Goal: Task Accomplishment & Management: Complete application form

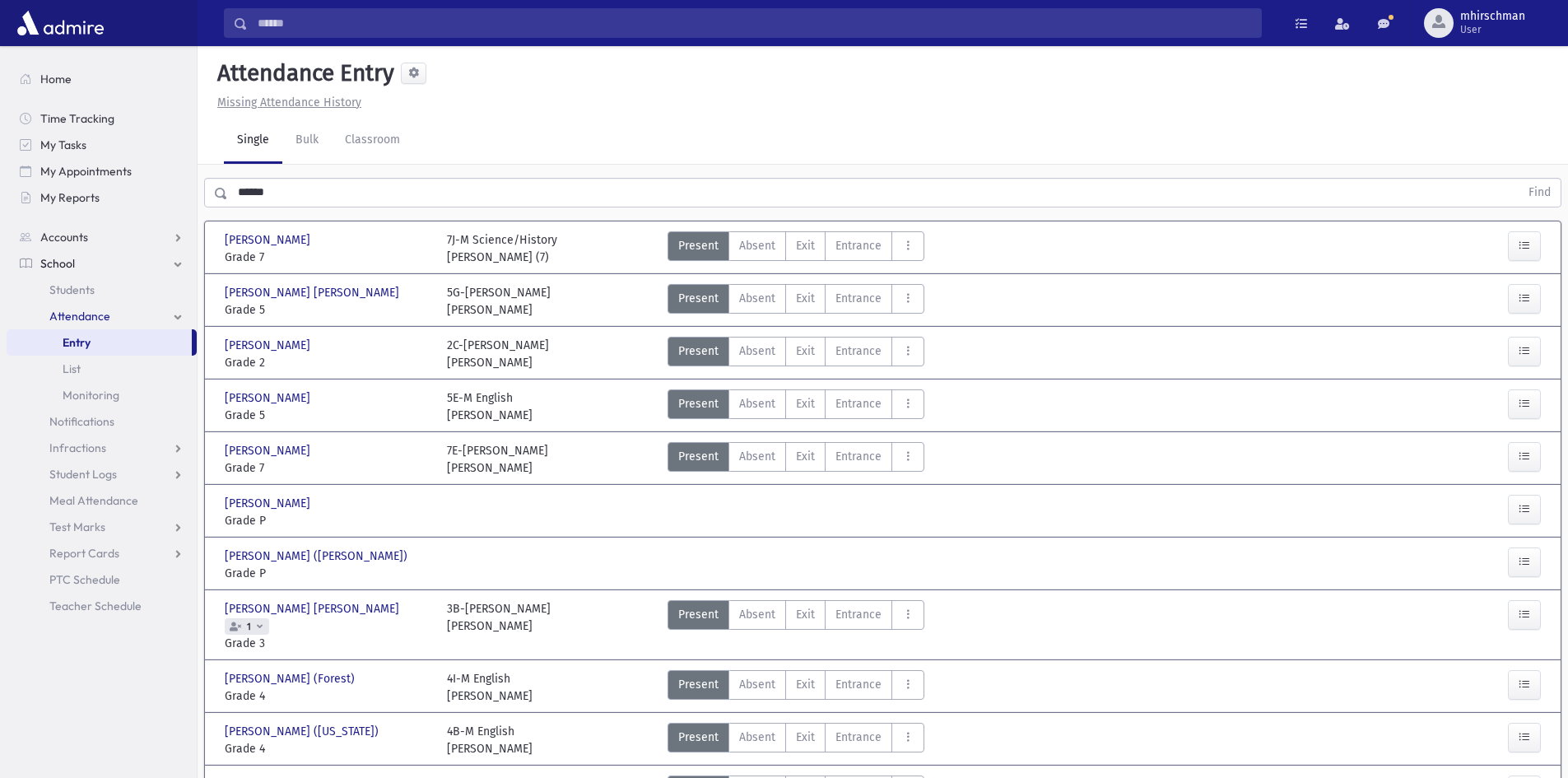
click at [68, 344] on span "Entry" at bounding box center [76, 342] width 28 height 15
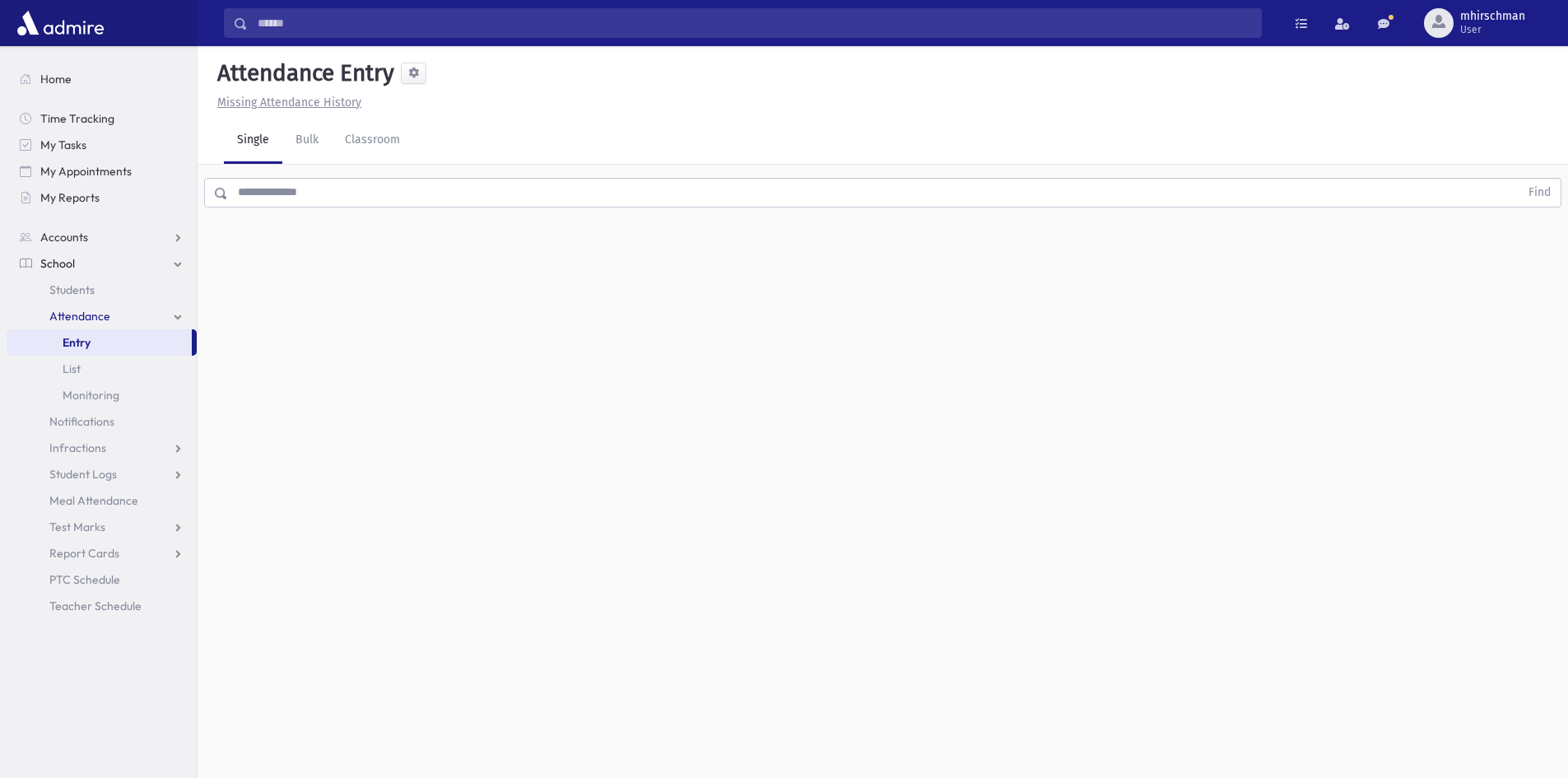
click at [258, 180] on input "text" at bounding box center [874, 193] width 1292 height 30
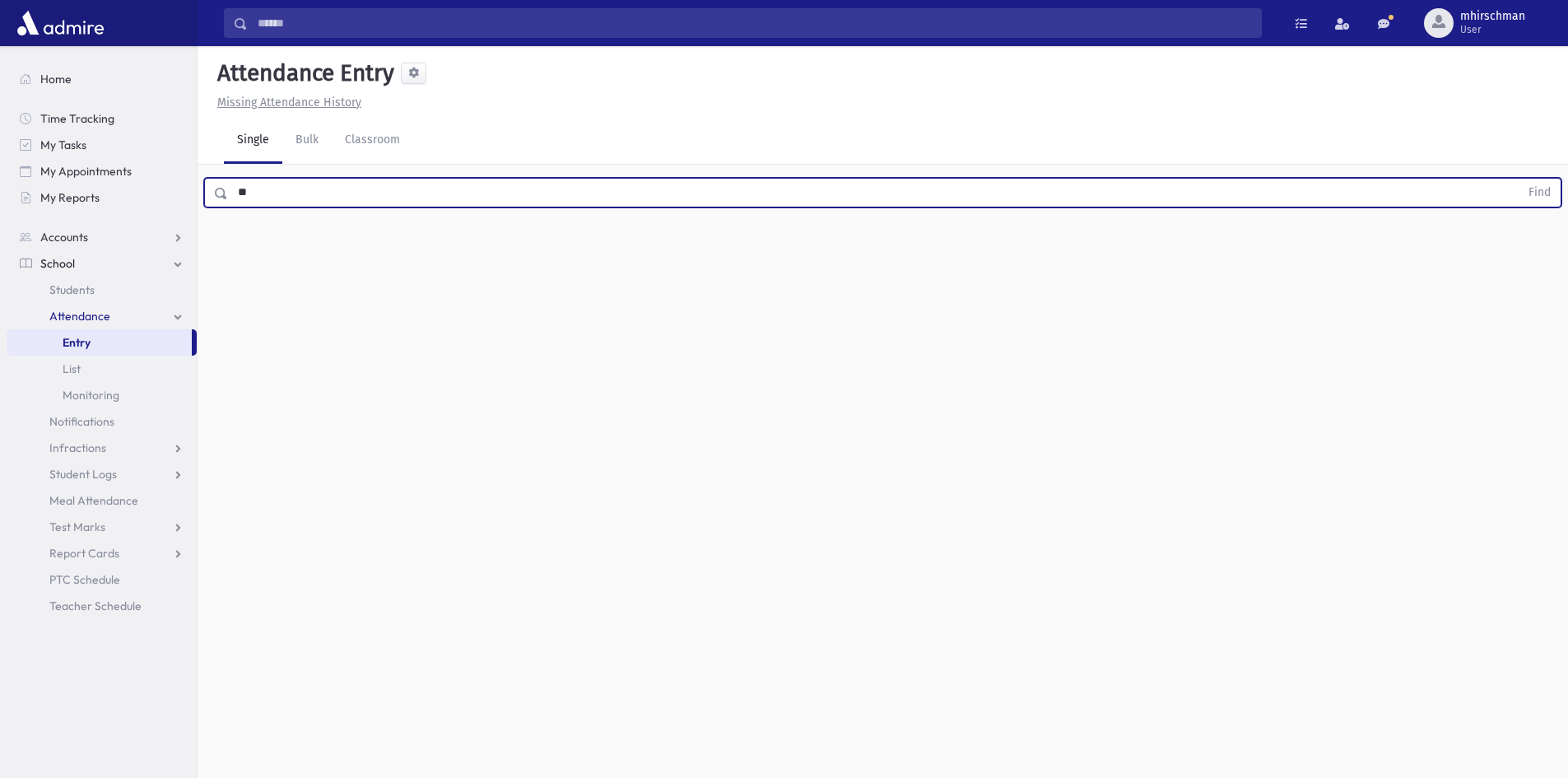
type input "*"
click at [1519, 179] on button "Find" at bounding box center [1539, 193] width 42 height 28
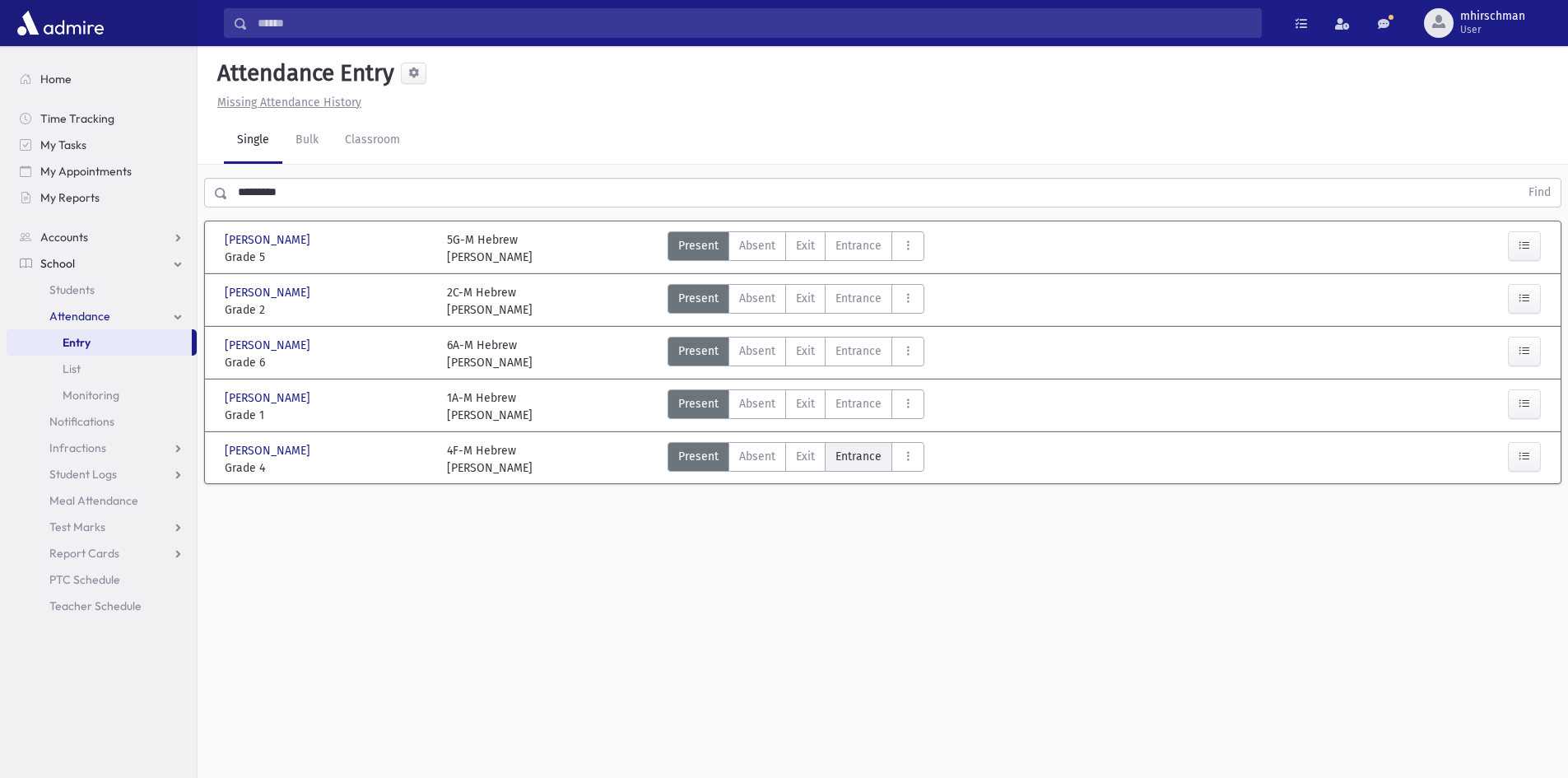
click at [847, 456] on span "Entrance" at bounding box center [859, 457] width 46 height 17
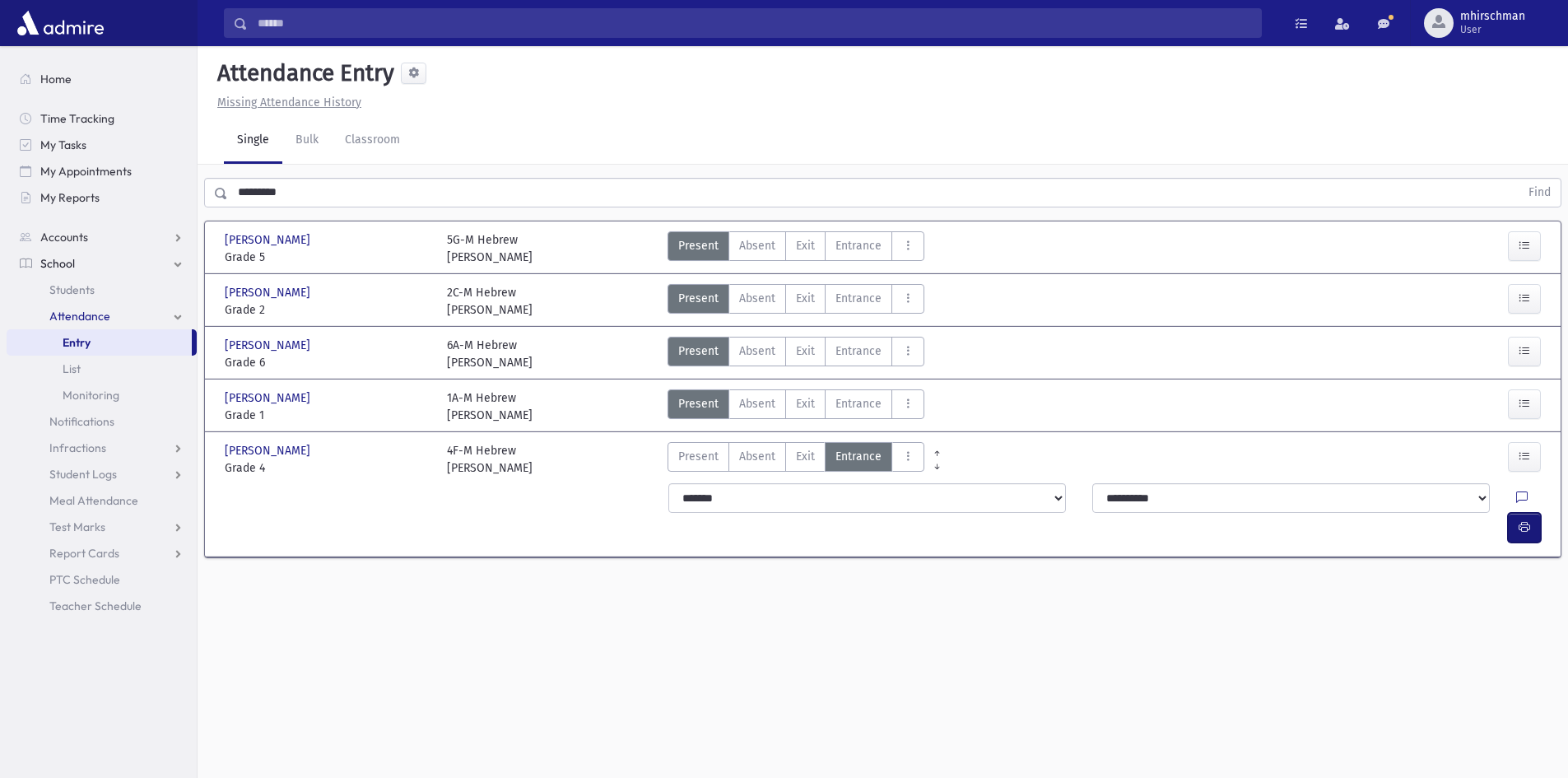
click at [1518, 513] on button "button" at bounding box center [1524, 527] width 33 height 30
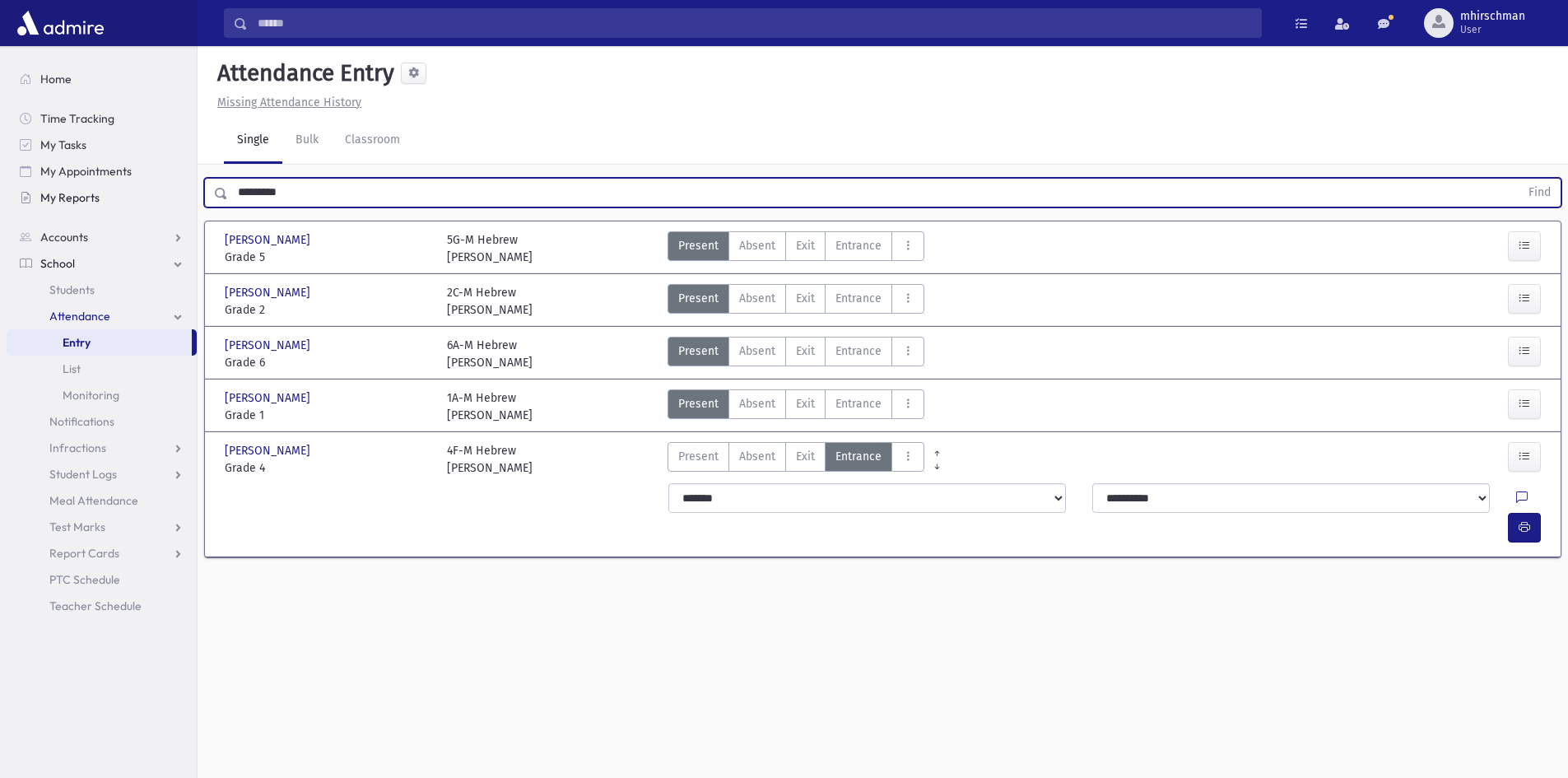
drag, startPoint x: 303, startPoint y: 193, endPoint x: 180, endPoint y: 187, distance: 123.1
click at [177, 190] on div "Search Results Students" at bounding box center [784, 407] width 1568 height 815
click at [1519, 179] on button "Find" at bounding box center [1539, 193] width 42 height 28
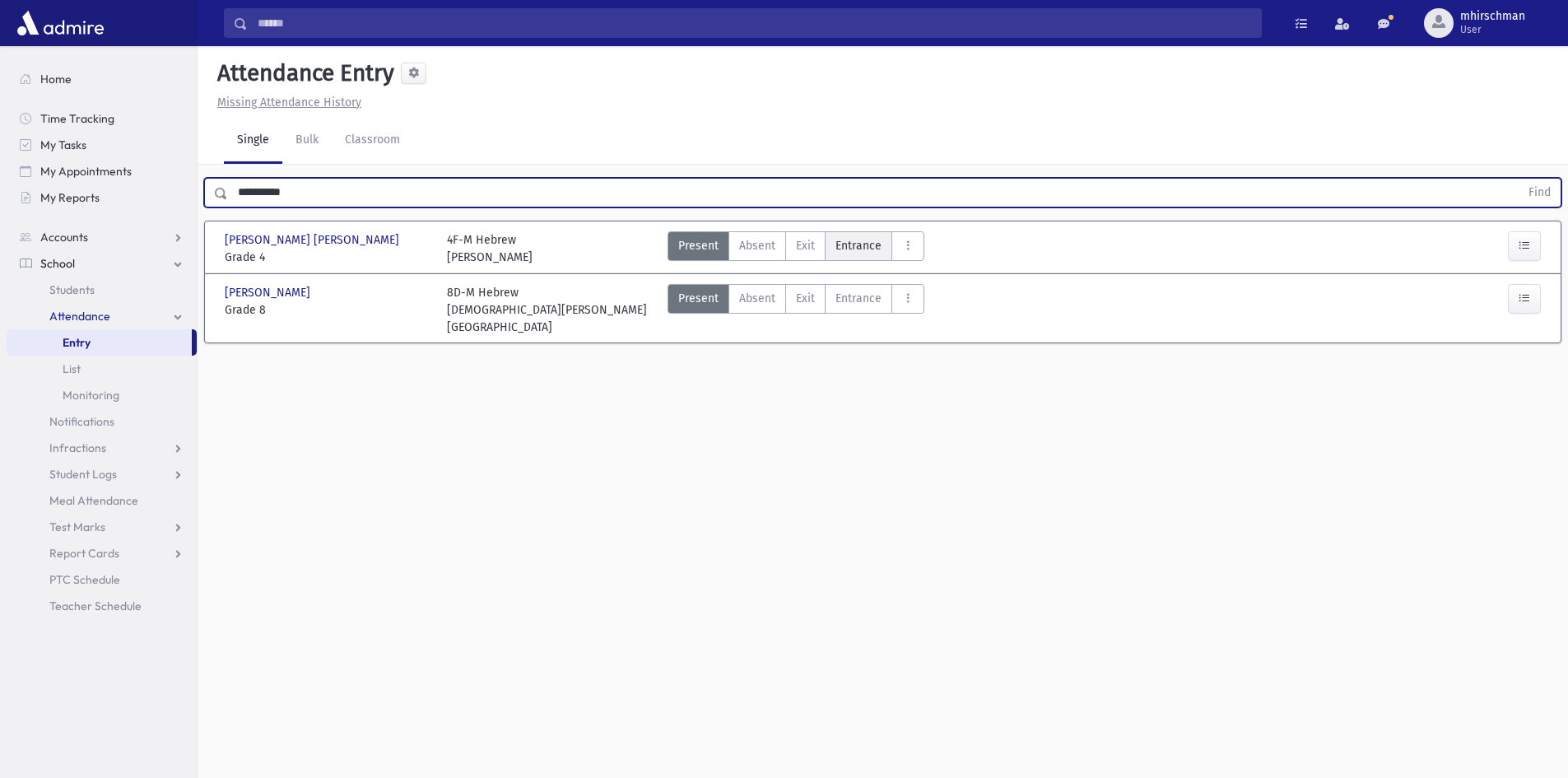
click at [863, 253] on span "Entrance" at bounding box center [859, 246] width 46 height 17
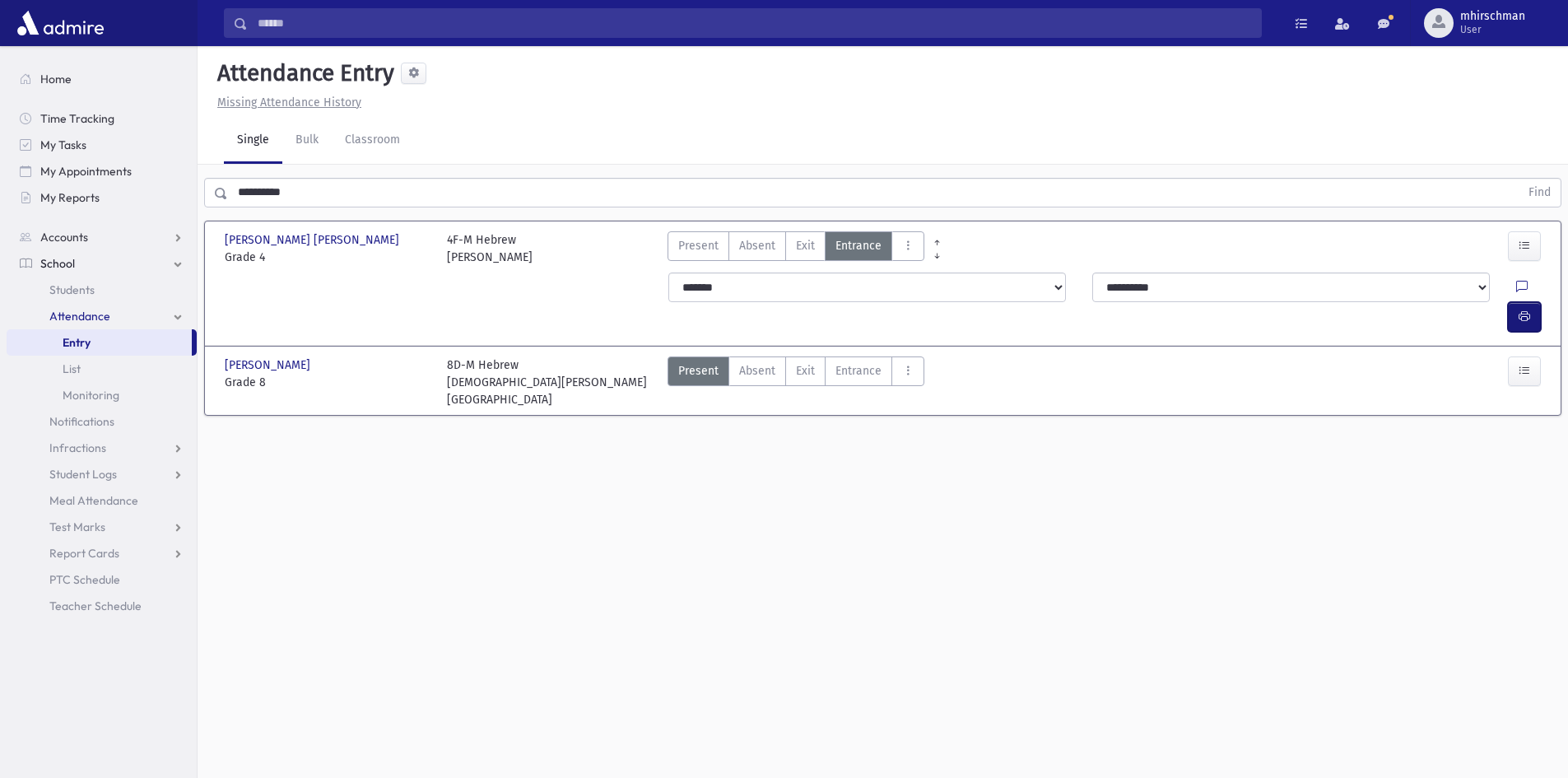
click at [1529, 310] on icon "button" at bounding box center [1524, 316] width 12 height 14
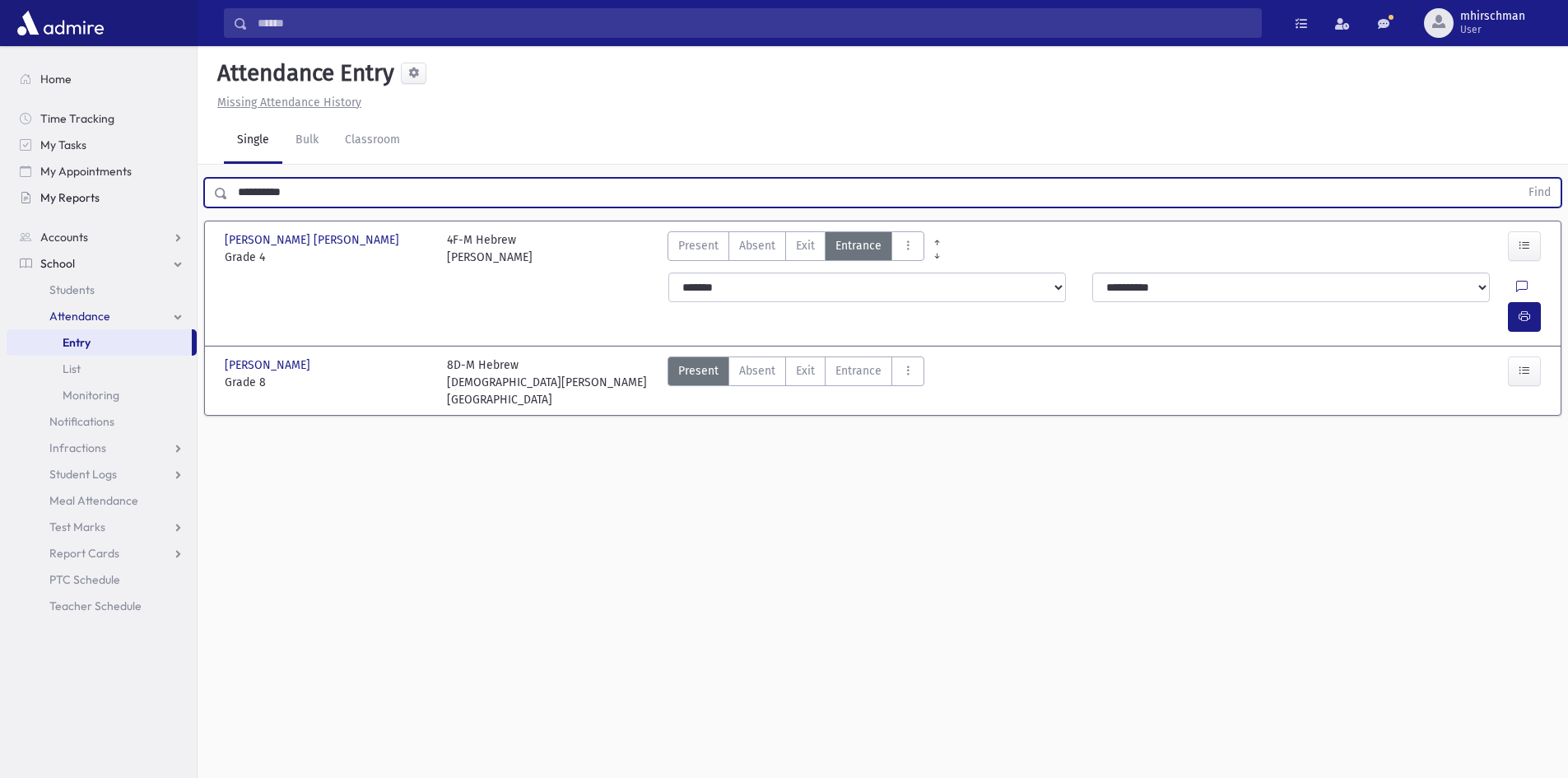
drag, startPoint x: 335, startPoint y: 201, endPoint x: 64, endPoint y: 201, distance: 271.0
click at [64, 201] on div "Search Results Students" at bounding box center [784, 407] width 1568 height 815
click at [1519, 179] on button "Find" at bounding box center [1539, 193] width 42 height 28
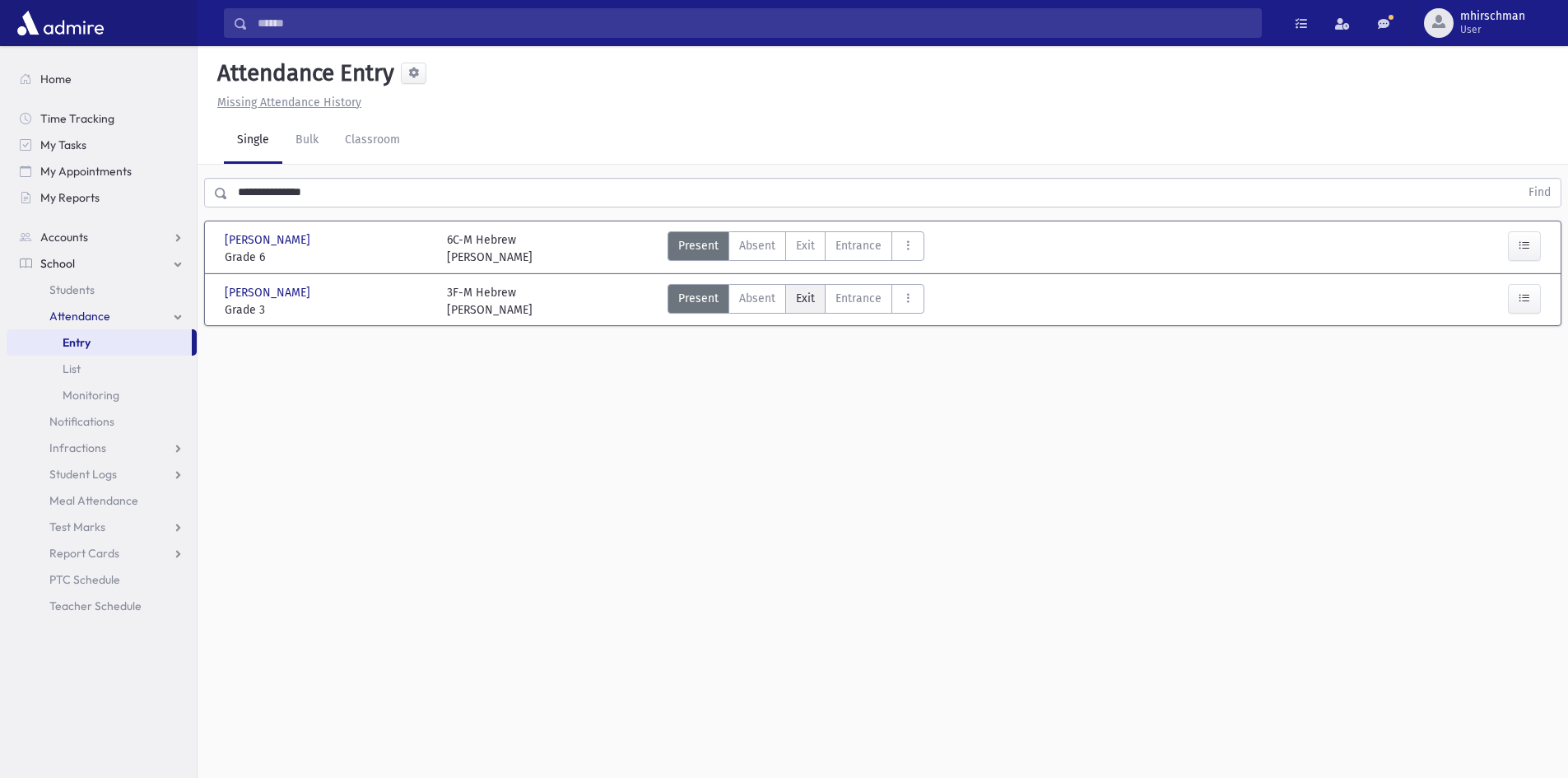
click at [800, 307] on label "Exit Ex" at bounding box center [806, 298] width 41 height 30
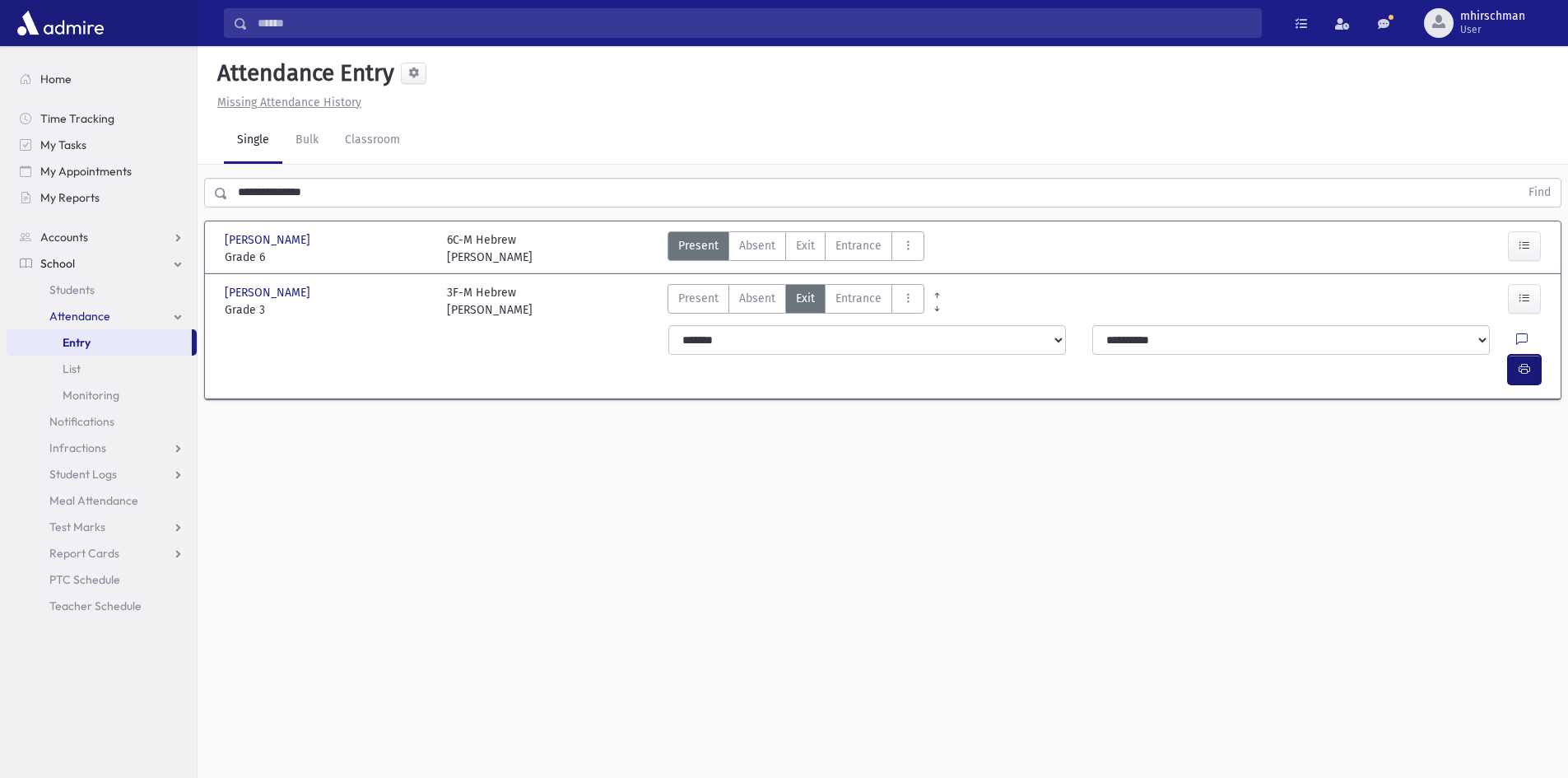
drag, startPoint x: 1526, startPoint y: 342, endPoint x: 1508, endPoint y: 337, distance: 18.7
click at [1525, 362] on icon "button" at bounding box center [1524, 369] width 12 height 14
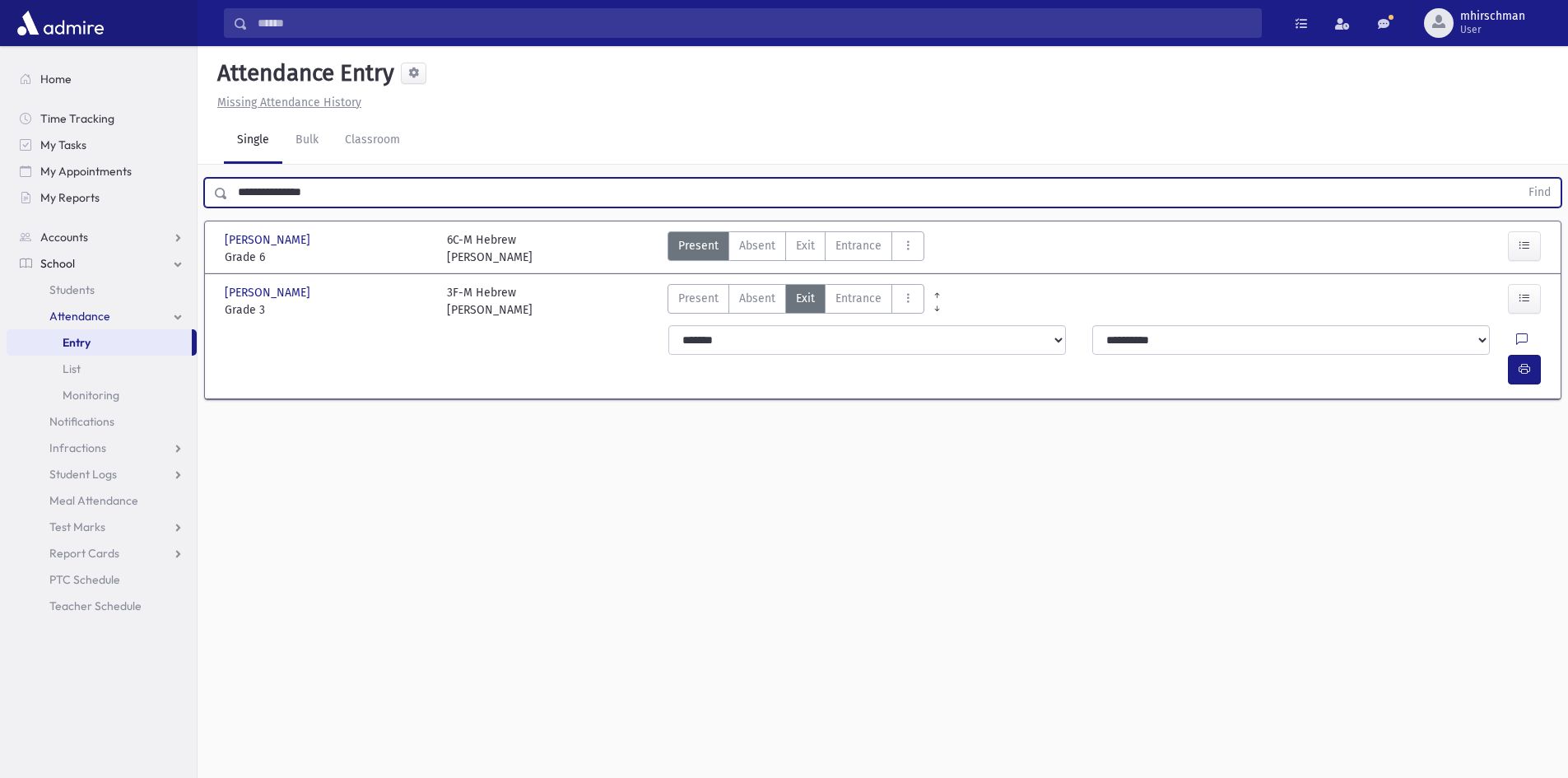
drag, startPoint x: 331, startPoint y: 193, endPoint x: 173, endPoint y: 215, distance: 159.5
click at [173, 215] on div "Search Results Students" at bounding box center [784, 407] width 1568 height 815
click at [1519, 179] on button "Find" at bounding box center [1539, 193] width 42 height 28
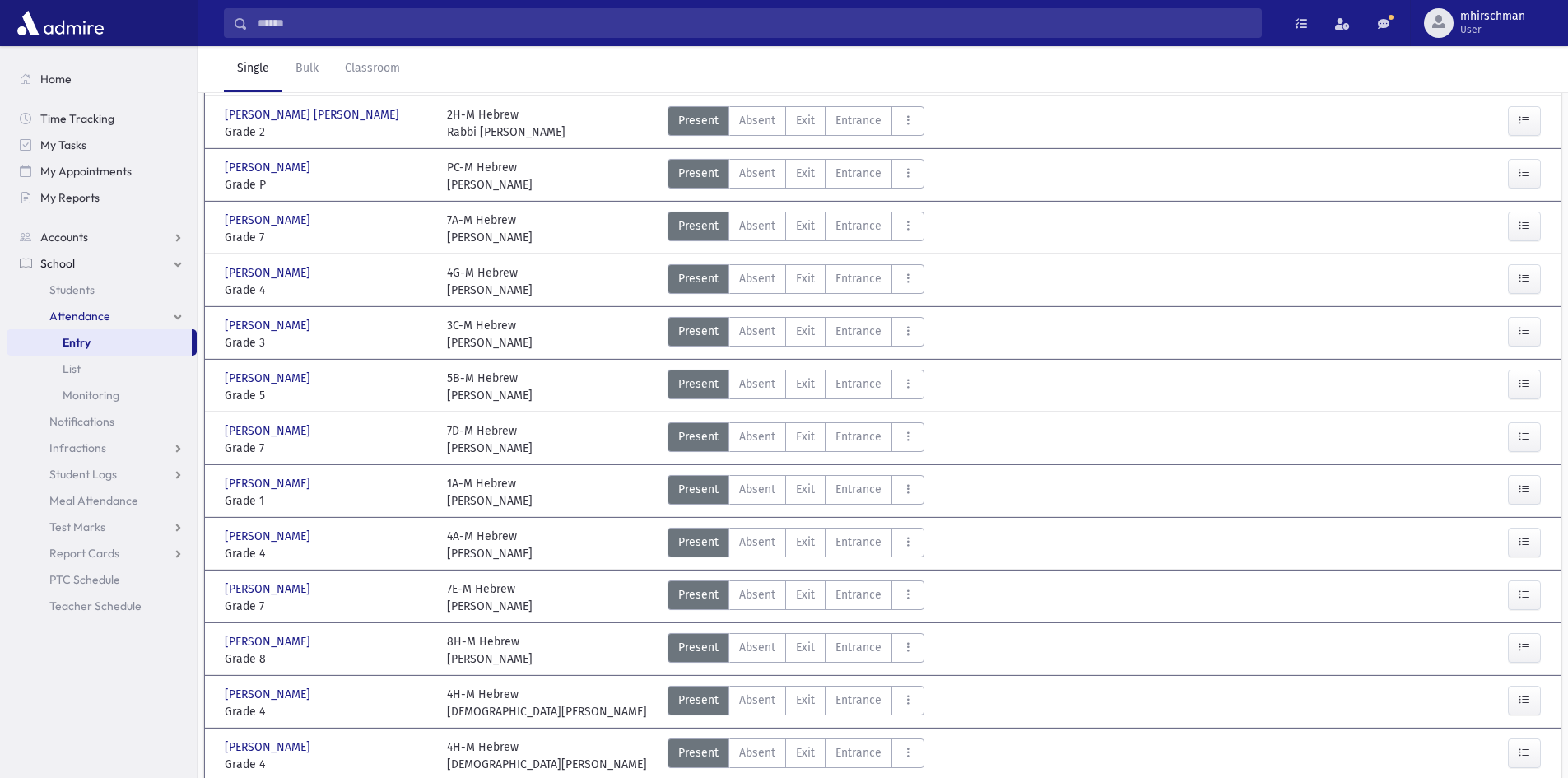
scroll to position [451, 0]
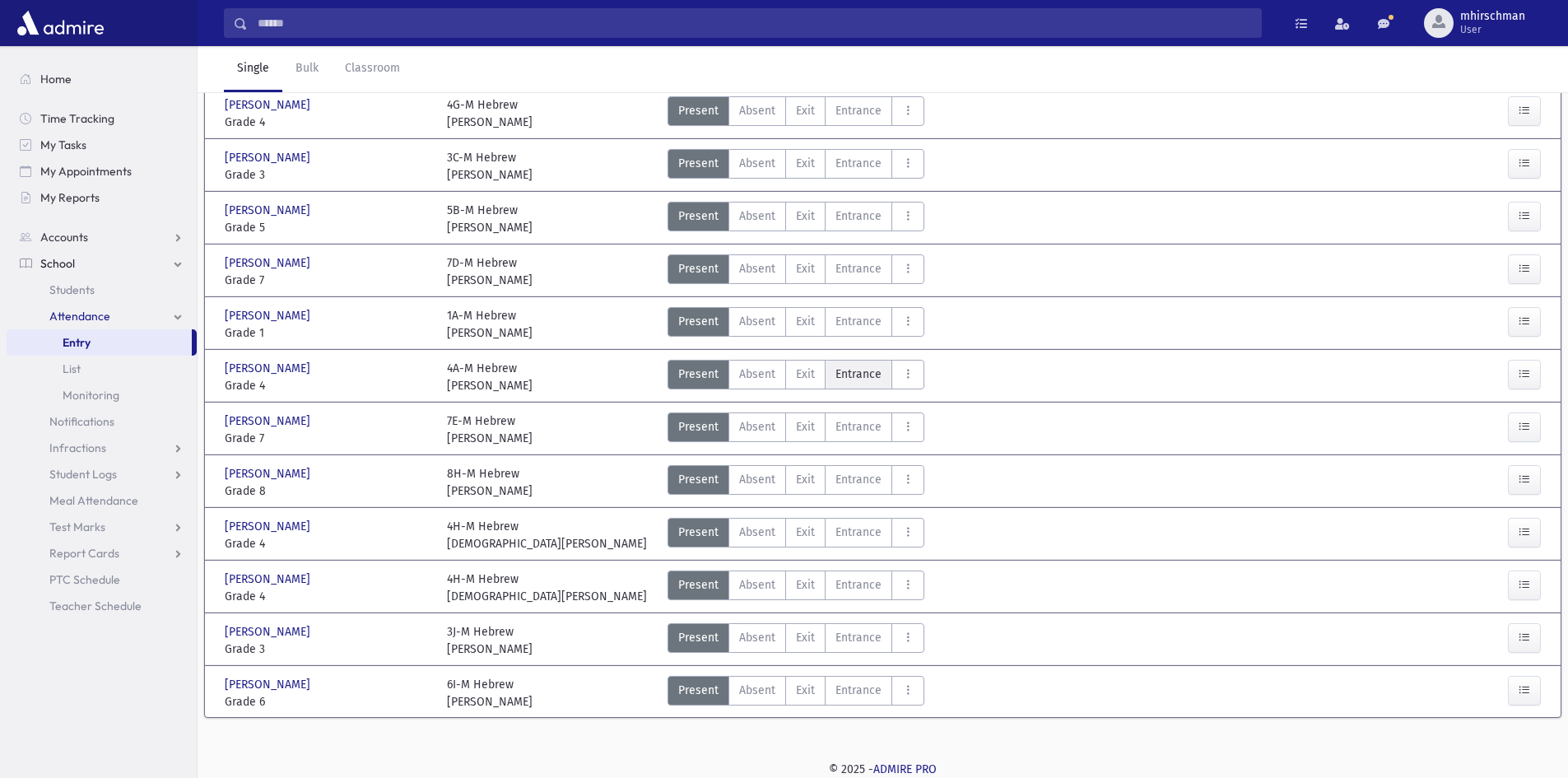
click at [862, 374] on span "Entrance" at bounding box center [859, 374] width 46 height 17
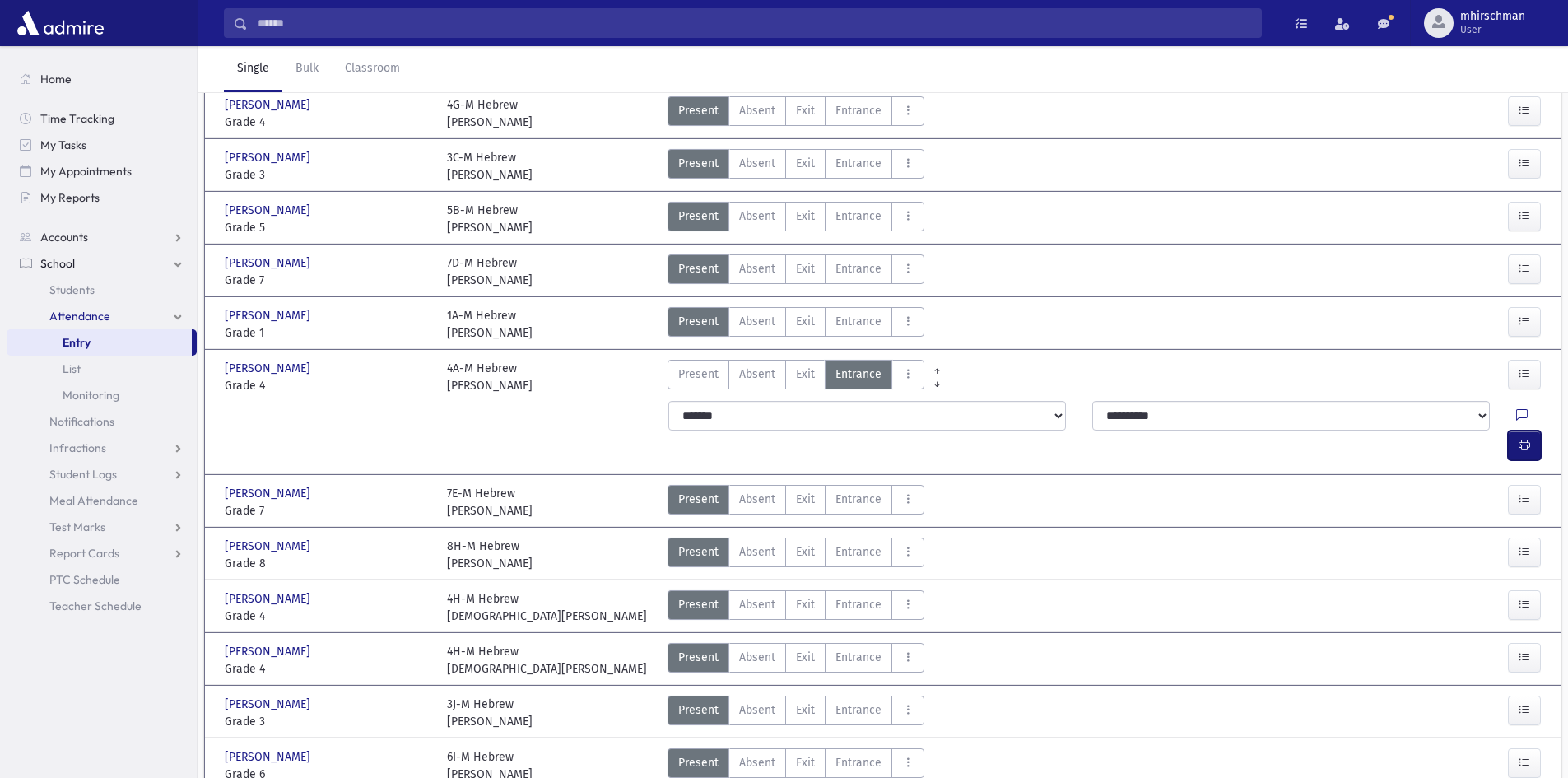
click at [1530, 438] on icon "button" at bounding box center [1524, 445] width 12 height 14
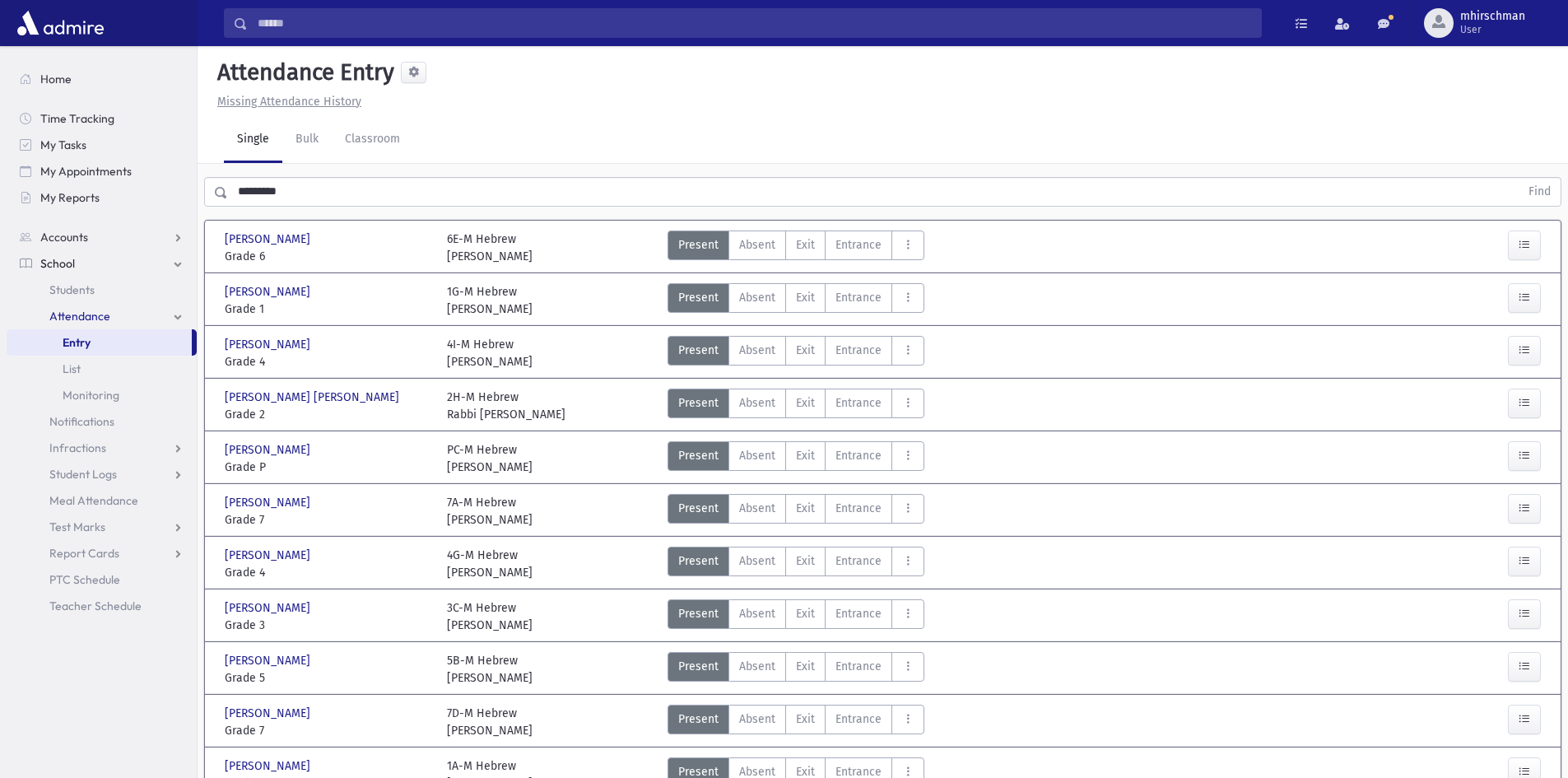
scroll to position [0, 0]
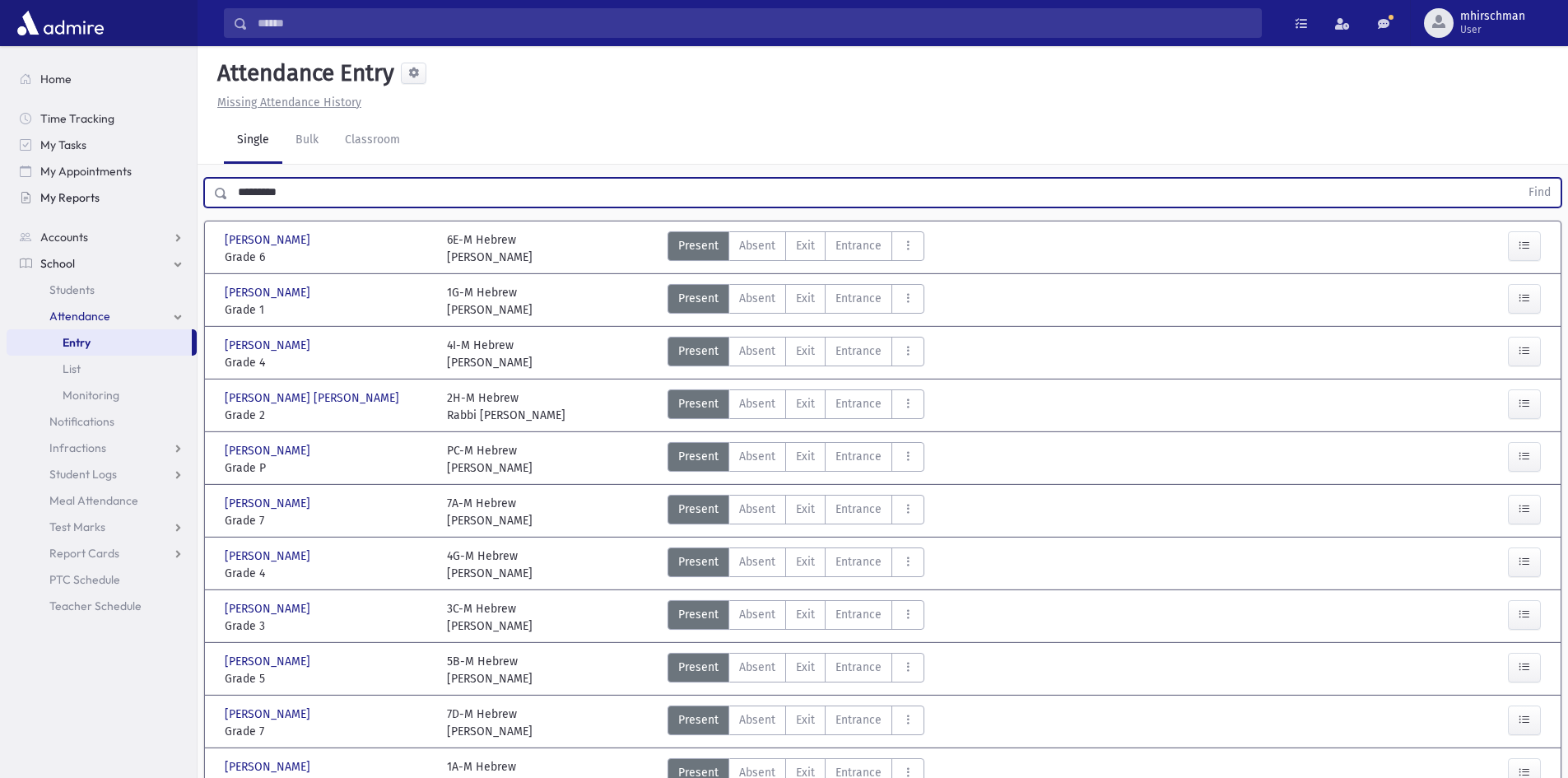
drag, startPoint x: 202, startPoint y: 195, endPoint x: 183, endPoint y: 195, distance: 19.0
click at [183, 195] on div "Search Results Students" at bounding box center [784, 650] width 1568 height 1302
type input "*******"
click at [1519, 179] on button "Find" at bounding box center [1539, 193] width 42 height 28
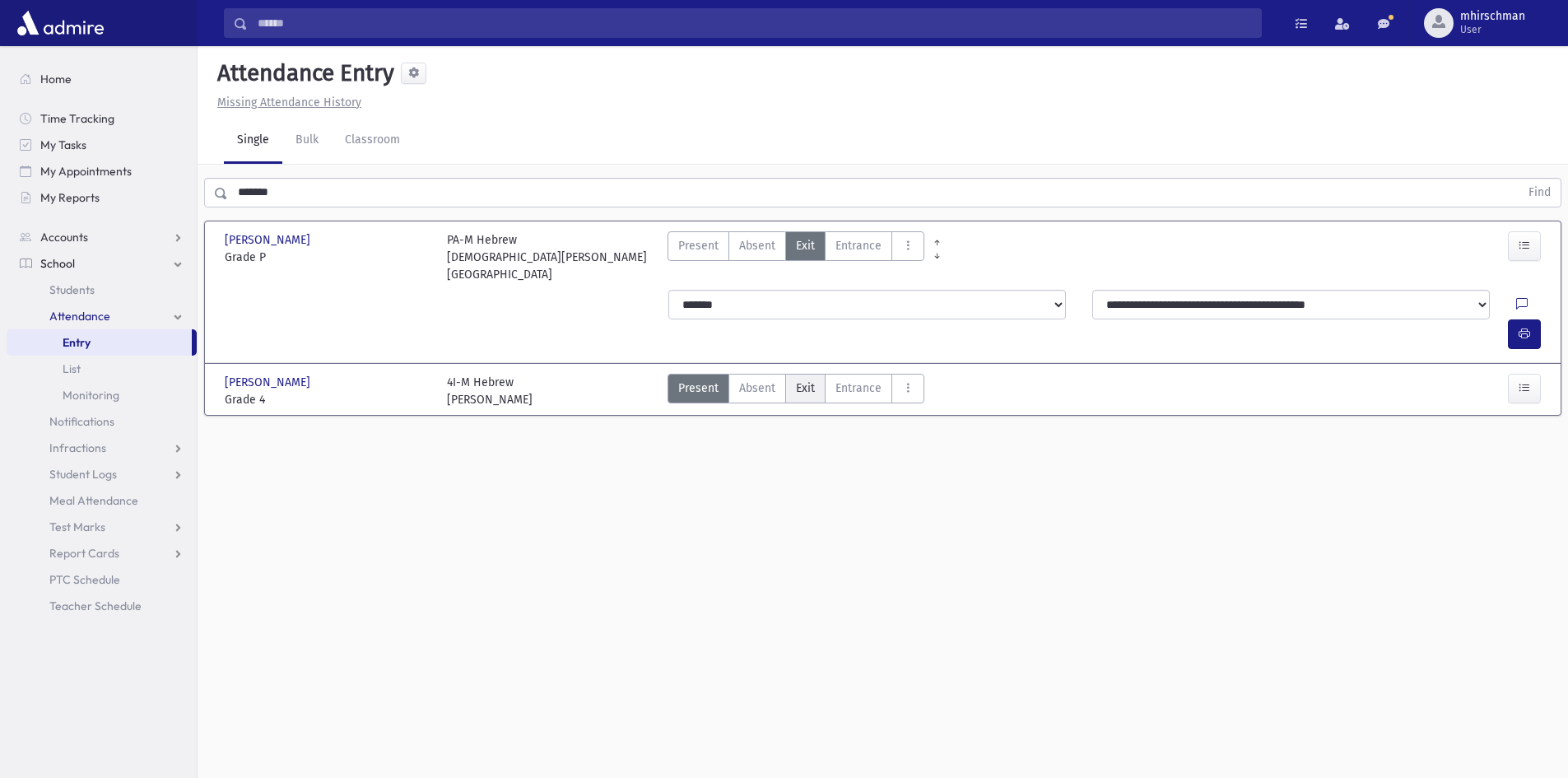
click at [812, 379] on span "Exit" at bounding box center [806, 388] width 19 height 17
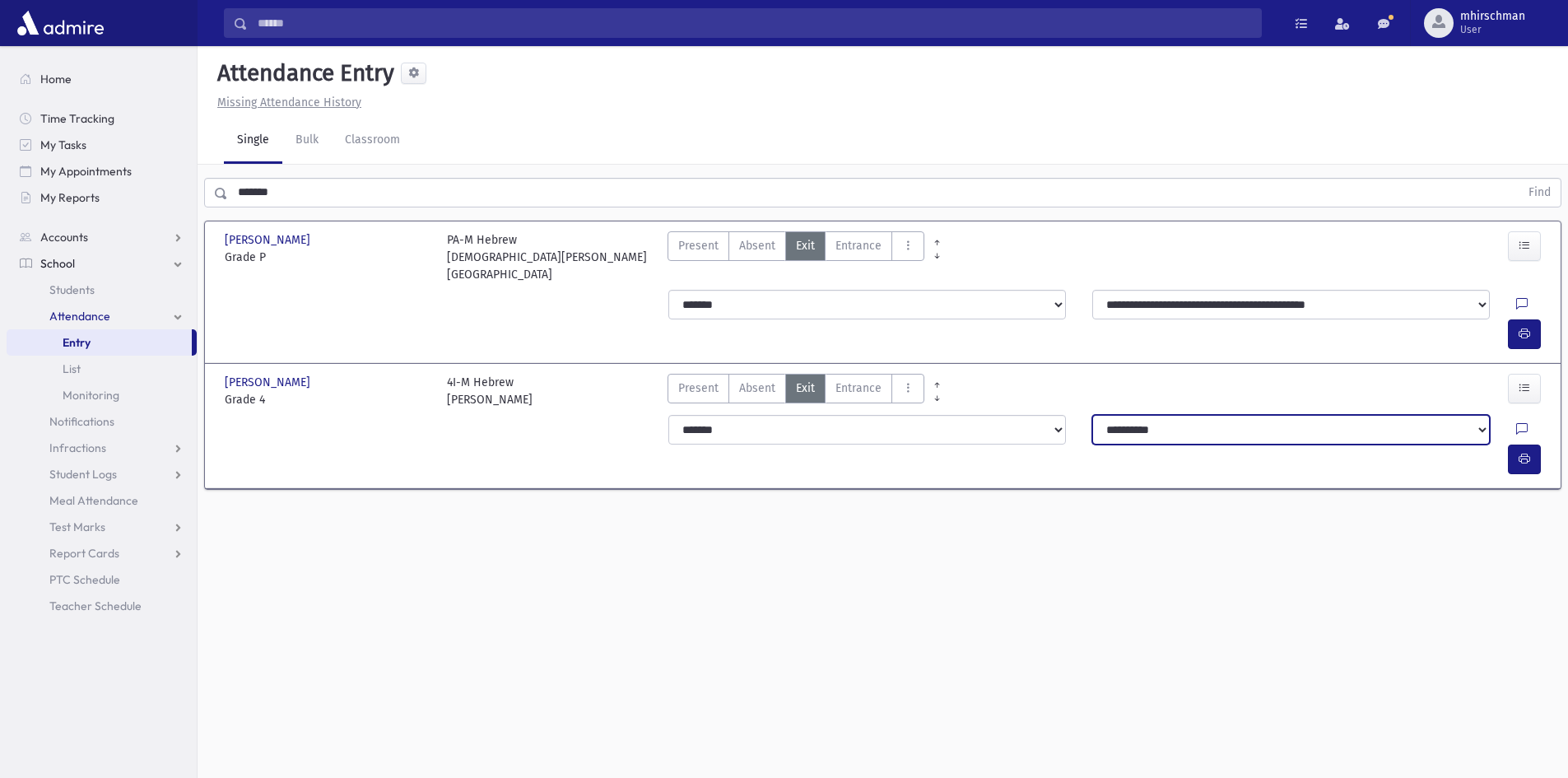
click at [1127, 415] on select "**********" at bounding box center [1291, 430] width 398 height 30
select select "**********"
click at [1093, 415] on select "**********" at bounding box center [1291, 430] width 398 height 30
click at [1536, 444] on button "button" at bounding box center [1524, 459] width 33 height 30
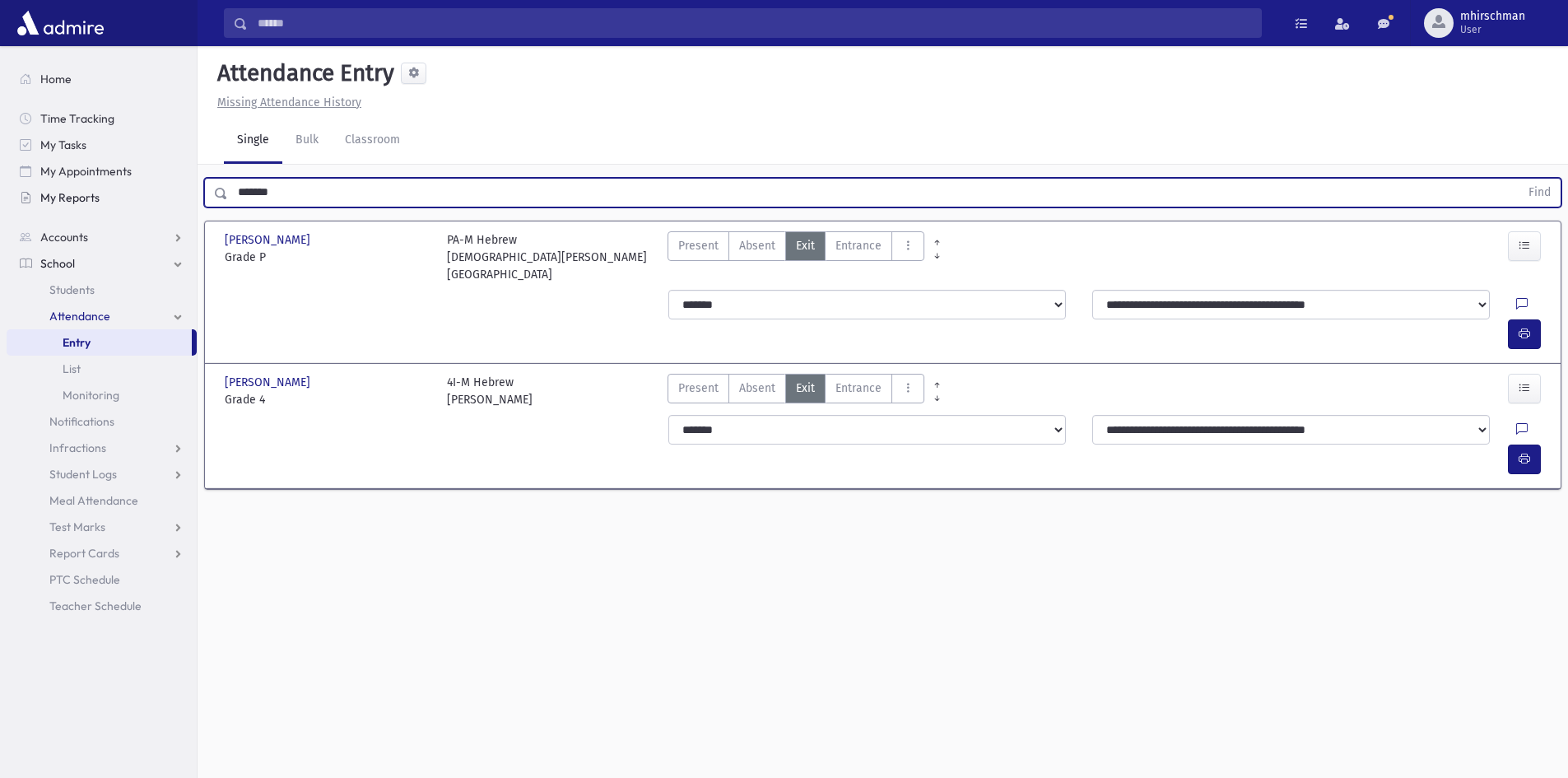
drag, startPoint x: 289, startPoint y: 194, endPoint x: 168, endPoint y: 196, distance: 121.0
click at [168, 196] on div "Search Results Students" at bounding box center [784, 407] width 1568 height 815
click at [1519, 179] on button "Find" at bounding box center [1539, 193] width 42 height 28
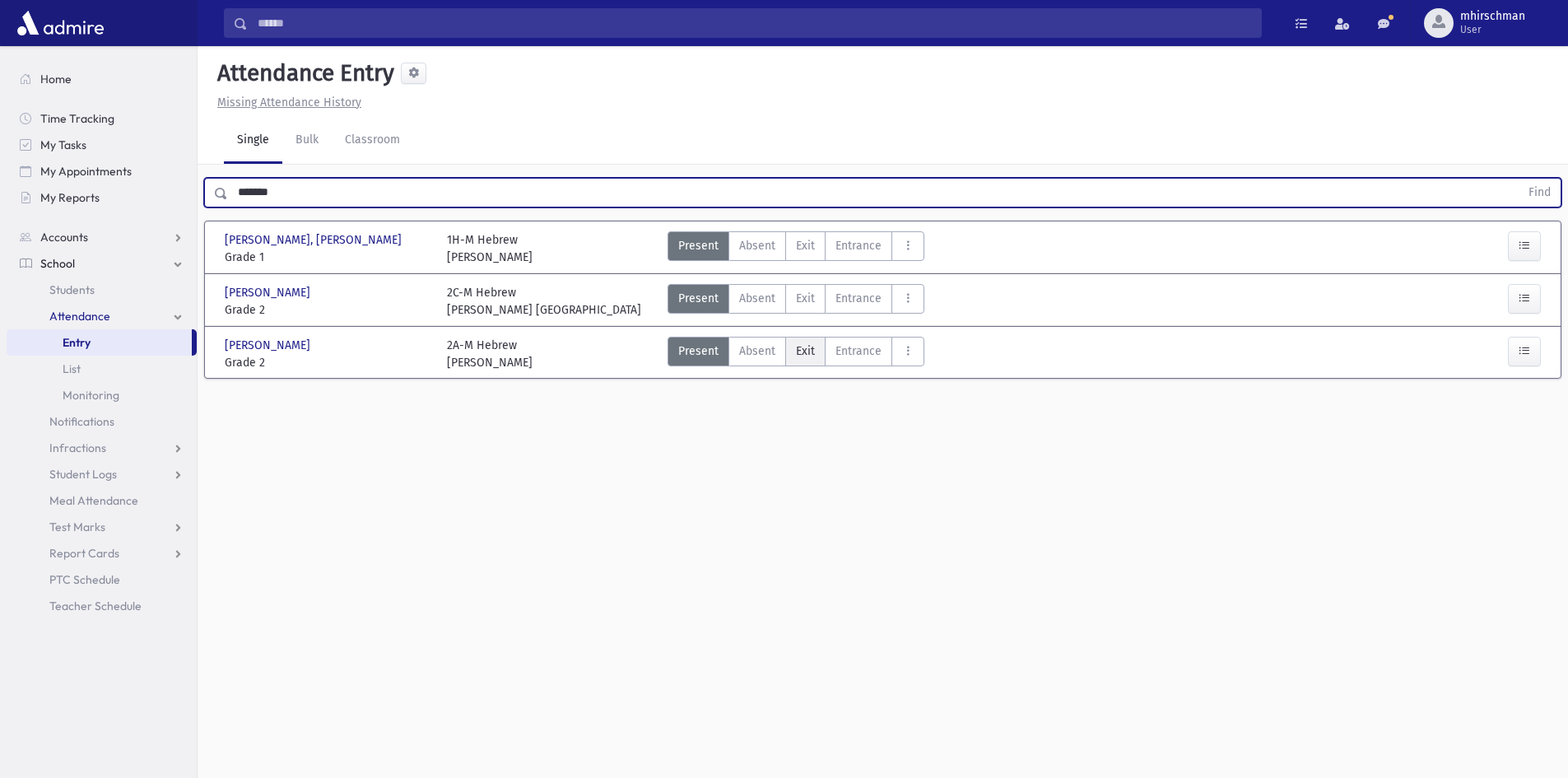
click at [810, 355] on span "Exit" at bounding box center [806, 351] width 19 height 17
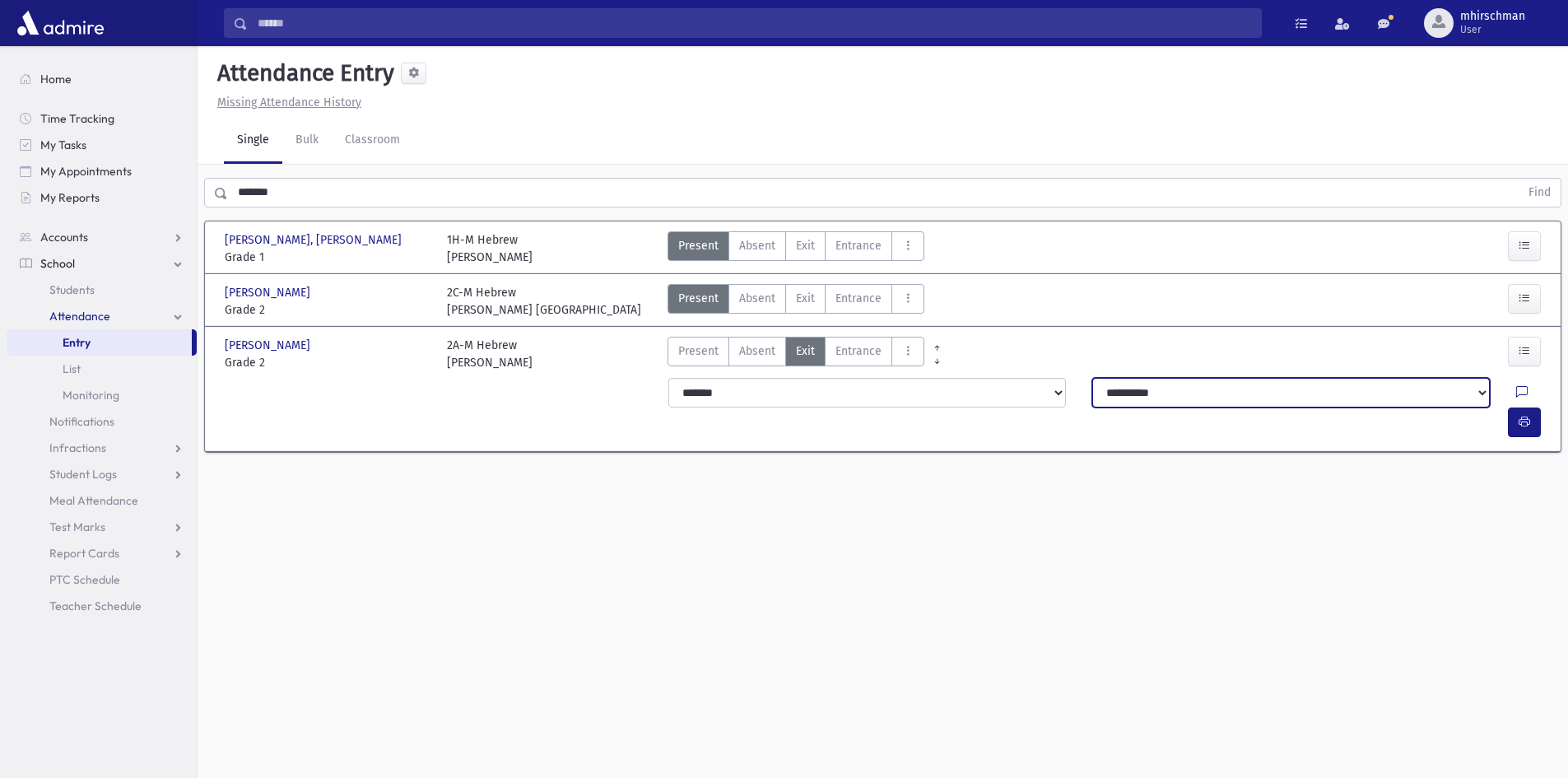
click at [1128, 385] on select "**********" at bounding box center [1291, 392] width 398 height 30
click at [1093, 377] on select "**********" at bounding box center [1291, 392] width 398 height 30
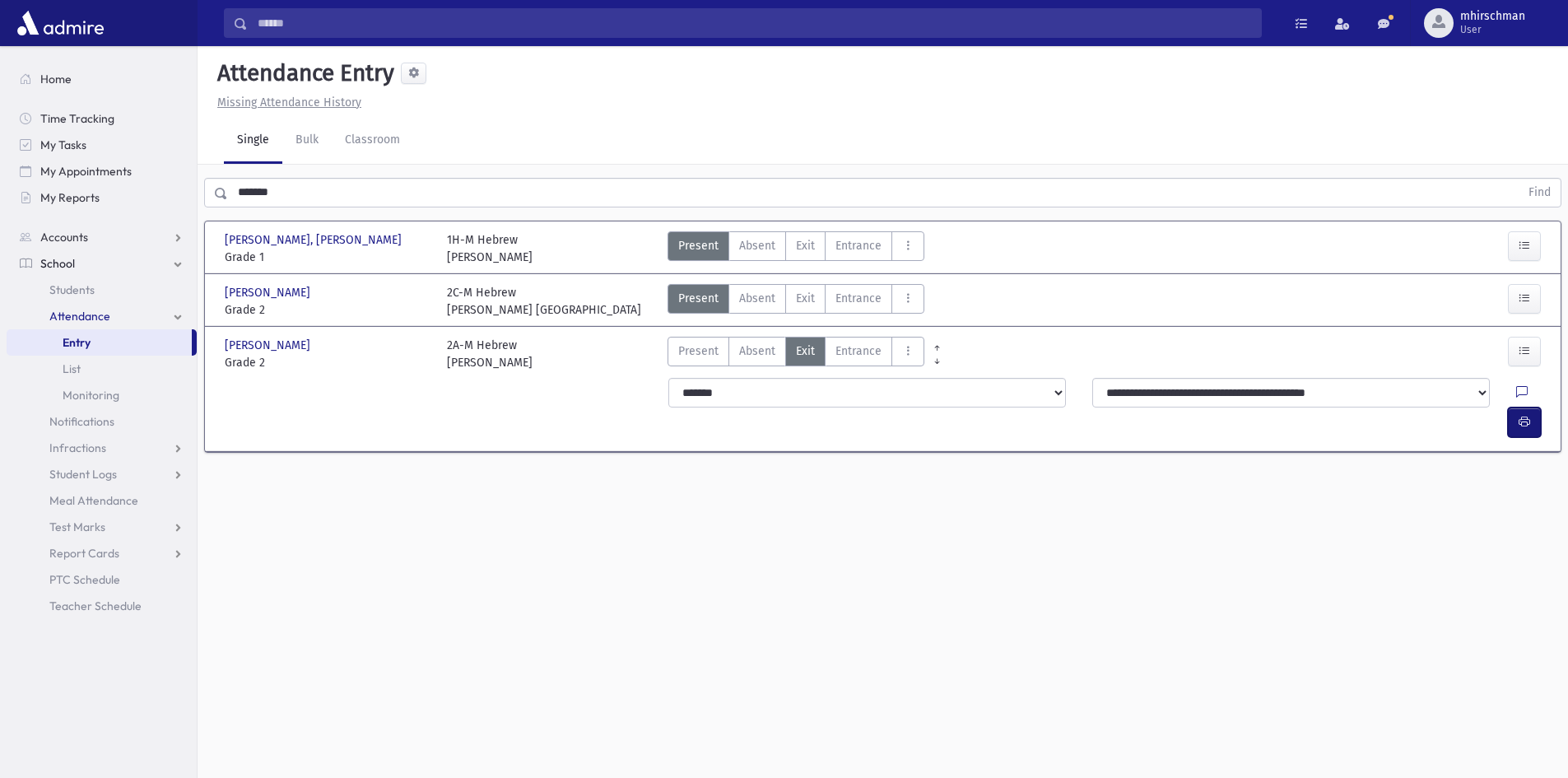
click at [1524, 415] on icon "button" at bounding box center [1524, 422] width 12 height 14
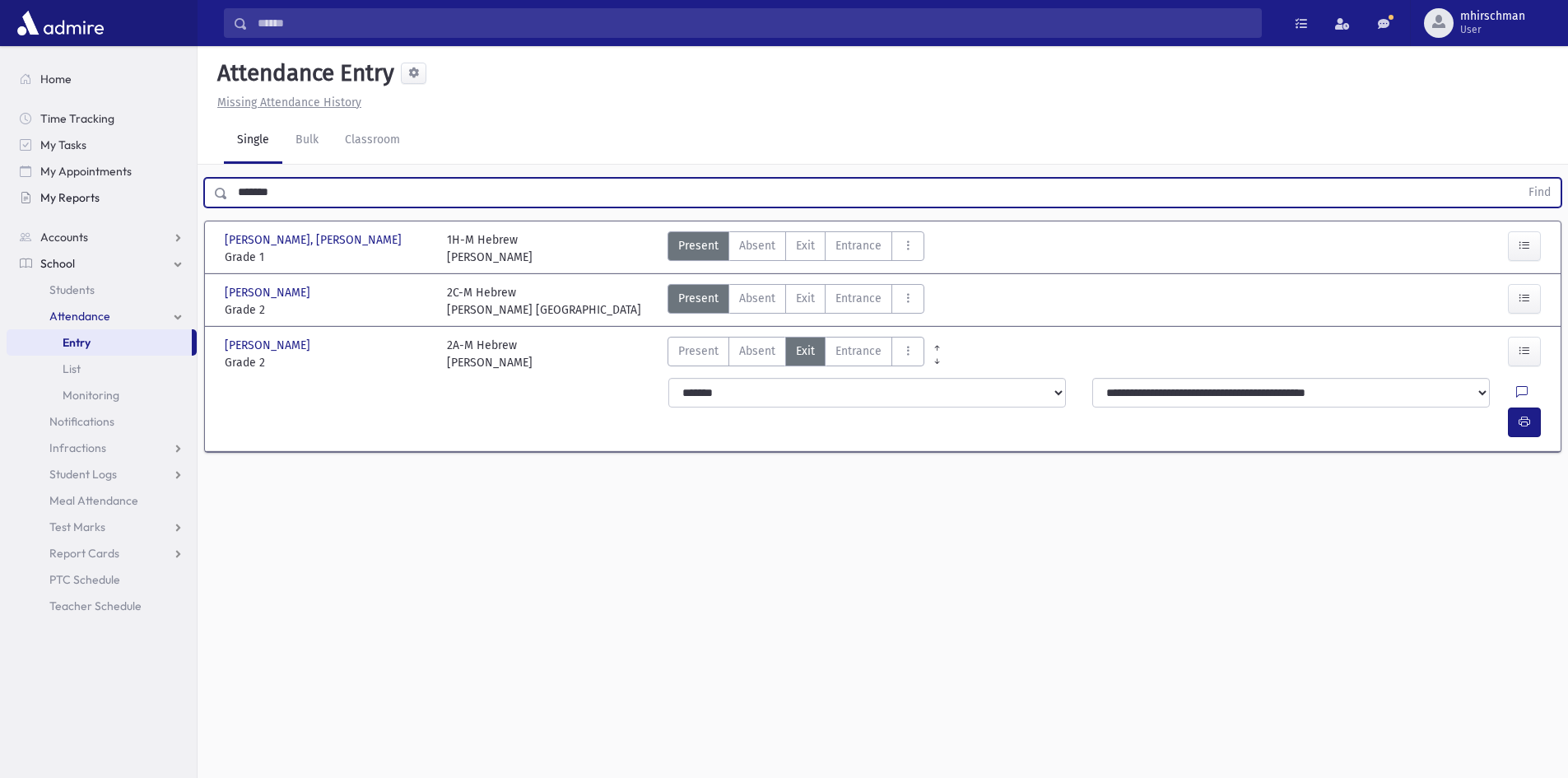
drag, startPoint x: 290, startPoint y: 194, endPoint x: 125, endPoint y: 194, distance: 165.0
click at [125, 194] on div "Search Results Students" at bounding box center [784, 407] width 1568 height 815
click at [1519, 179] on button "Find" at bounding box center [1539, 193] width 42 height 28
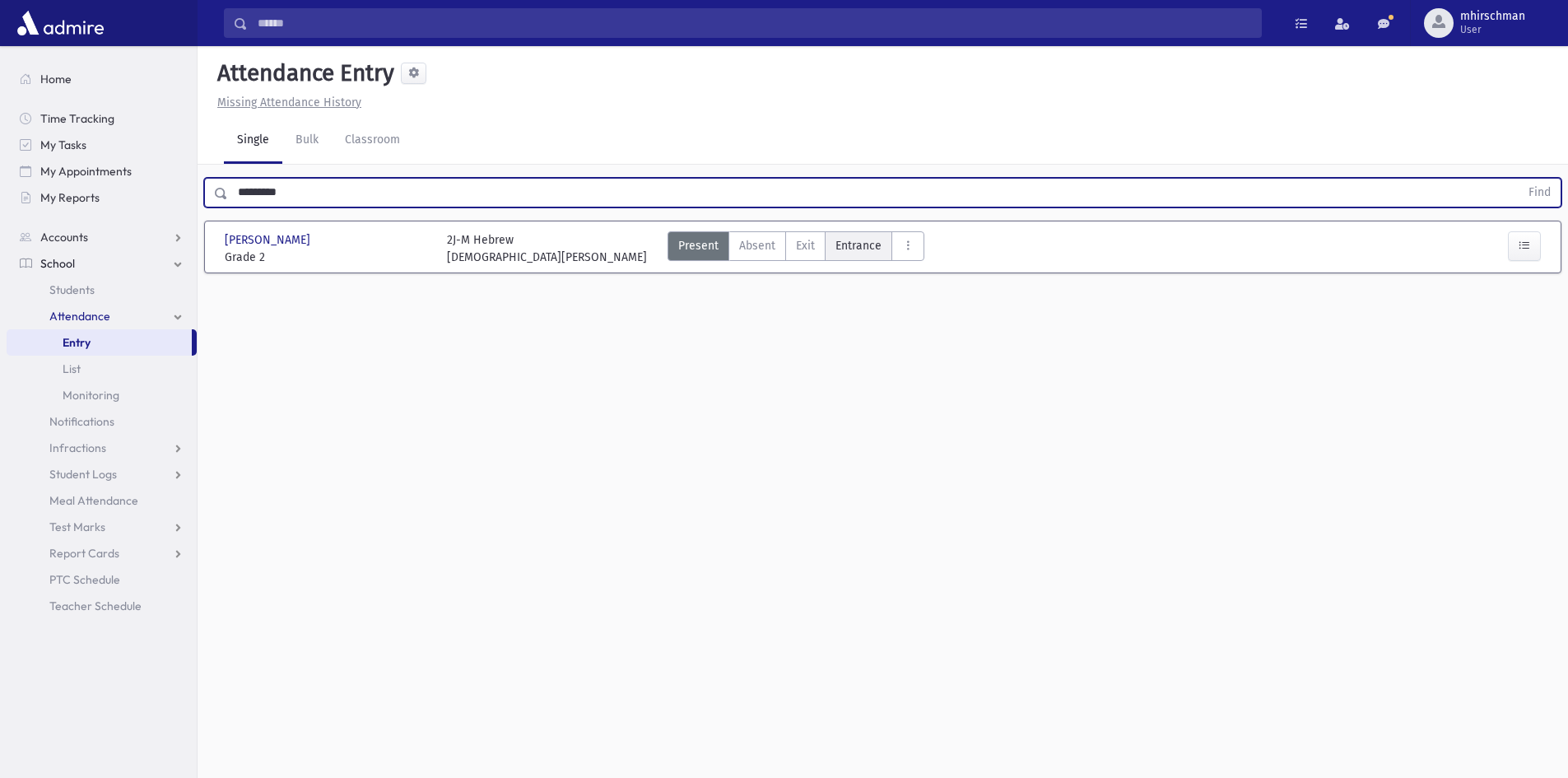
click at [850, 256] on label "Entrance Ent" at bounding box center [859, 246] width 68 height 30
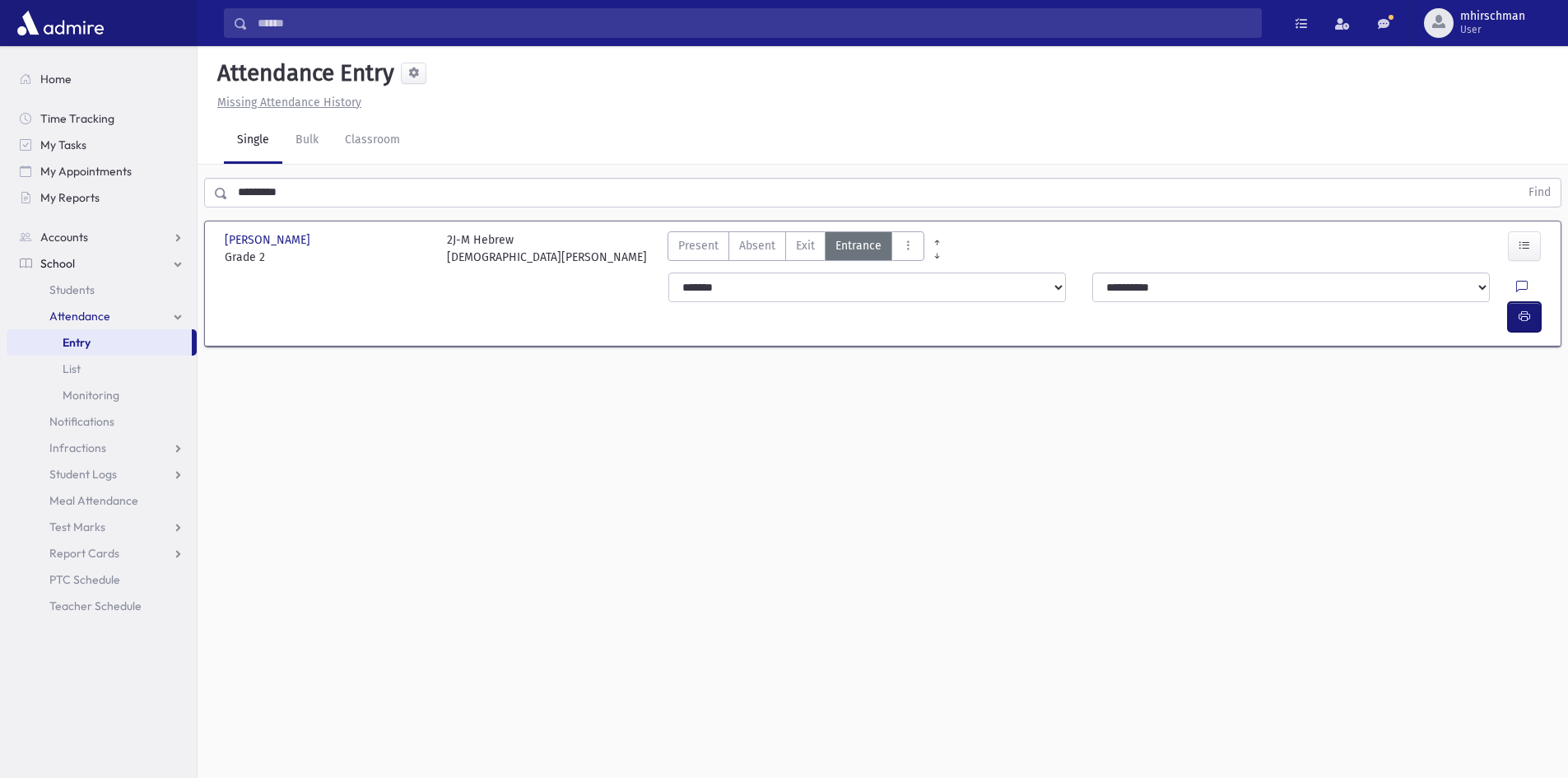
click at [1517, 302] on button "button" at bounding box center [1524, 316] width 33 height 30
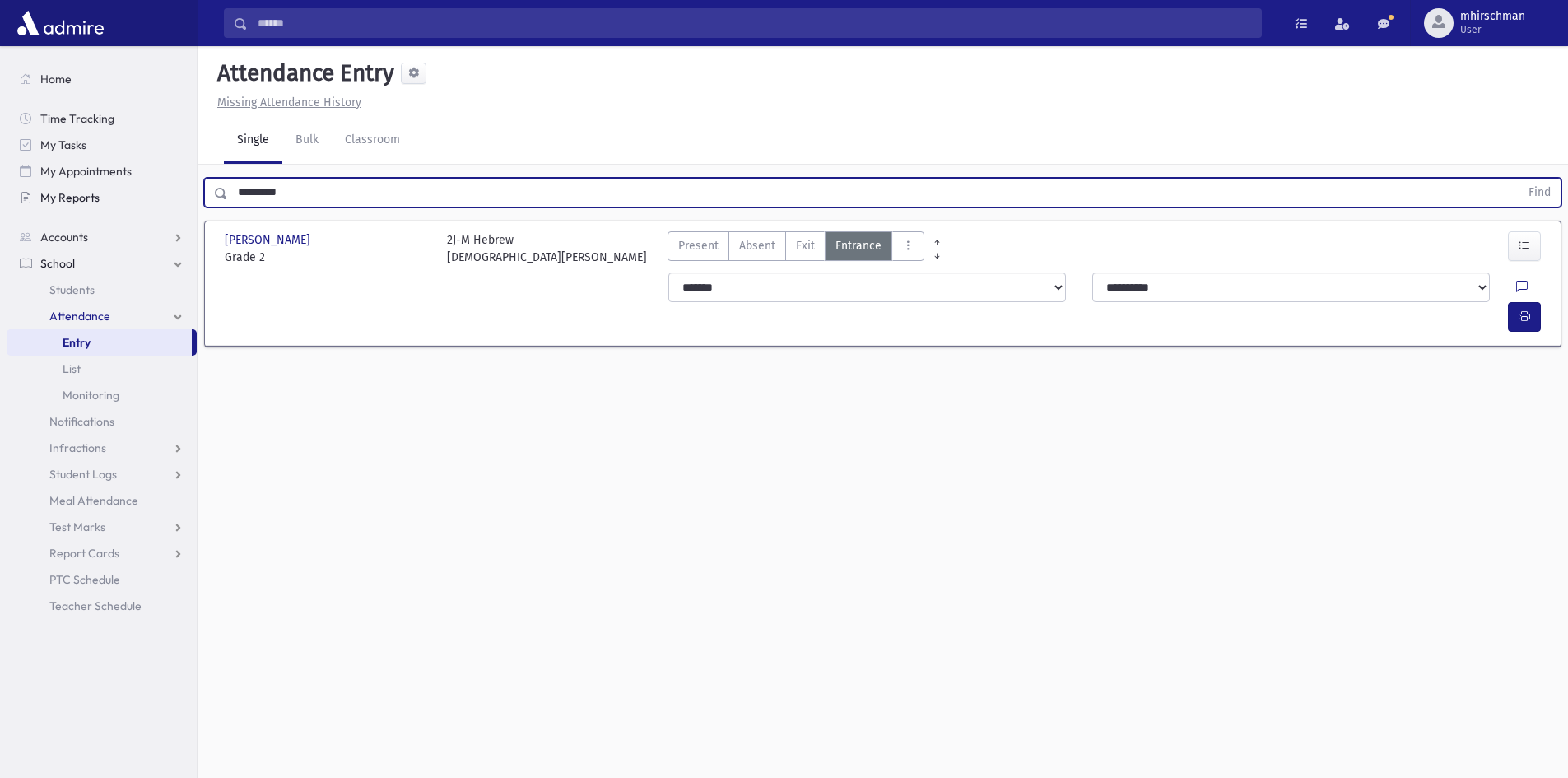
drag, startPoint x: 319, startPoint y: 206, endPoint x: 129, endPoint y: 201, distance: 190.1
click at [129, 201] on div "Search Results Students" at bounding box center [784, 407] width 1568 height 815
click at [1519, 179] on button "Find" at bounding box center [1539, 193] width 42 height 28
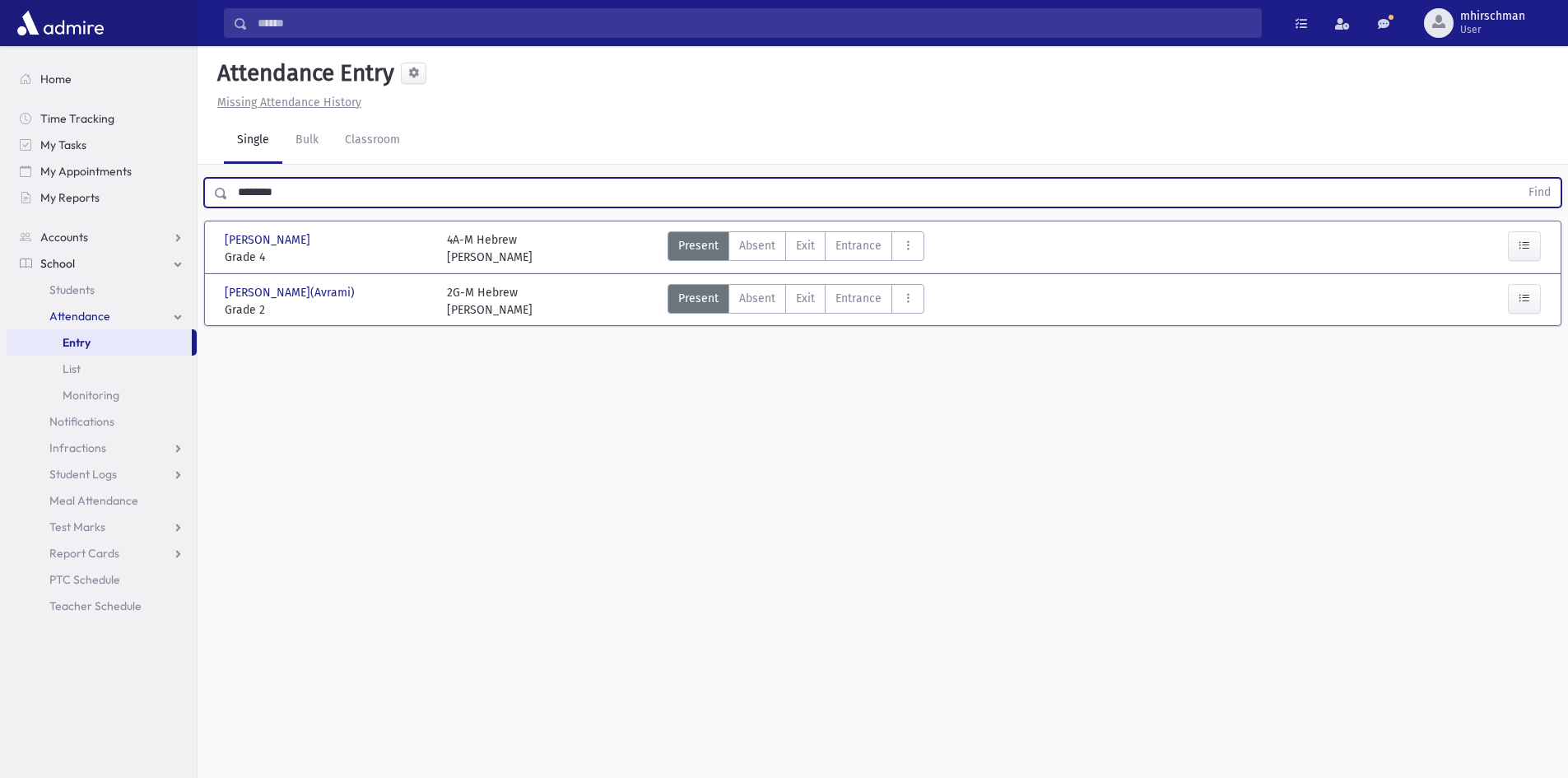
click at [852, 261] on div "Present P Absent A Exit Ex Entrance Ent Absent Full Day F H Late L p" at bounding box center [796, 249] width 256 height 35
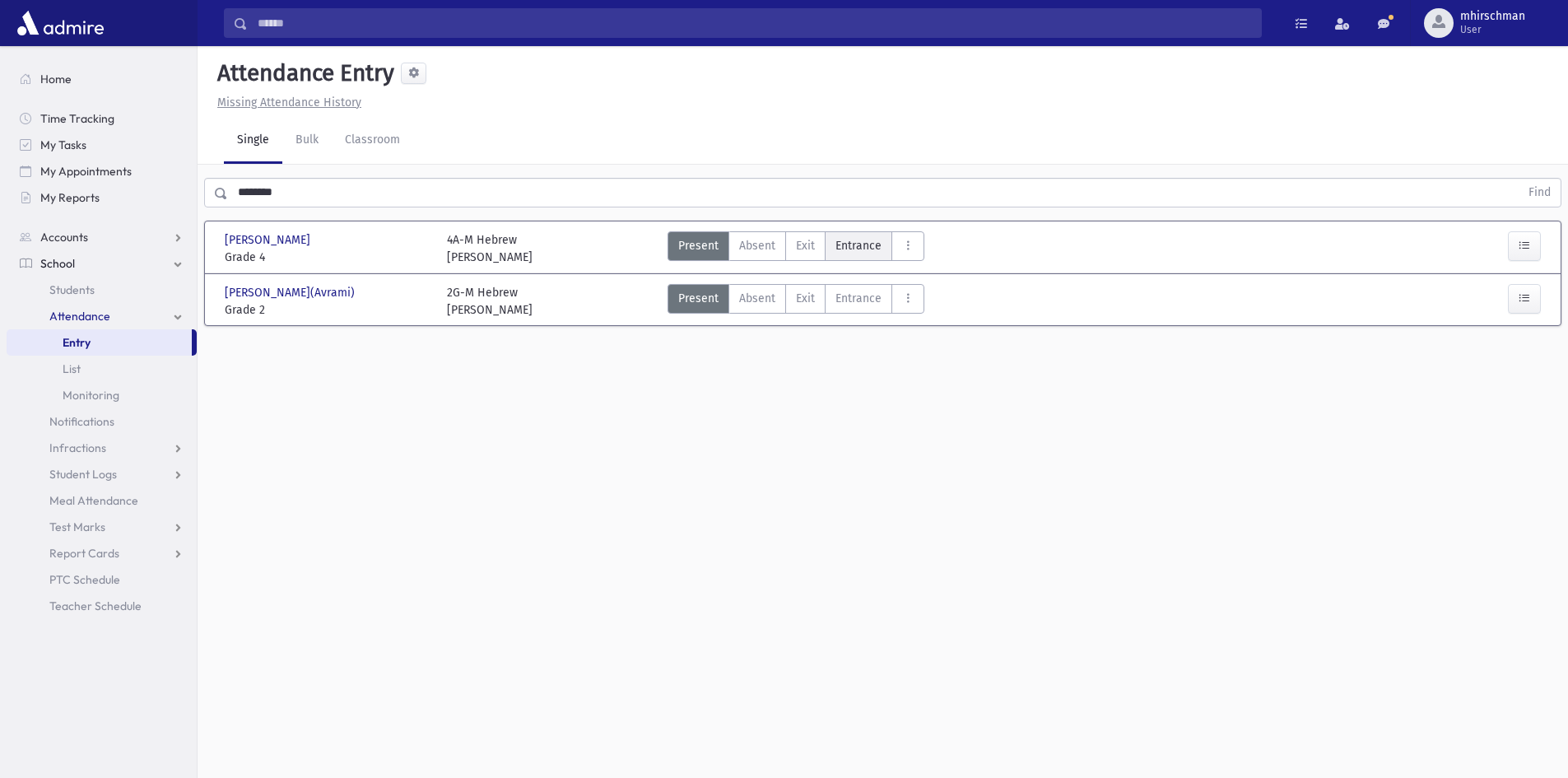
click at [855, 257] on label "Entrance Ent" at bounding box center [859, 246] width 68 height 30
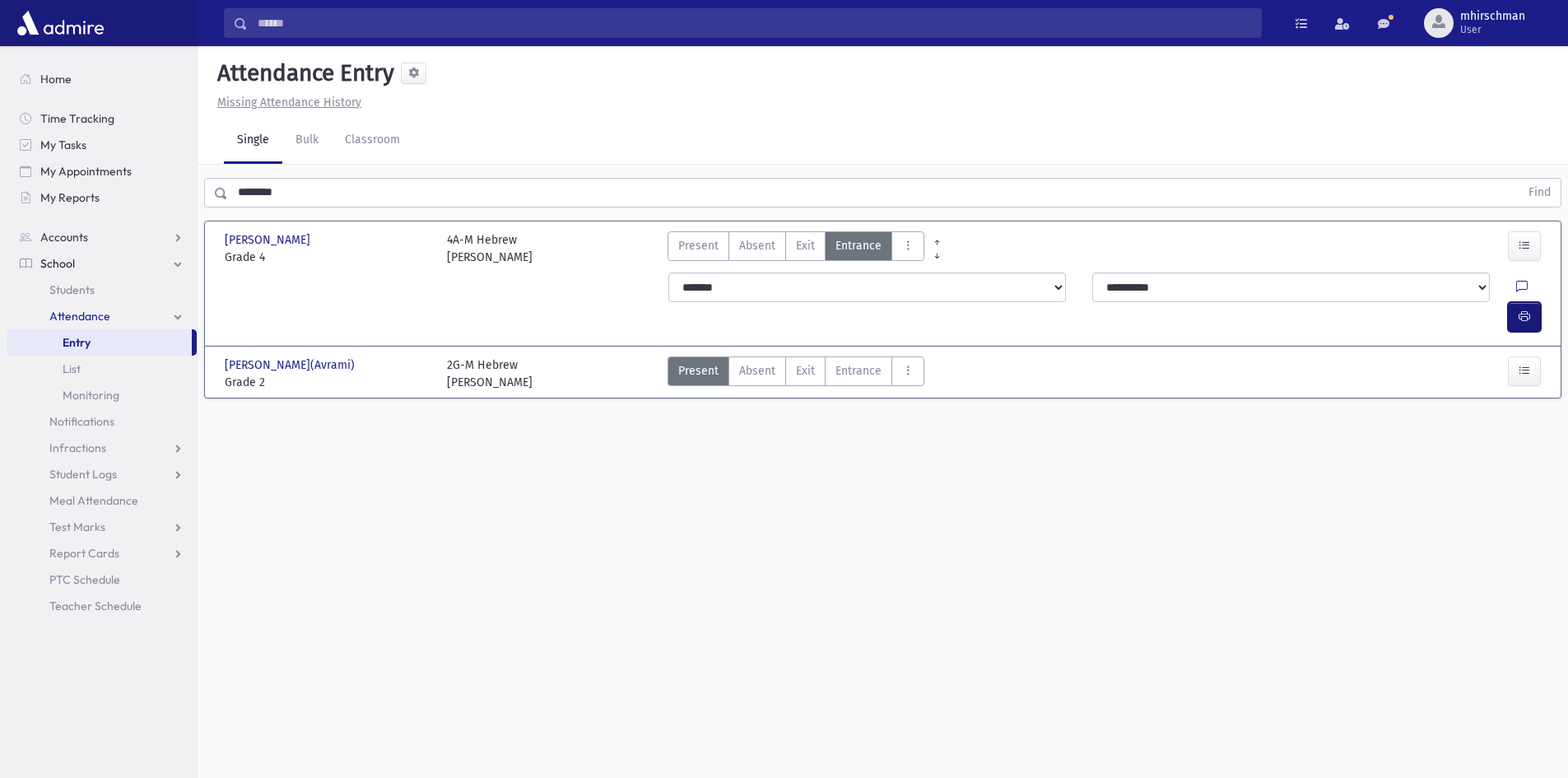
drag, startPoint x: 1522, startPoint y: 287, endPoint x: 1526, endPoint y: 277, distance: 10.8
click at [1520, 310] on icon "button" at bounding box center [1524, 316] width 12 height 14
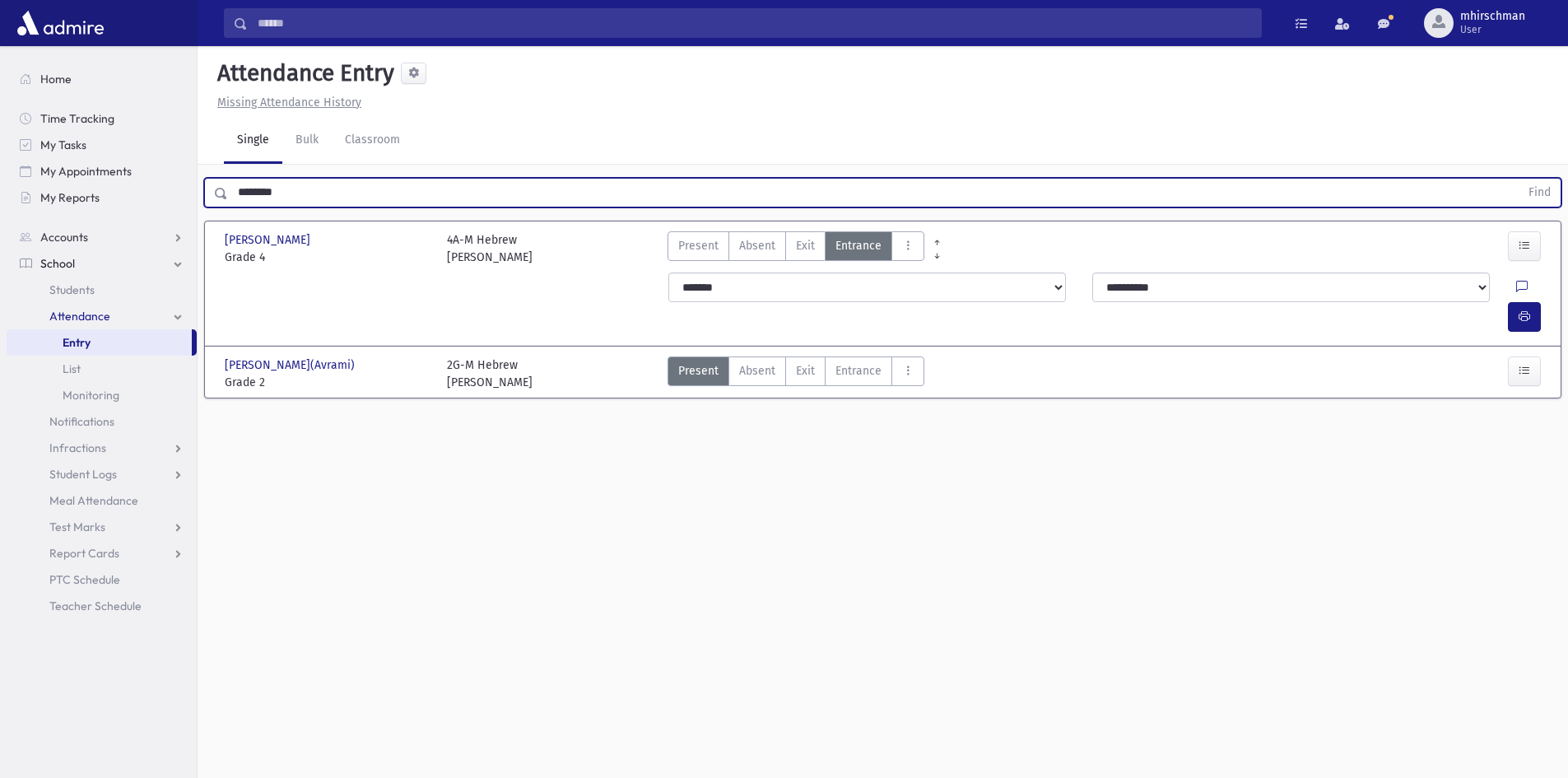
drag, startPoint x: 318, startPoint y: 197, endPoint x: 205, endPoint y: 198, distance: 113.0
click at [205, 198] on div "******** Find" at bounding box center [883, 193] width 1358 height 30
click at [1519, 179] on button "Find" at bounding box center [1539, 193] width 42 height 28
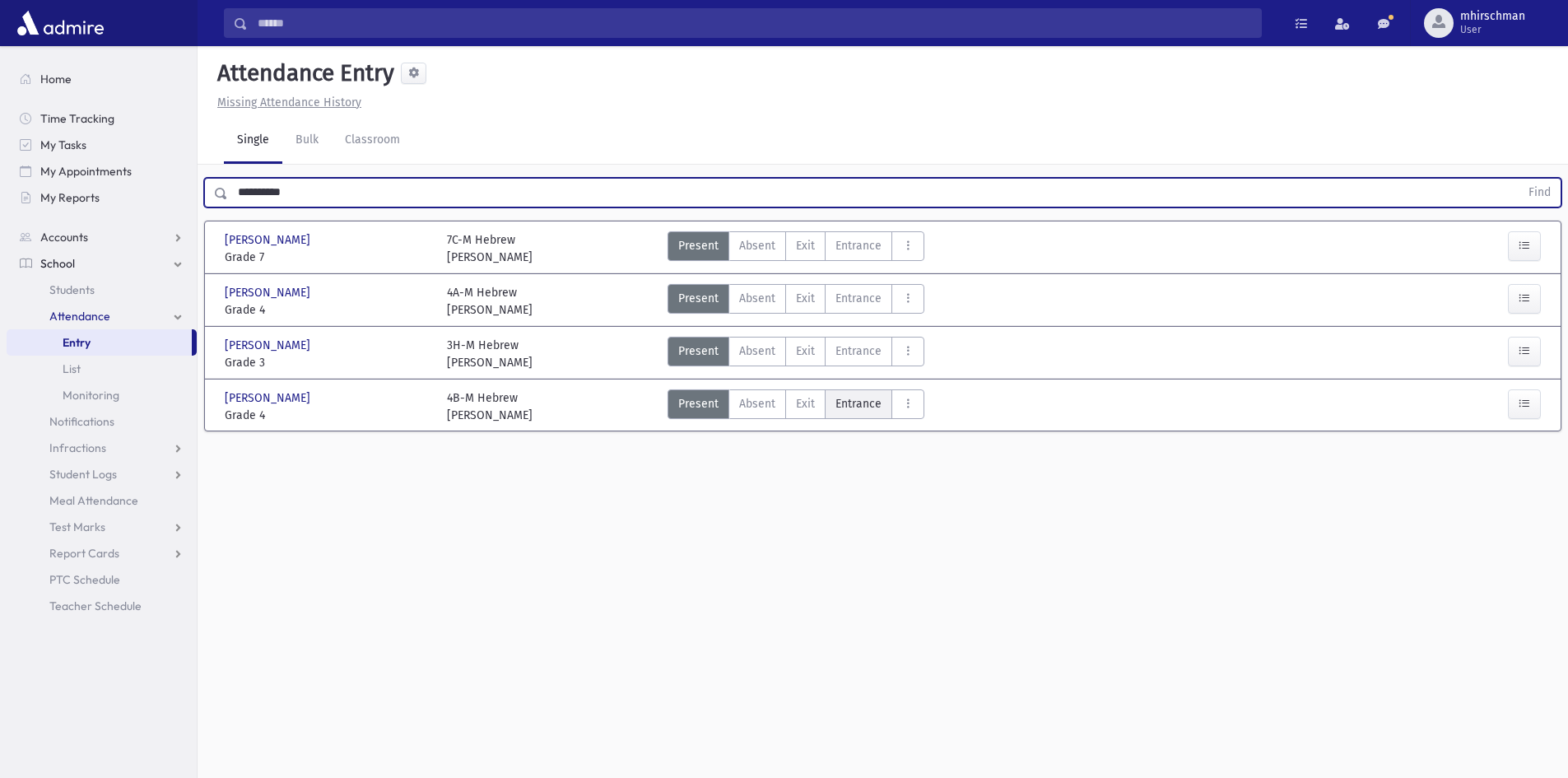
click at [858, 403] on span "Entrance" at bounding box center [859, 404] width 46 height 17
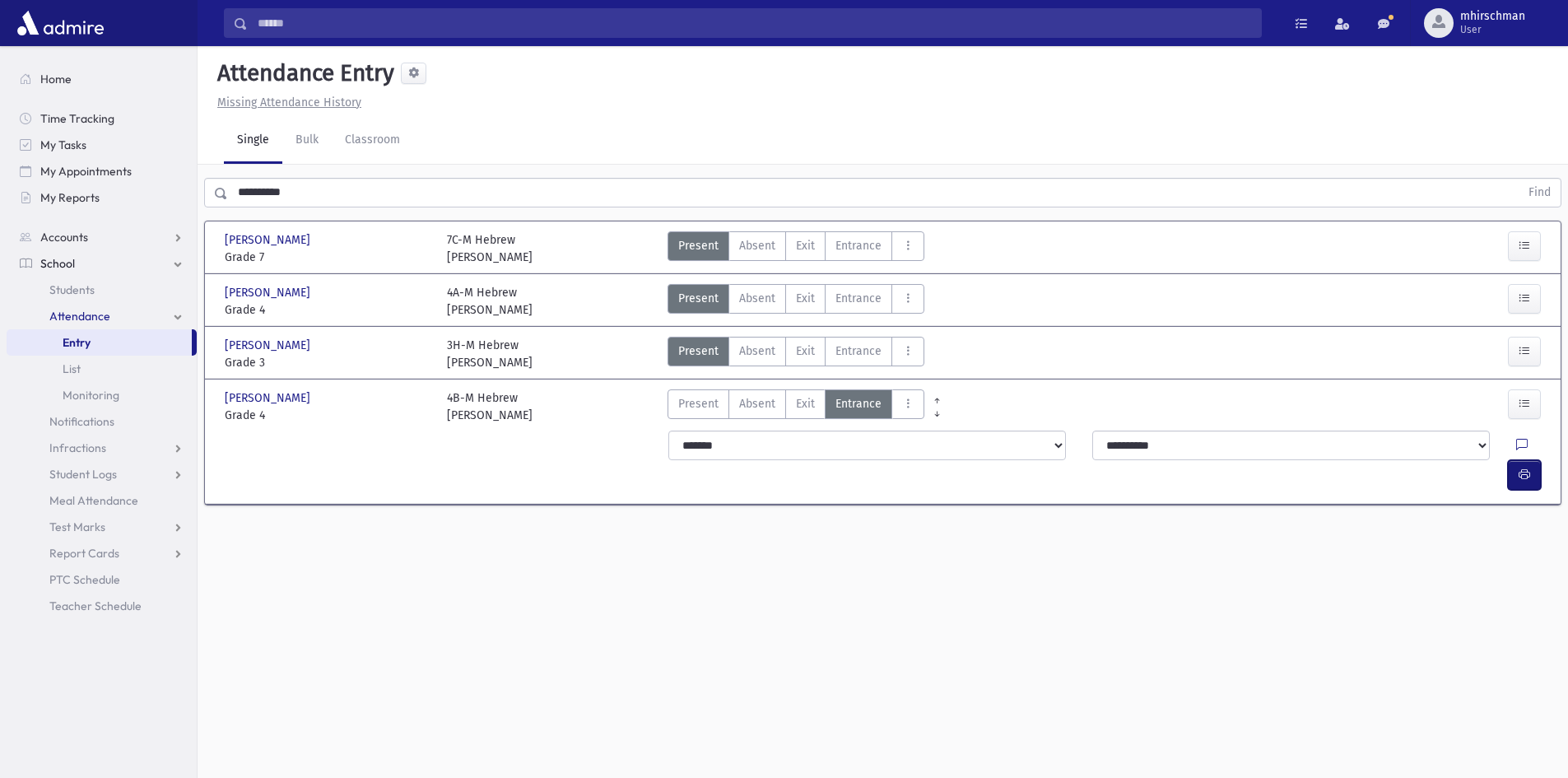
click at [1526, 467] on icon "button" at bounding box center [1524, 474] width 12 height 14
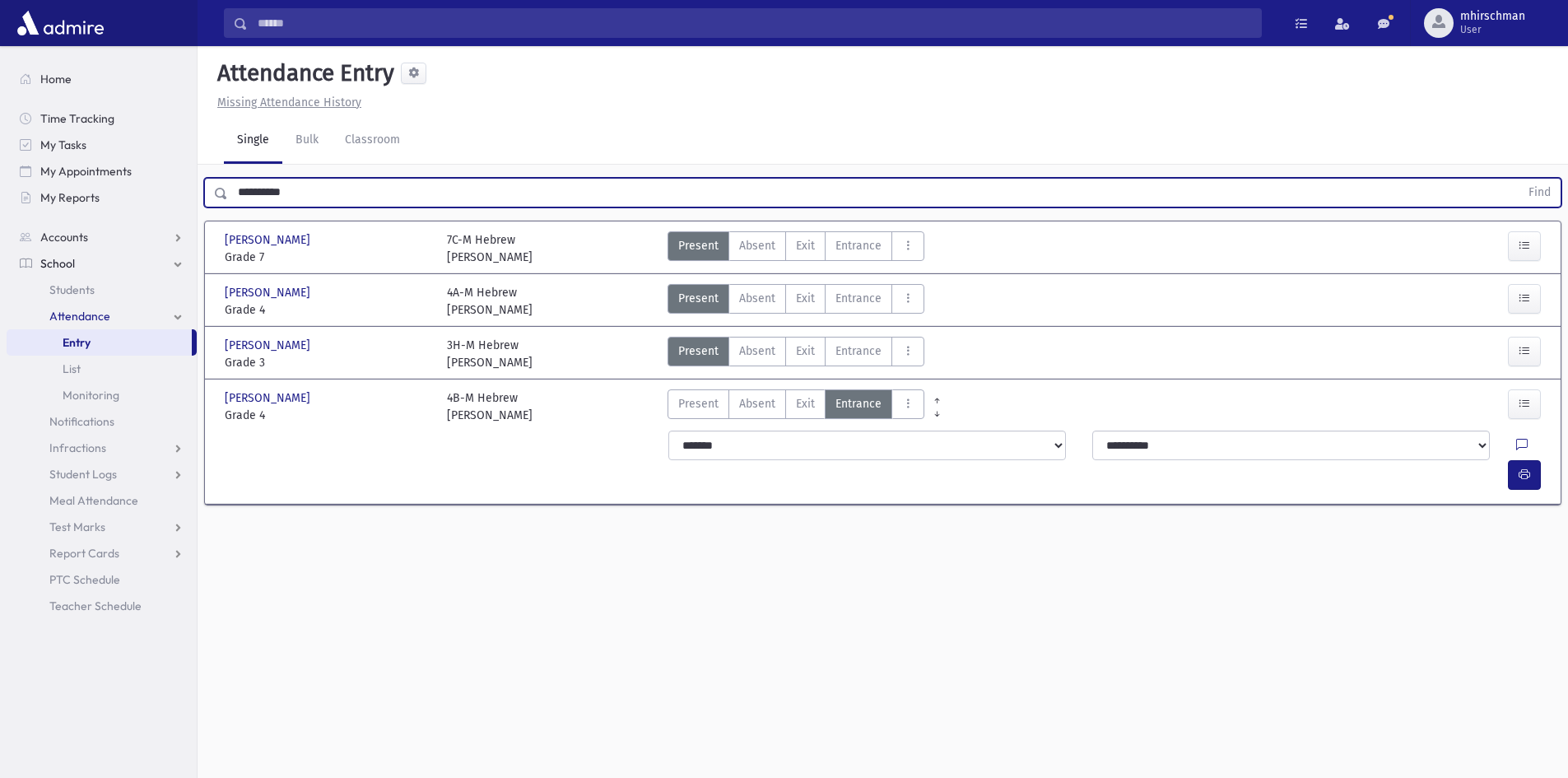
drag, startPoint x: 342, startPoint y: 191, endPoint x: 173, endPoint y: 214, distance: 170.6
click at [173, 216] on div "Search Results Students" at bounding box center [784, 407] width 1568 height 815
click at [1519, 179] on button "Find" at bounding box center [1539, 193] width 42 height 28
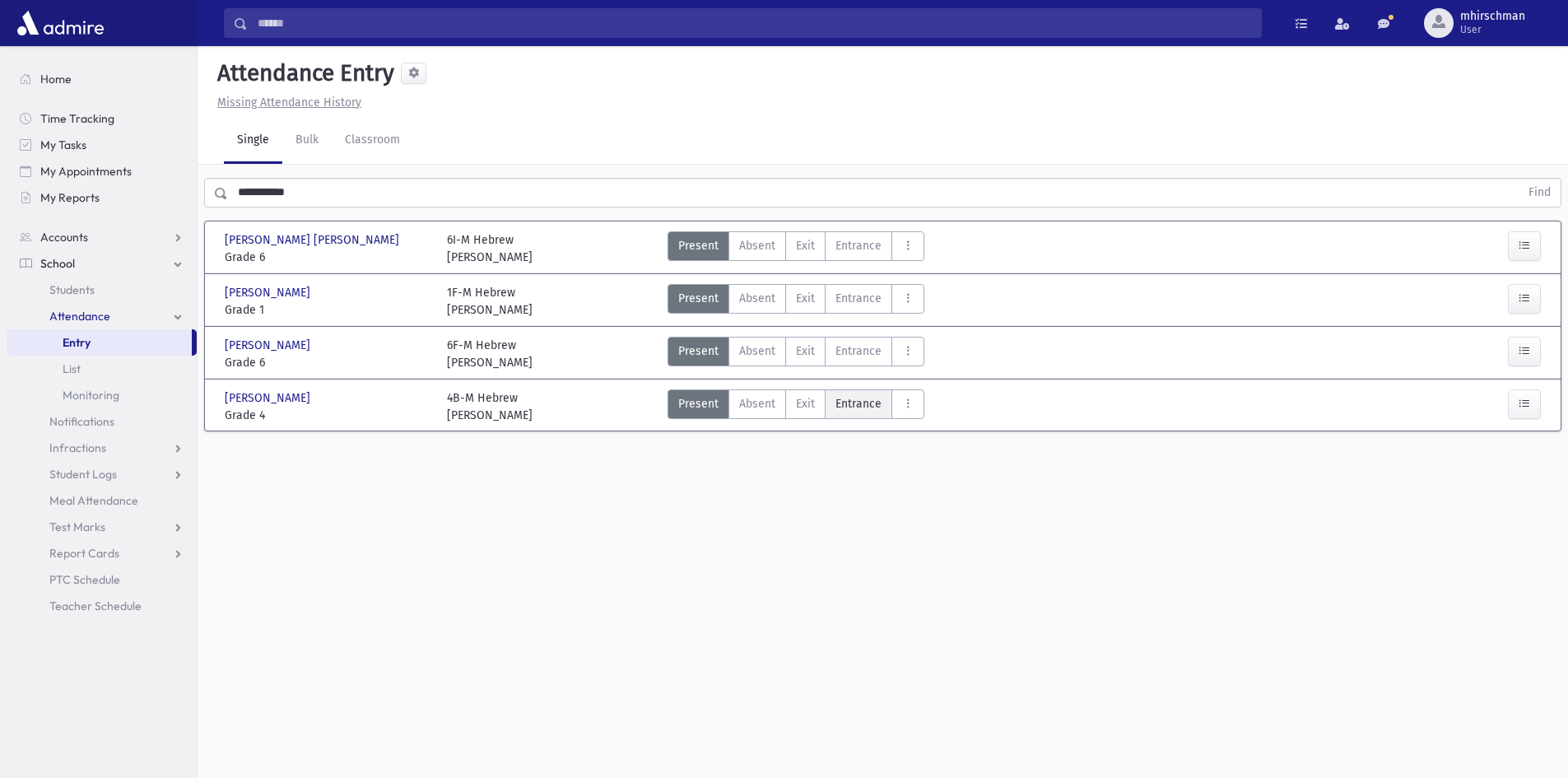
click at [864, 413] on label "Entrance Ent" at bounding box center [859, 404] width 68 height 30
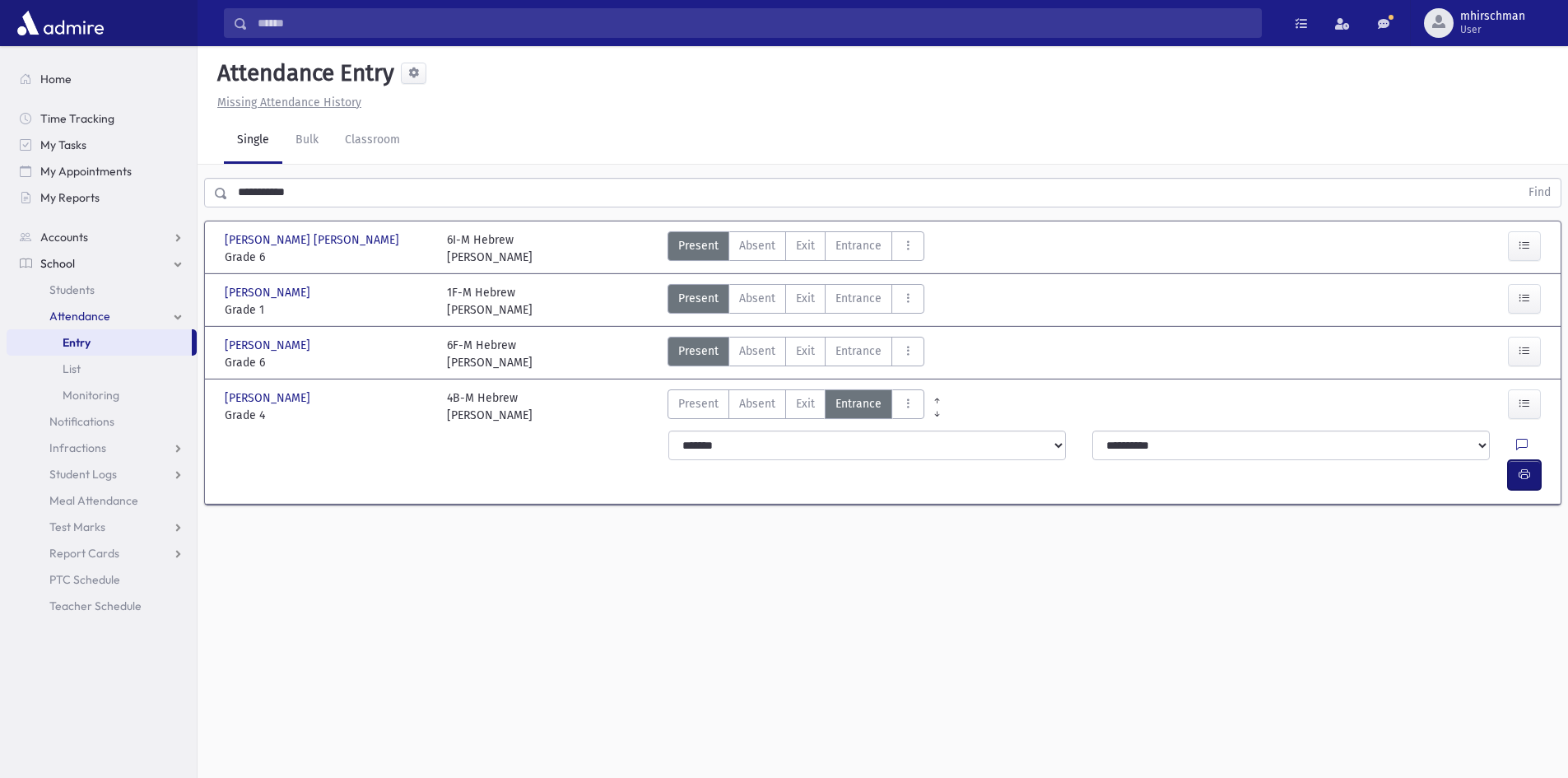
click at [1527, 467] on icon "button" at bounding box center [1524, 474] width 12 height 14
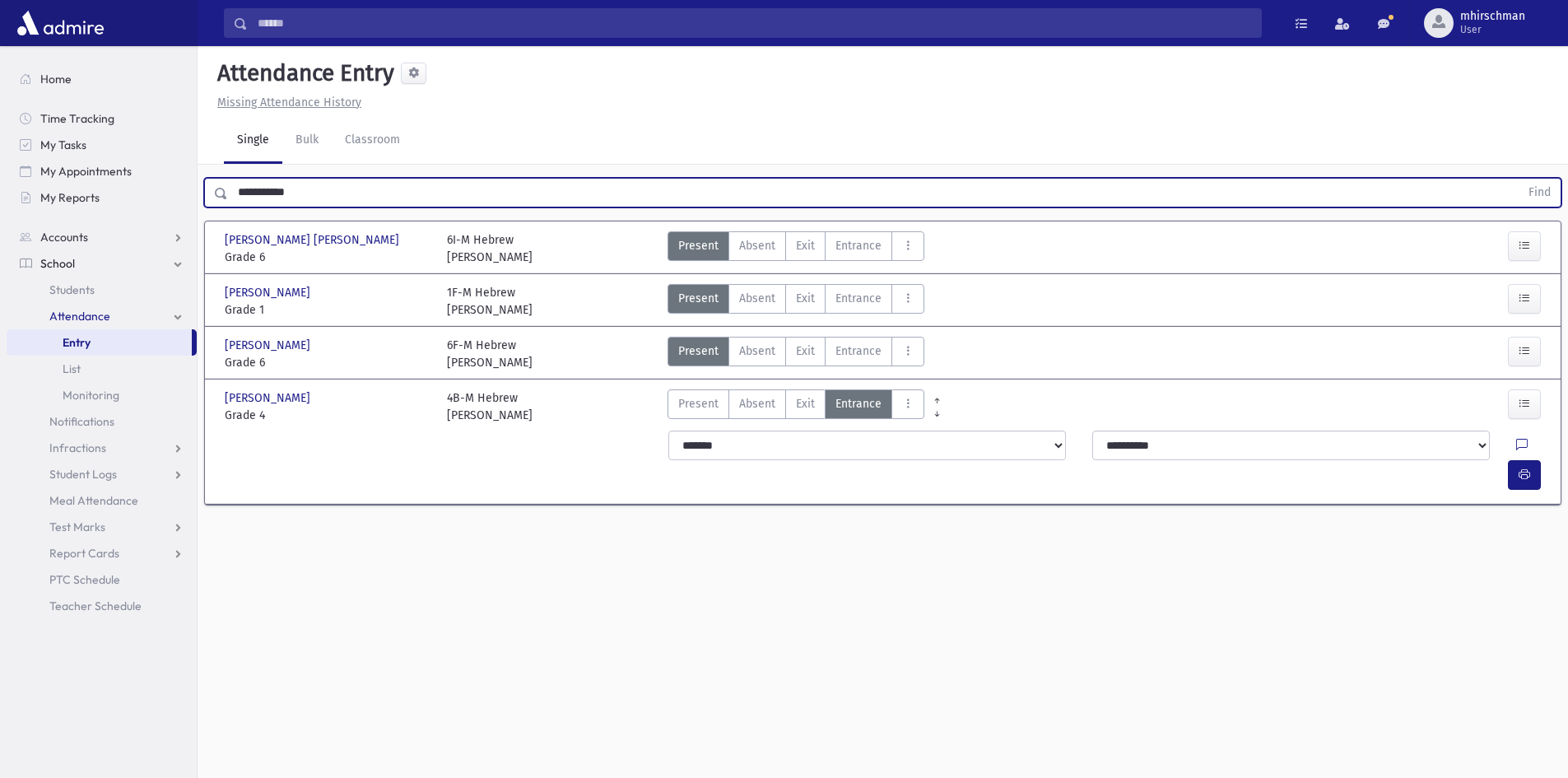
drag, startPoint x: 328, startPoint y: 191, endPoint x: 197, endPoint y: 192, distance: 131.0
click at [197, 192] on div "**********" at bounding box center [883, 189] width 1371 height 49
click at [1519, 179] on button "Find" at bounding box center [1539, 193] width 42 height 28
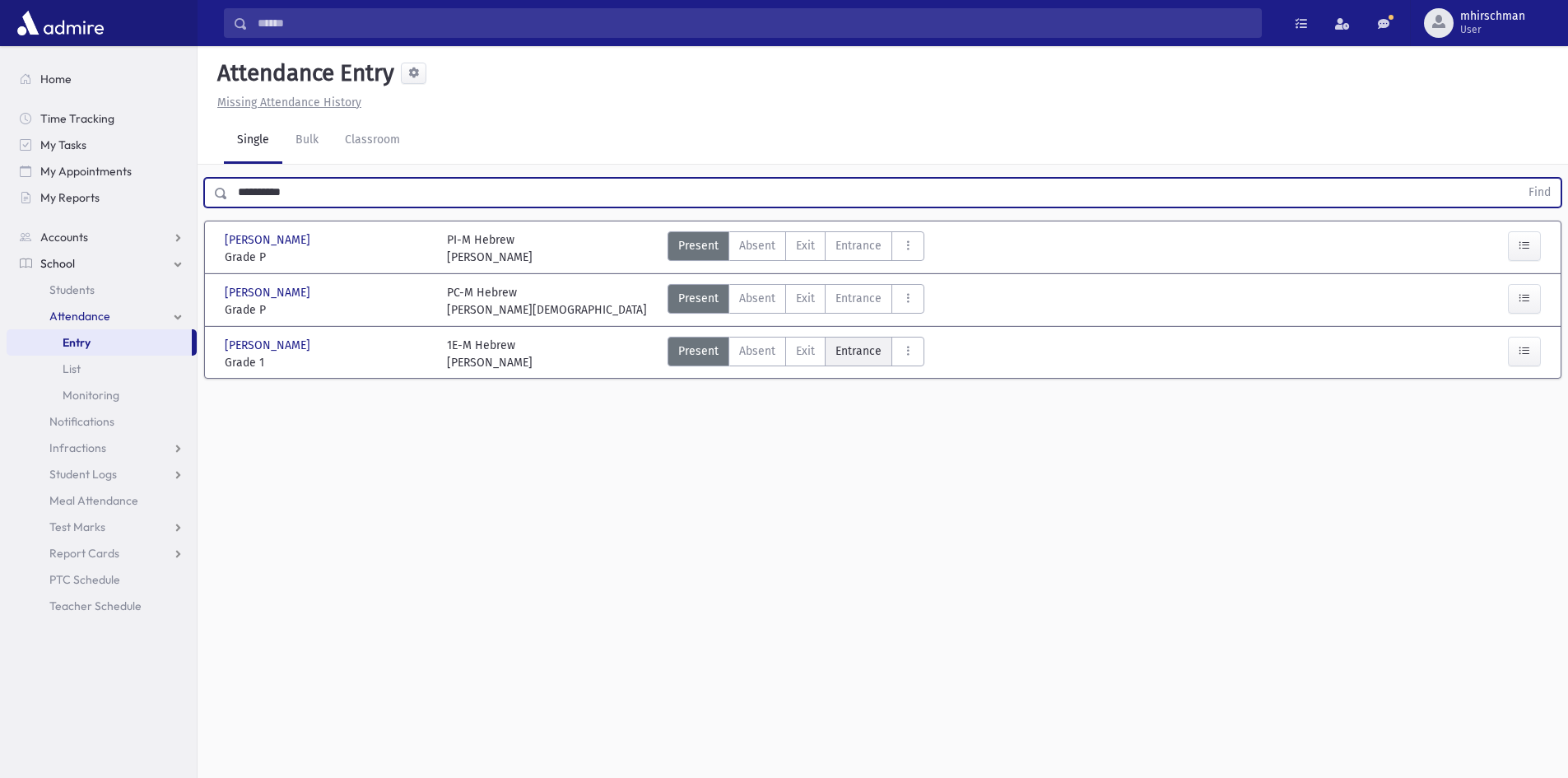
click at [874, 350] on span "Entrance" at bounding box center [859, 351] width 46 height 17
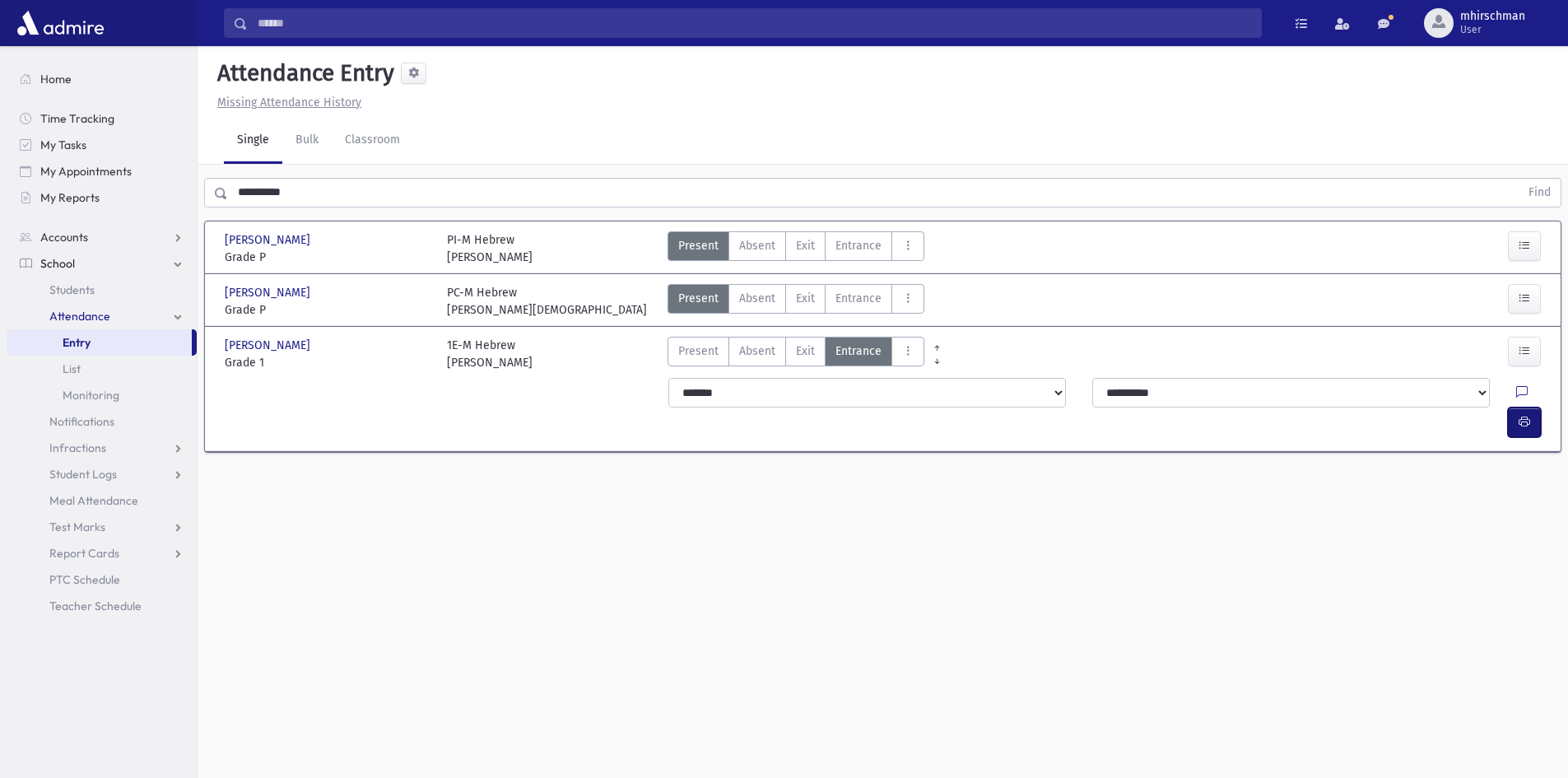
click at [1529, 415] on icon "button" at bounding box center [1524, 422] width 12 height 14
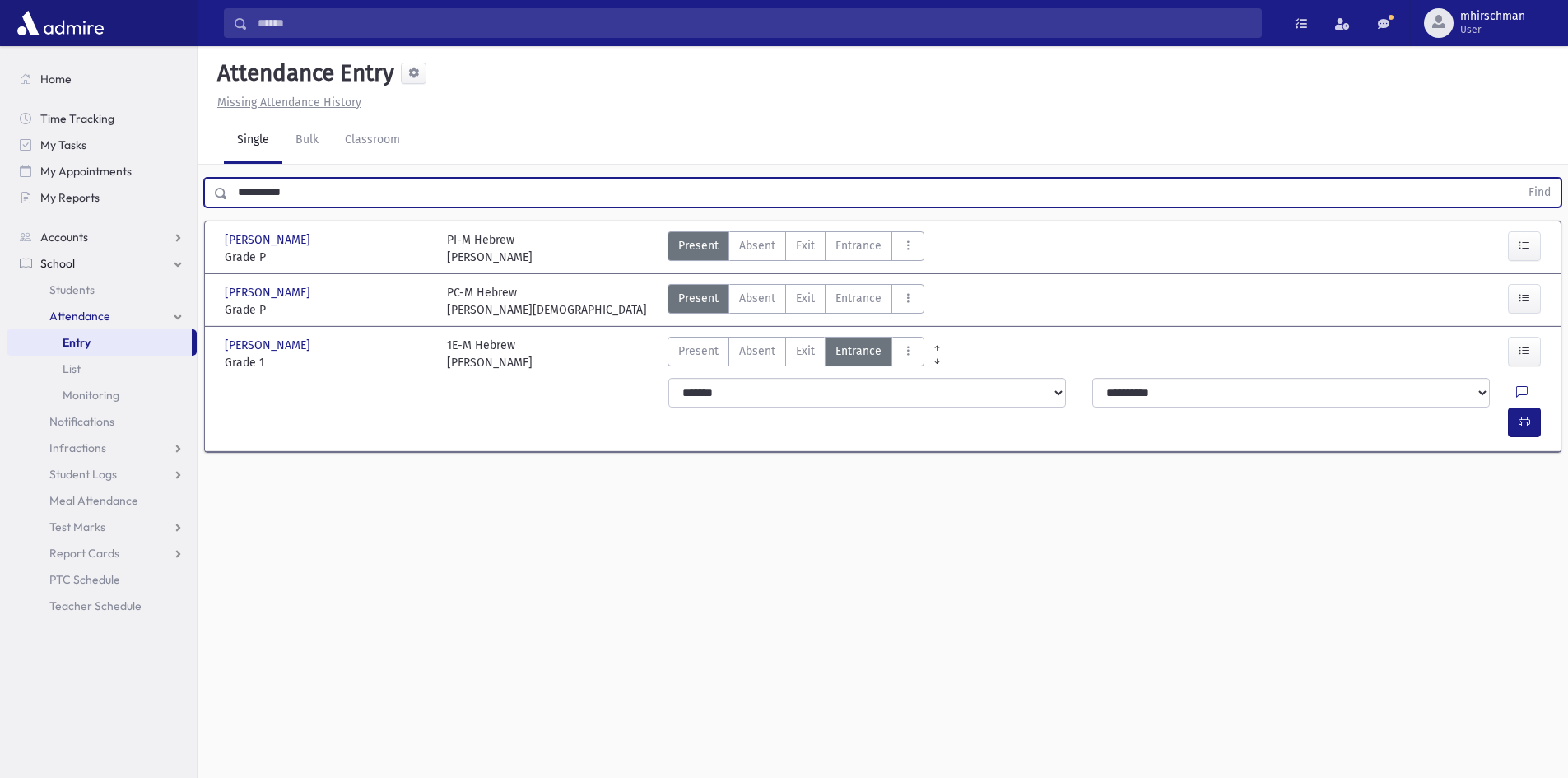
click at [301, 194] on input "**********" at bounding box center [874, 193] width 1292 height 30
click at [1519, 179] on button "Find" at bounding box center [1539, 193] width 42 height 28
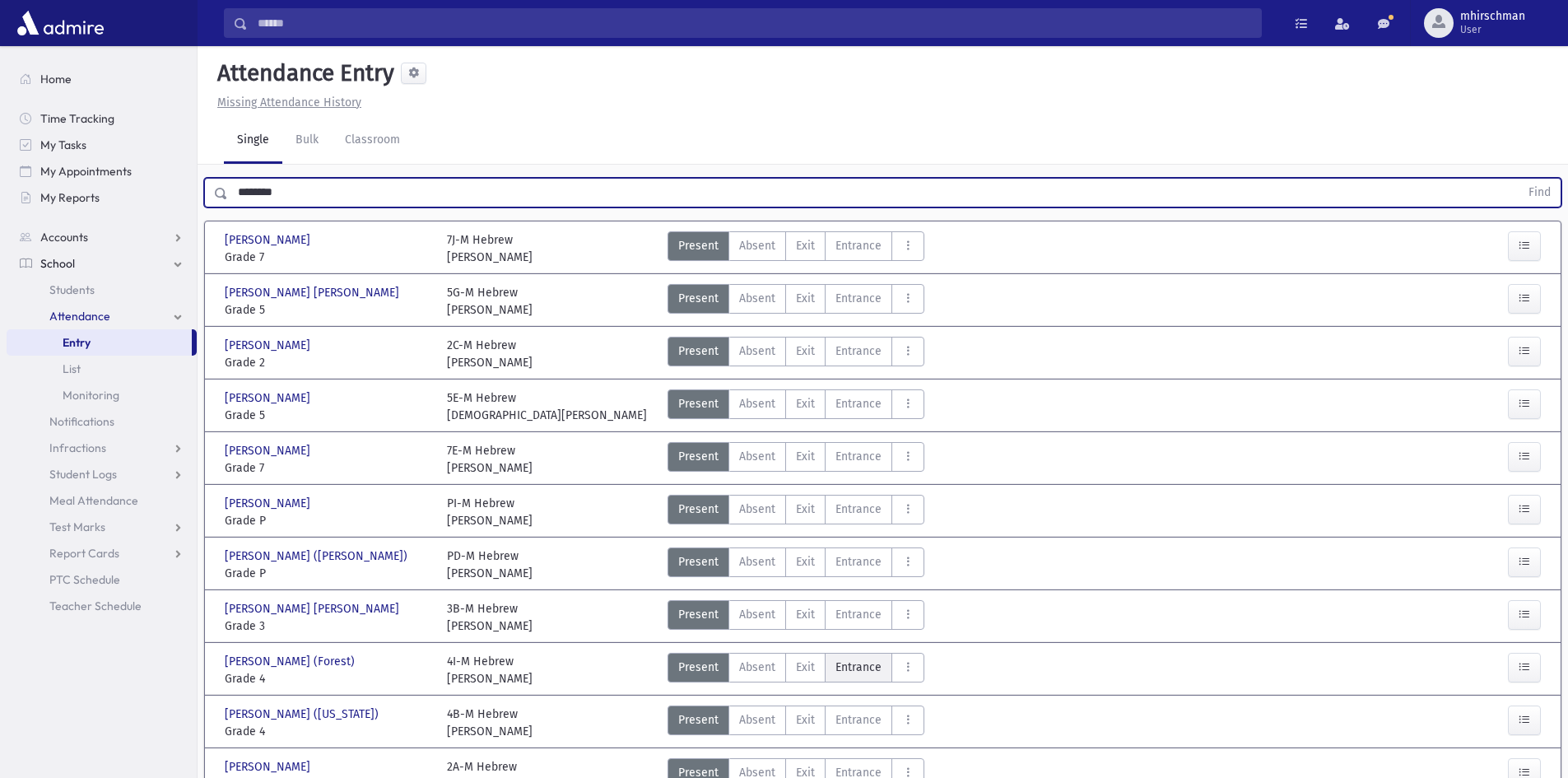
click at [861, 659] on span "Entrance" at bounding box center [859, 668] width 46 height 17
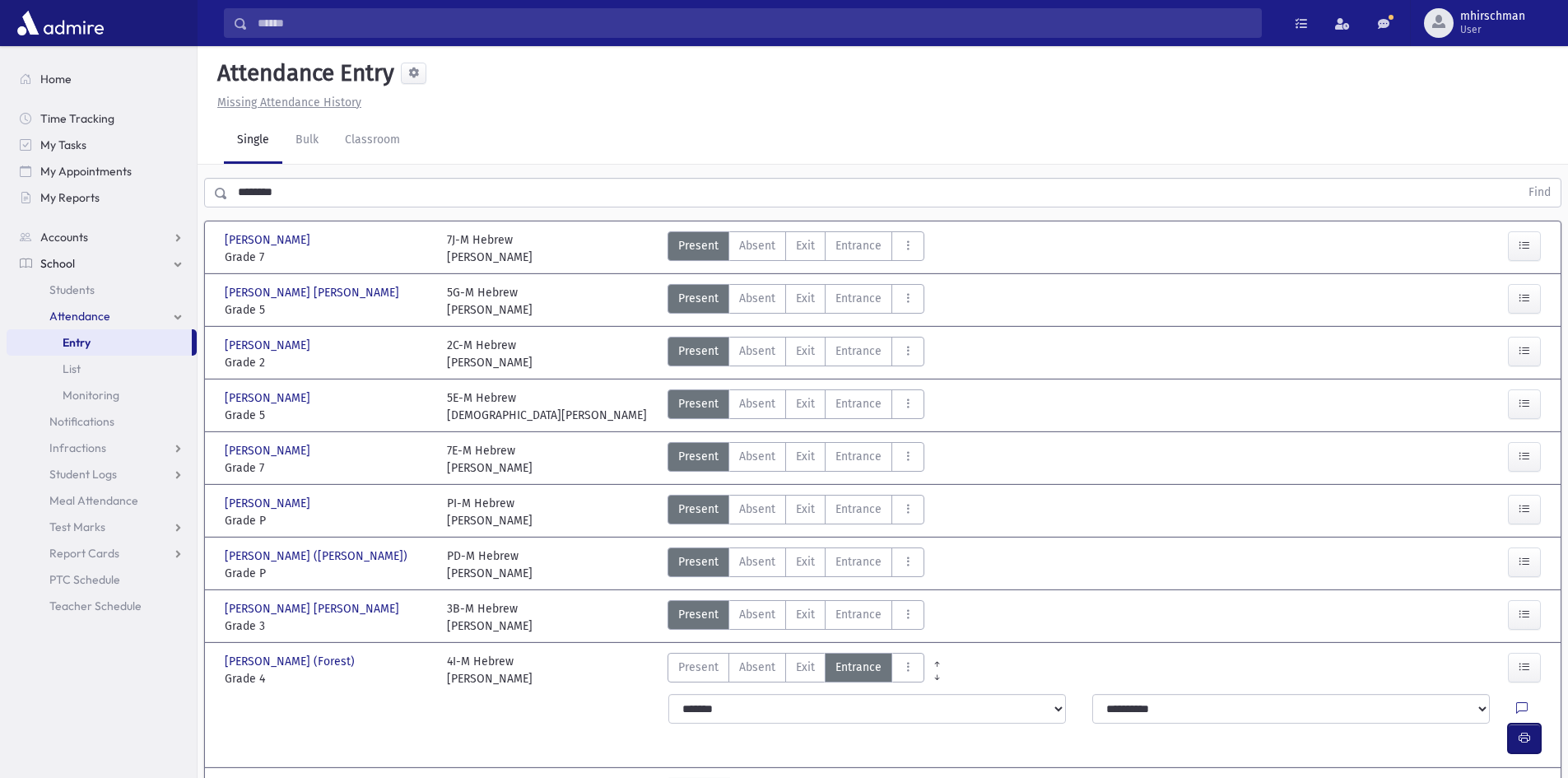
click at [1533, 724] on button "button" at bounding box center [1524, 738] width 33 height 30
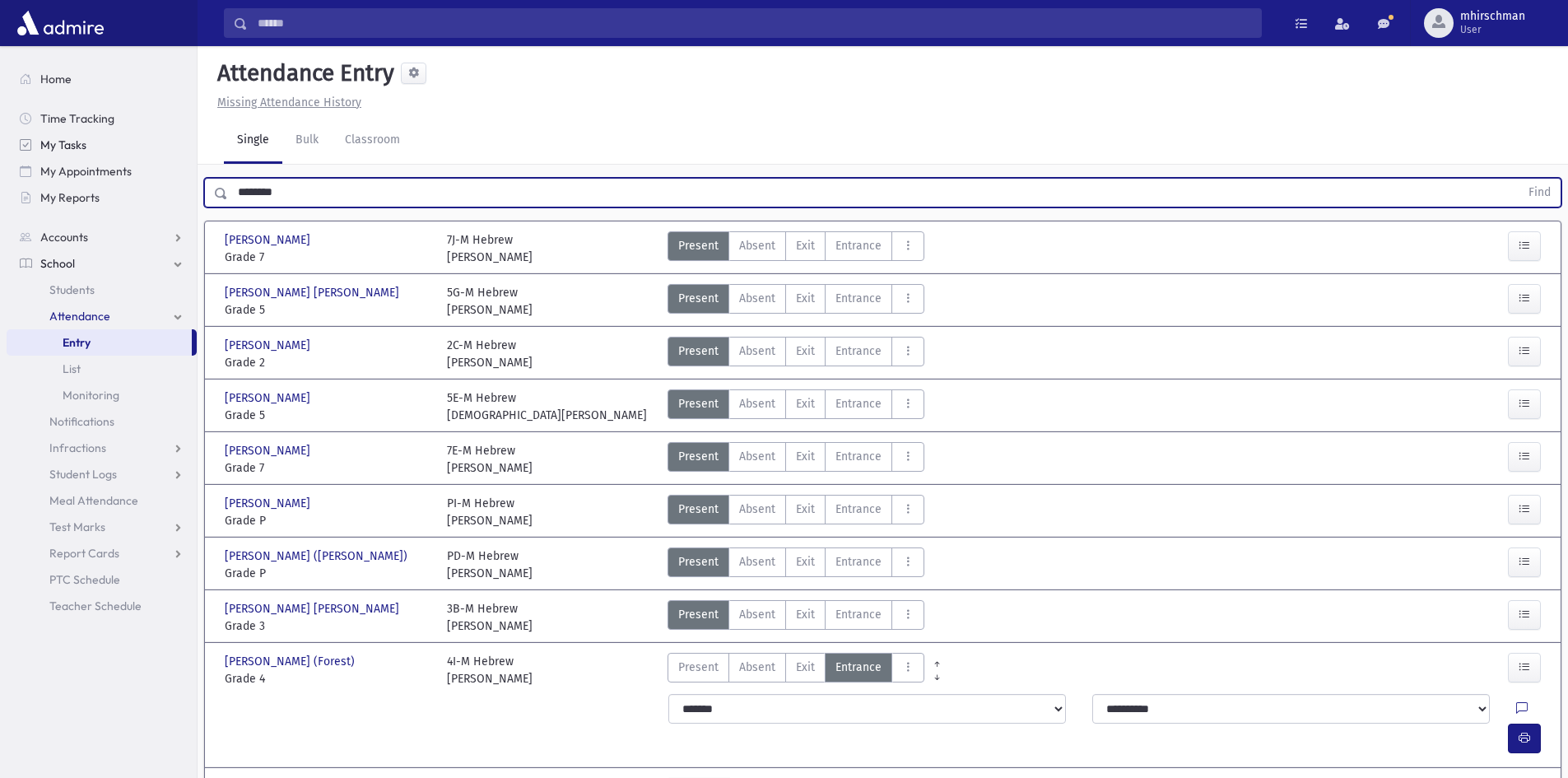
drag, startPoint x: 306, startPoint y: 192, endPoint x: 165, endPoint y: 149, distance: 147.4
click at [154, 196] on div "Search Results Students" at bounding box center [784, 546] width 1568 height 1092
click at [1519, 179] on button "Find" at bounding box center [1539, 193] width 42 height 28
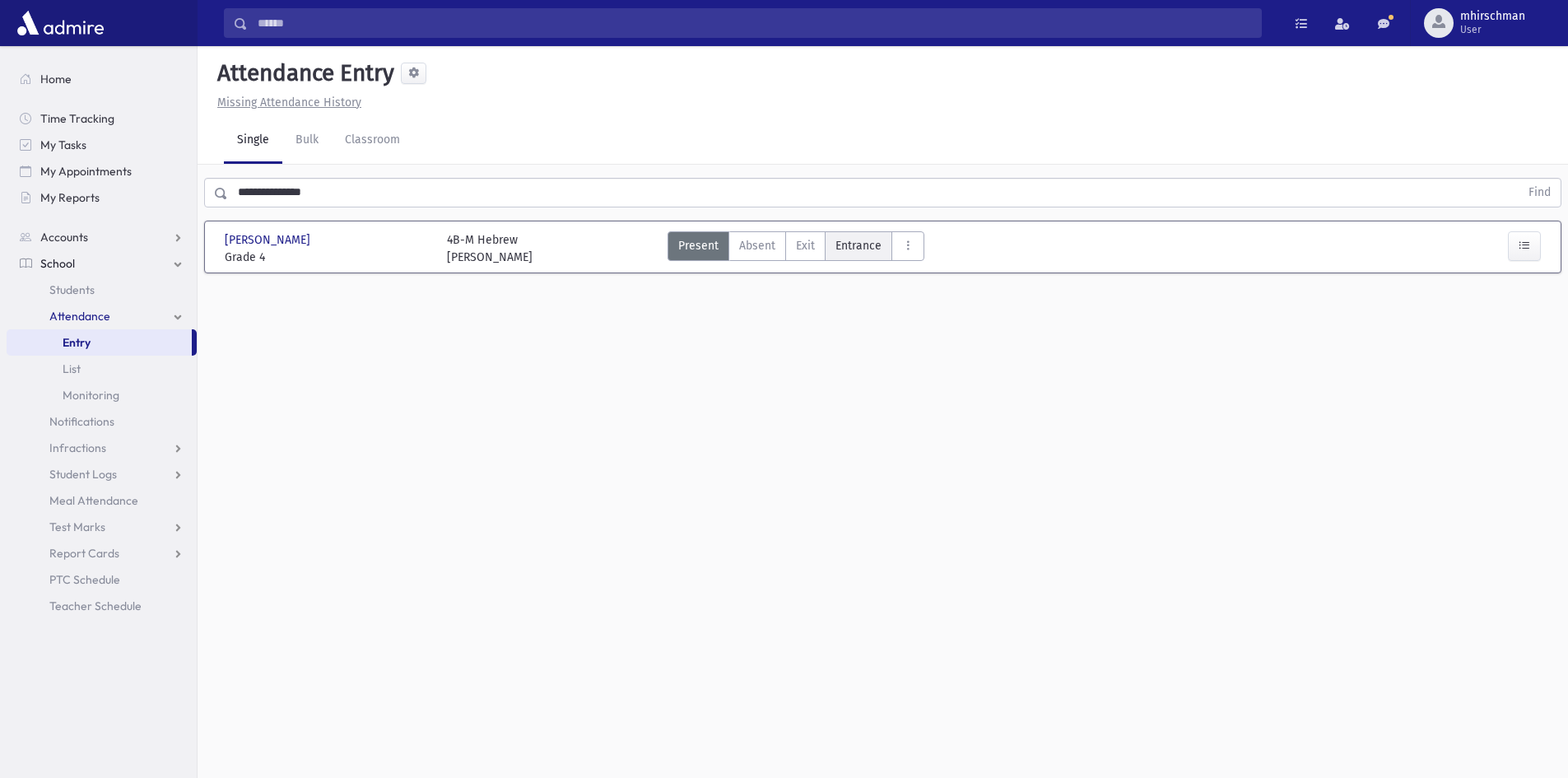
click at [842, 248] on span "Entrance" at bounding box center [859, 246] width 46 height 17
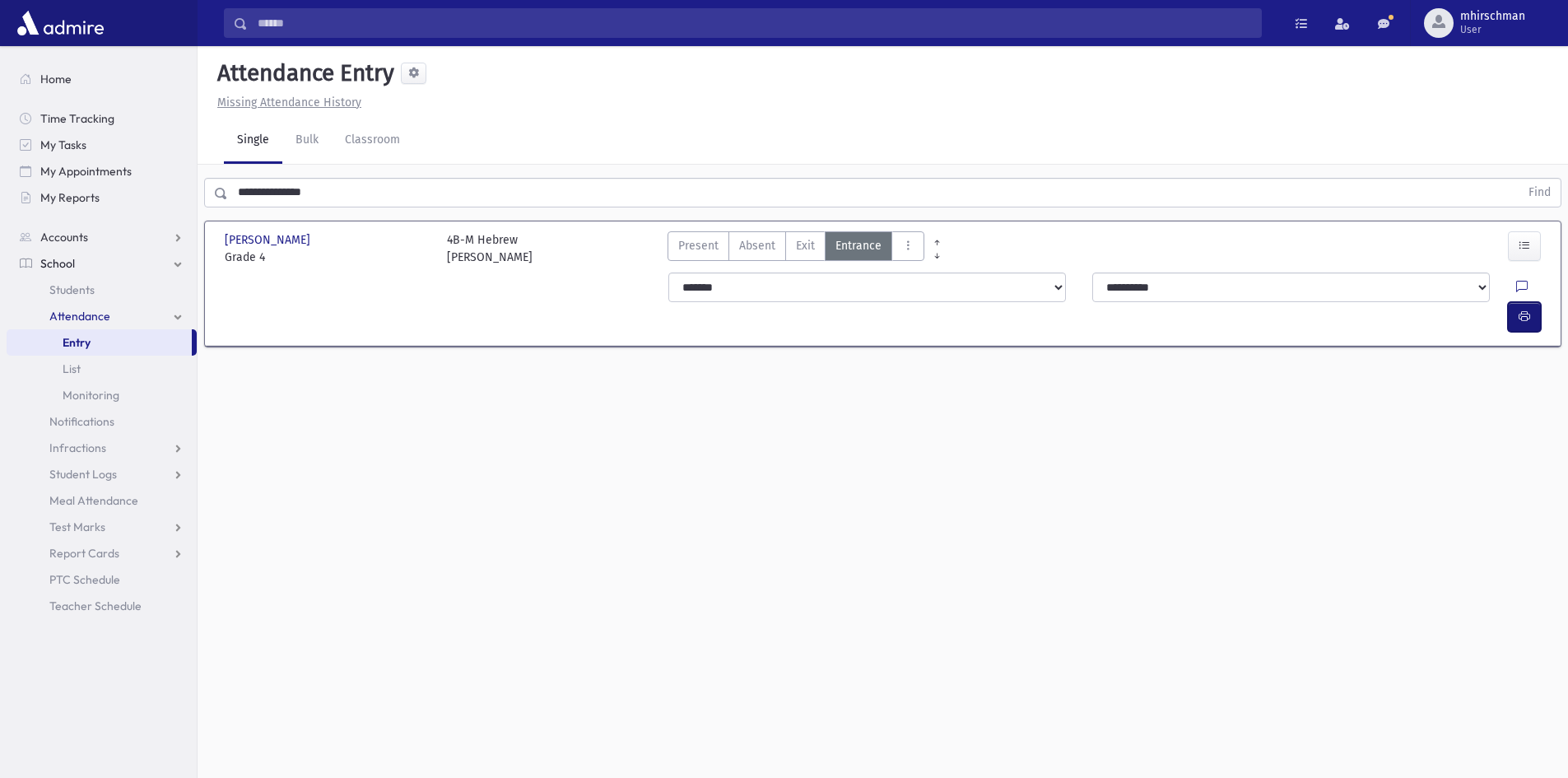
click at [1519, 302] on button "button" at bounding box center [1524, 316] width 33 height 30
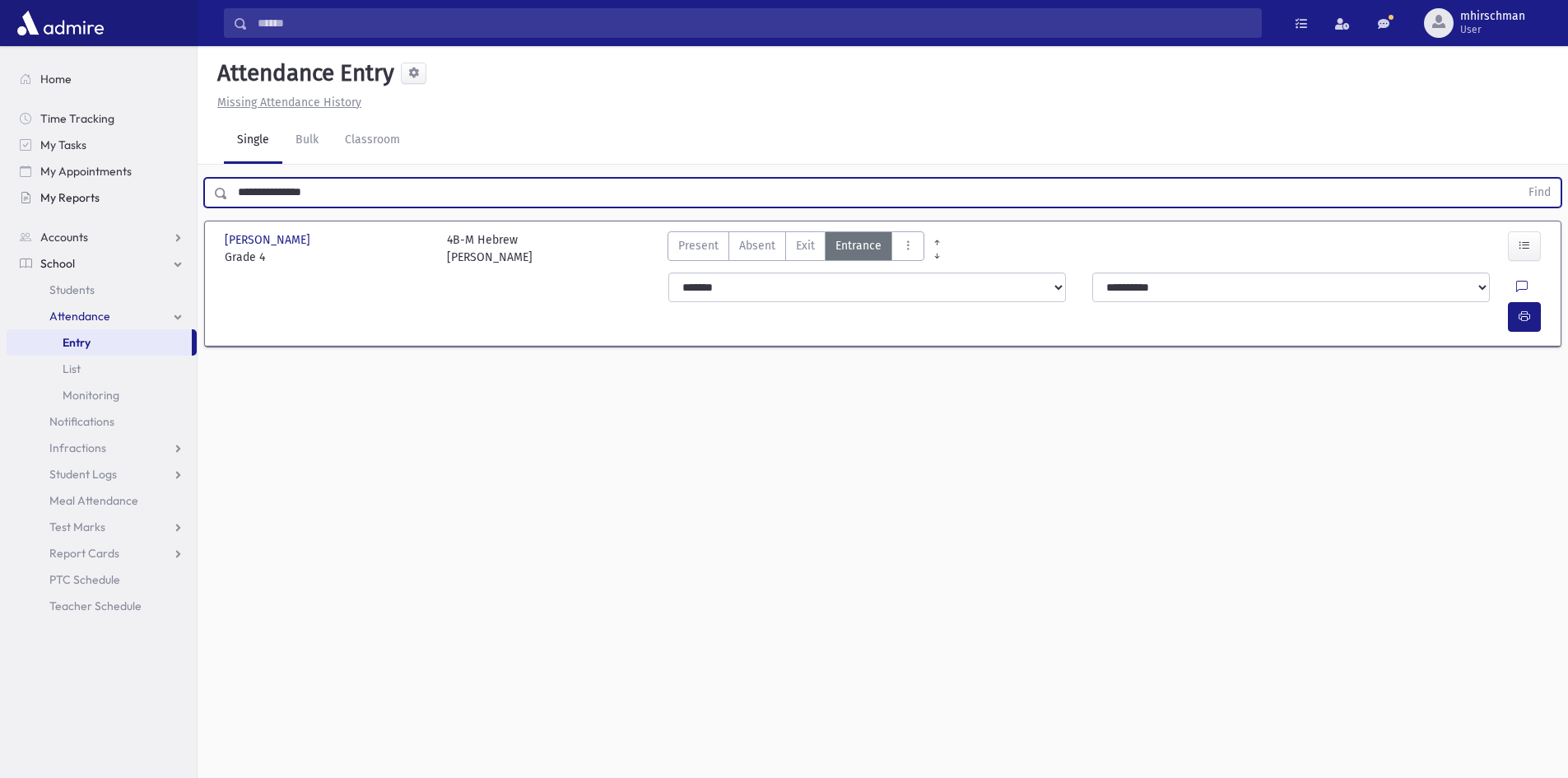
drag, startPoint x: 380, startPoint y: 191, endPoint x: 166, endPoint y: 188, distance: 214.0
click at [166, 188] on div "Search Results Students" at bounding box center [784, 407] width 1568 height 815
click at [1519, 179] on button "Find" at bounding box center [1539, 193] width 42 height 28
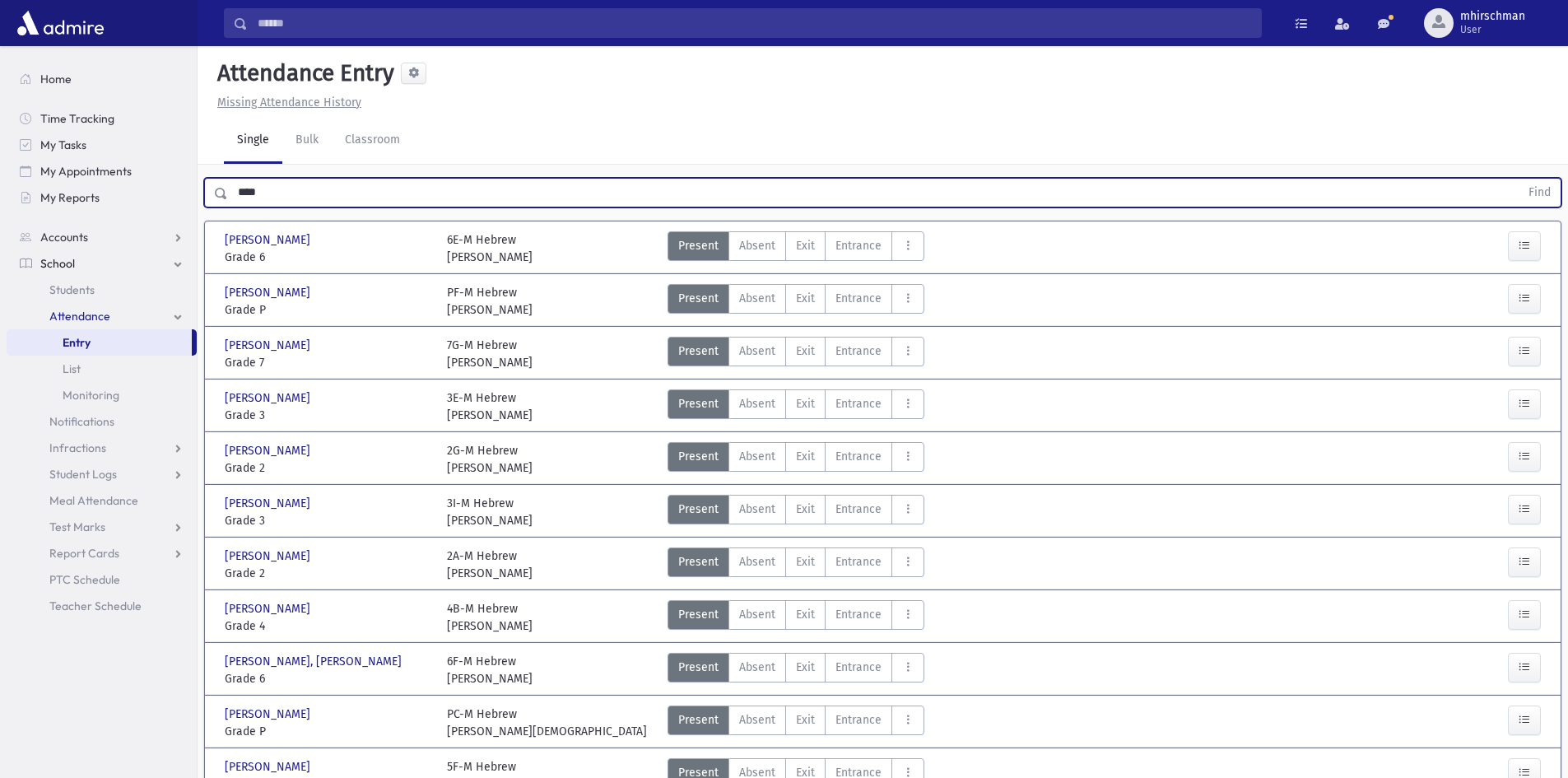
click at [1519, 179] on button "Find" at bounding box center [1539, 193] width 42 height 28
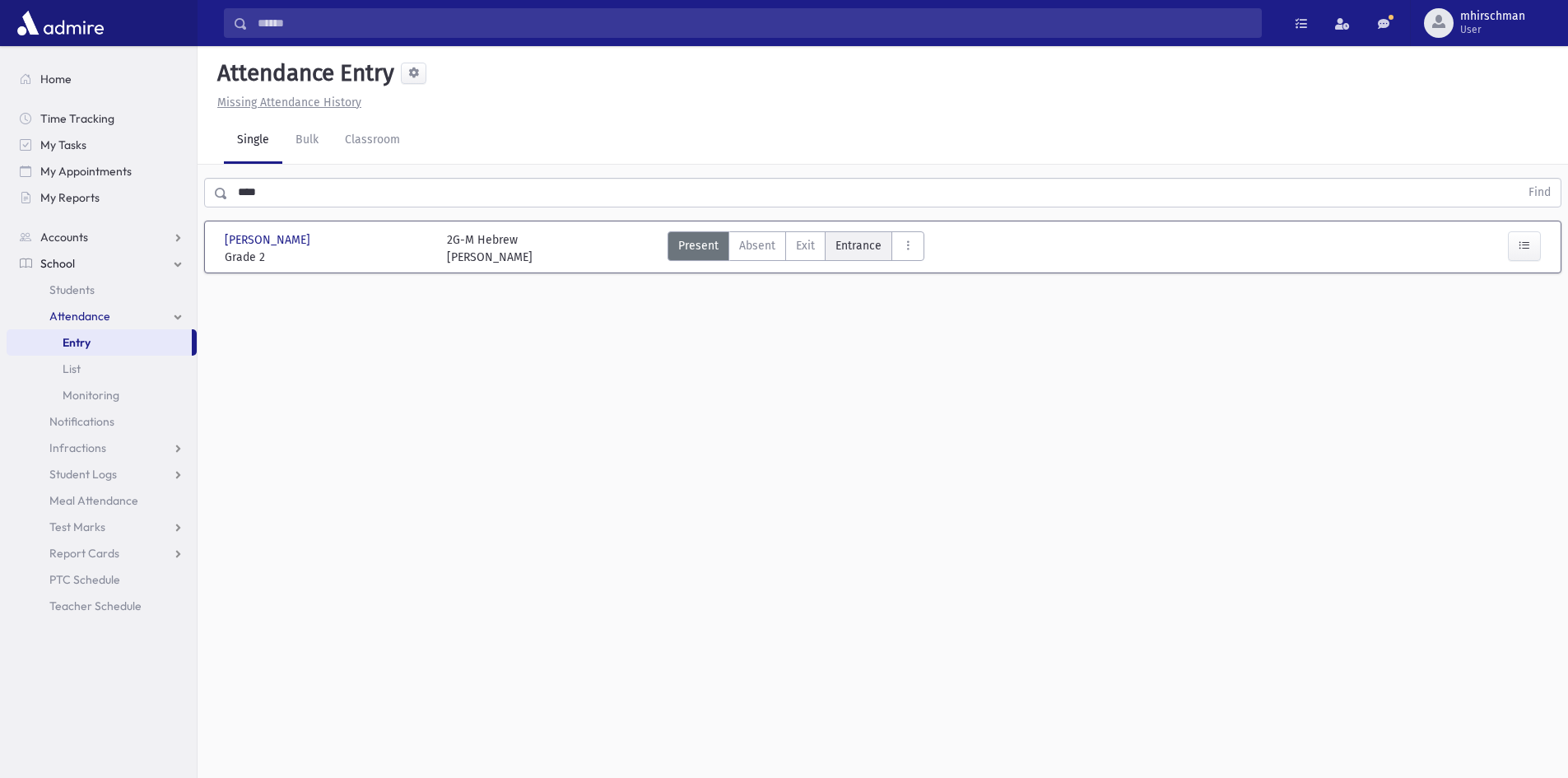
click at [855, 248] on span "Entrance" at bounding box center [859, 246] width 46 height 17
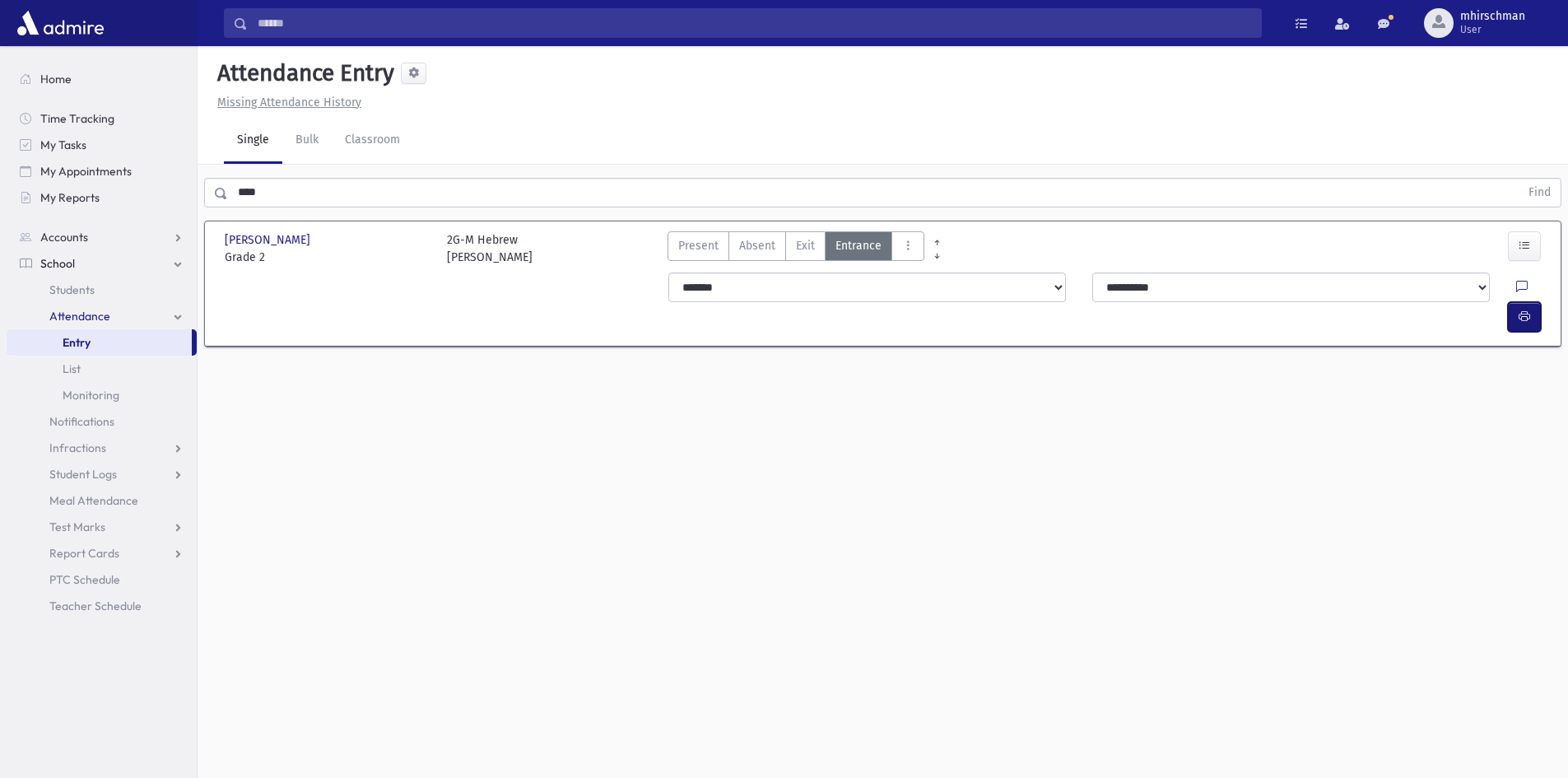
click at [1526, 310] on icon "button" at bounding box center [1524, 316] width 12 height 14
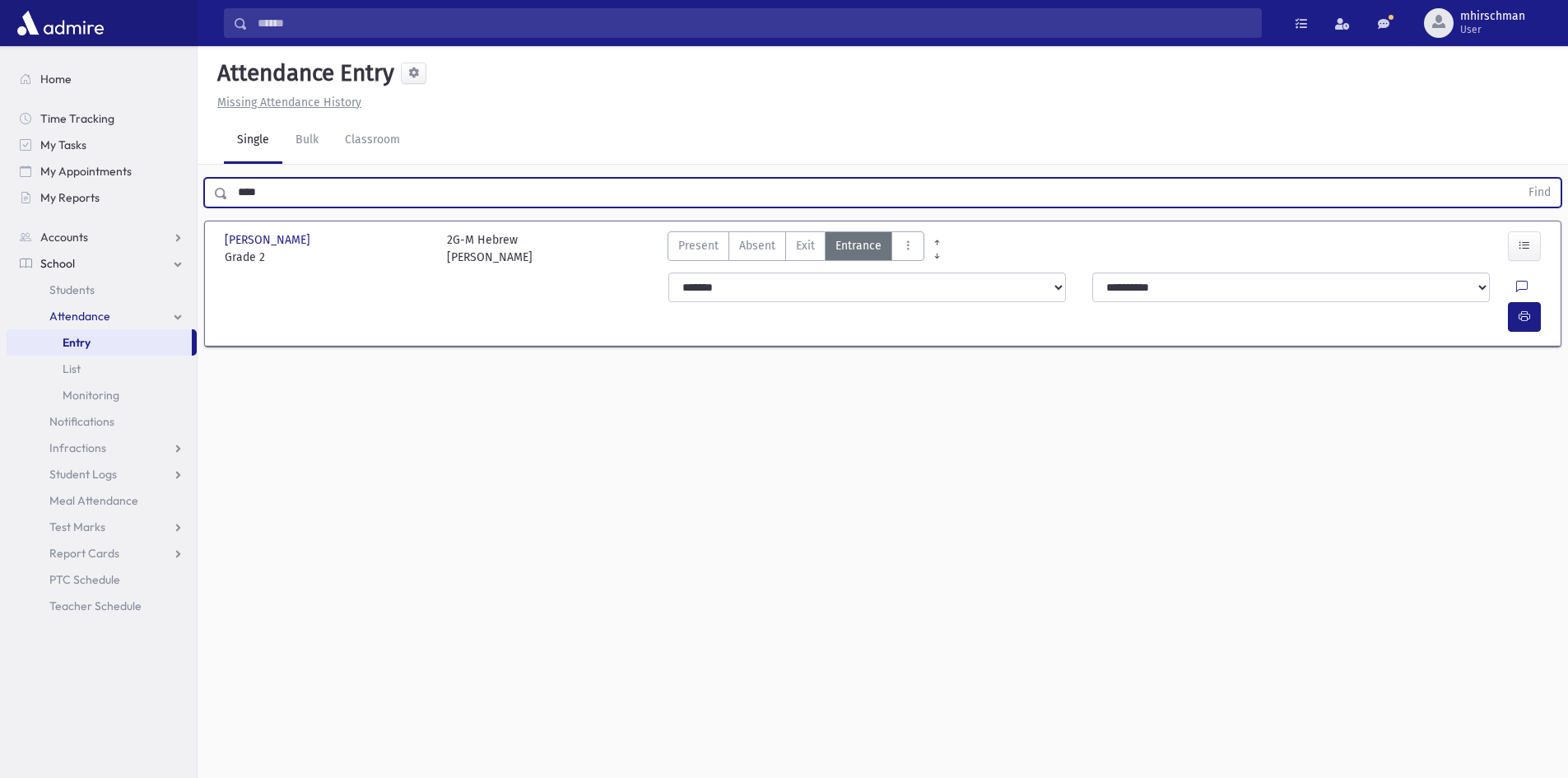
drag, startPoint x: 284, startPoint y: 201, endPoint x: 136, endPoint y: 218, distance: 149.0
click at [136, 216] on div "Search Results Students" at bounding box center [784, 407] width 1568 height 815
click at [1519, 179] on button "Find" at bounding box center [1539, 193] width 42 height 28
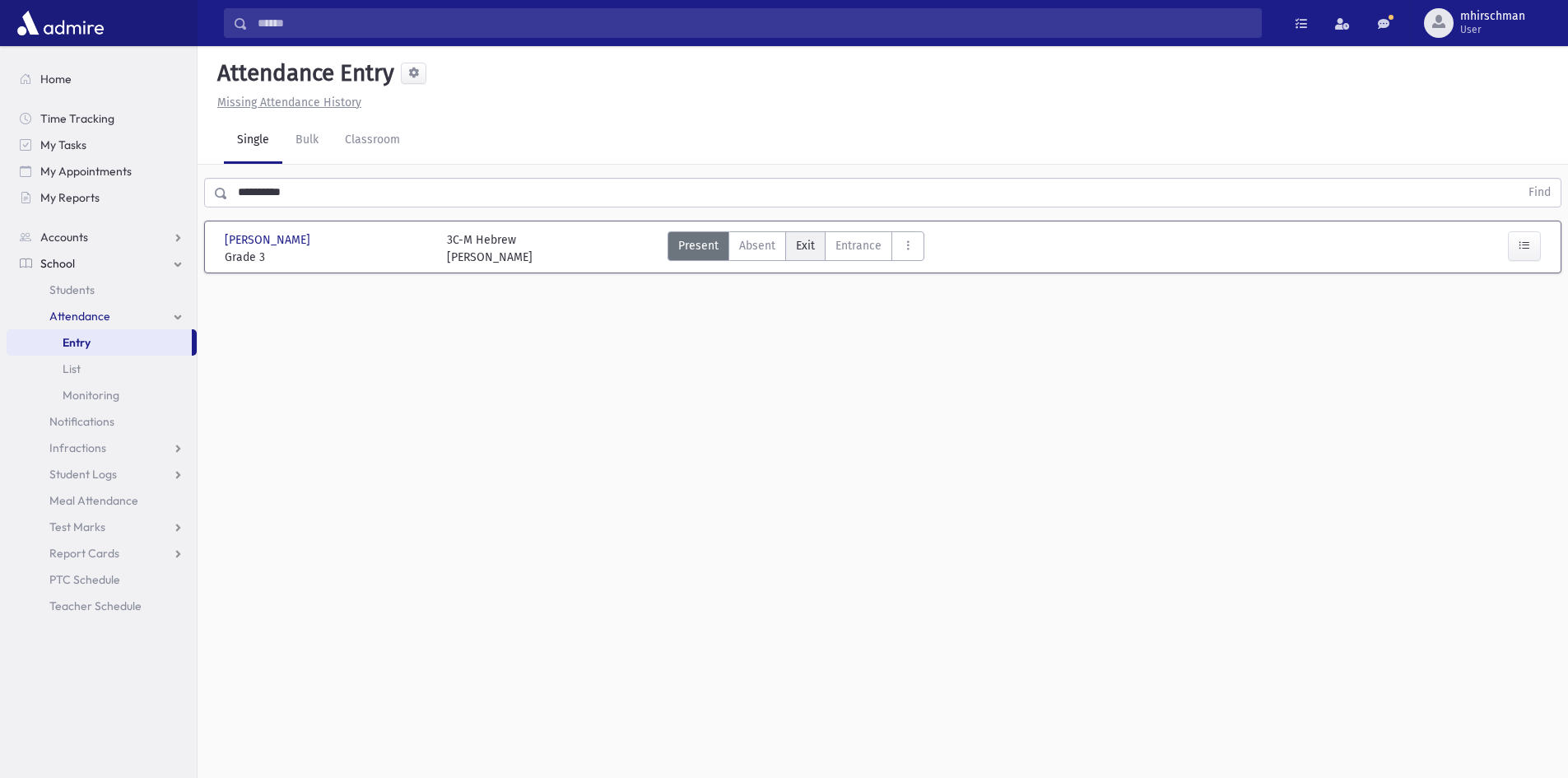
click at [791, 251] on label "Exit Ex" at bounding box center [806, 246] width 41 height 30
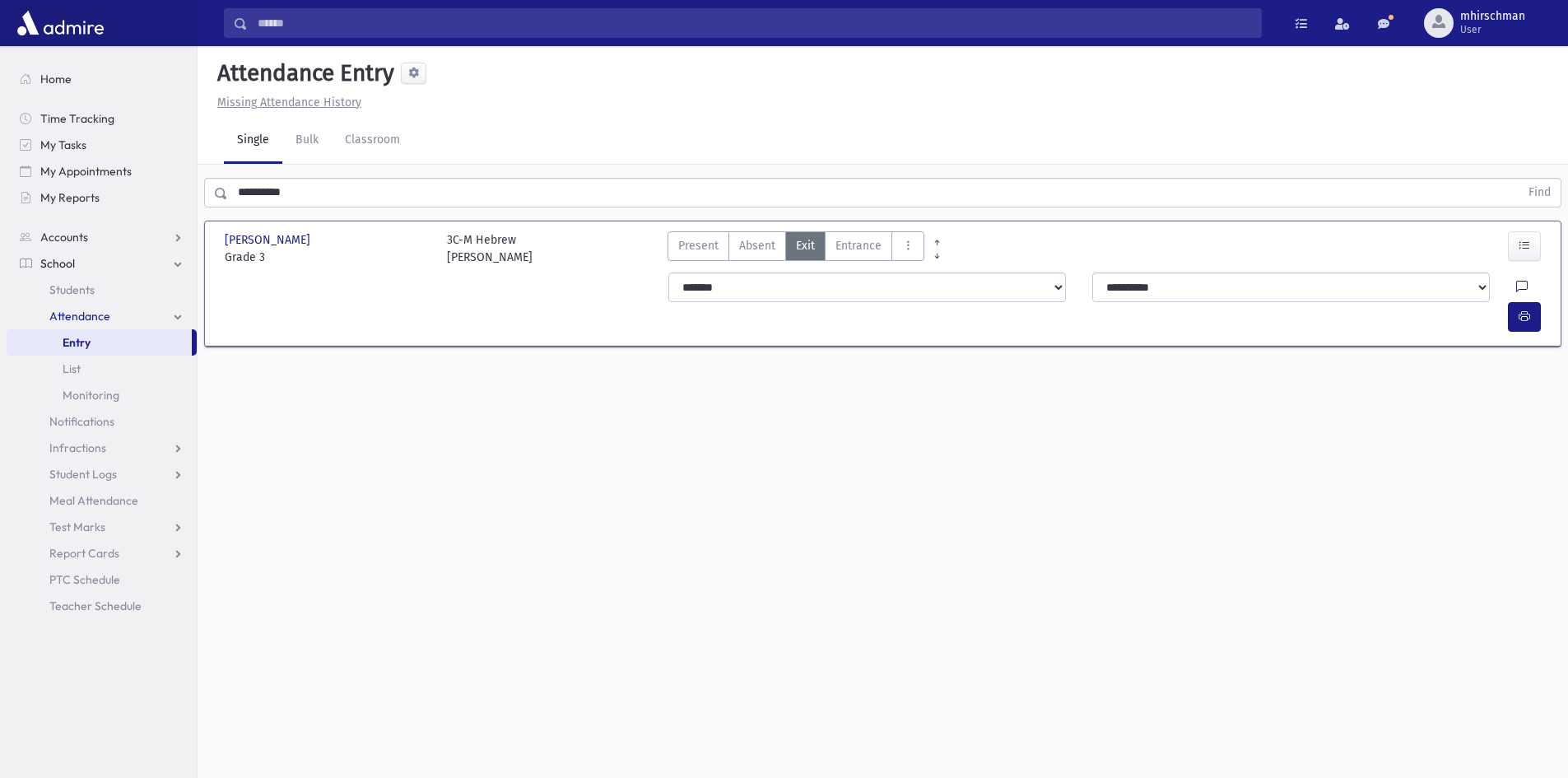
click at [1517, 280] on link at bounding box center [1523, 290] width 12 height 23
click at [1388, 349] on textarea "Note" at bounding box center [1450, 372] width 193 height 64
click at [1513, 440] on button "Save" at bounding box center [1523, 431] width 46 height 30
click at [1530, 302] on button "button" at bounding box center [1524, 316] width 33 height 30
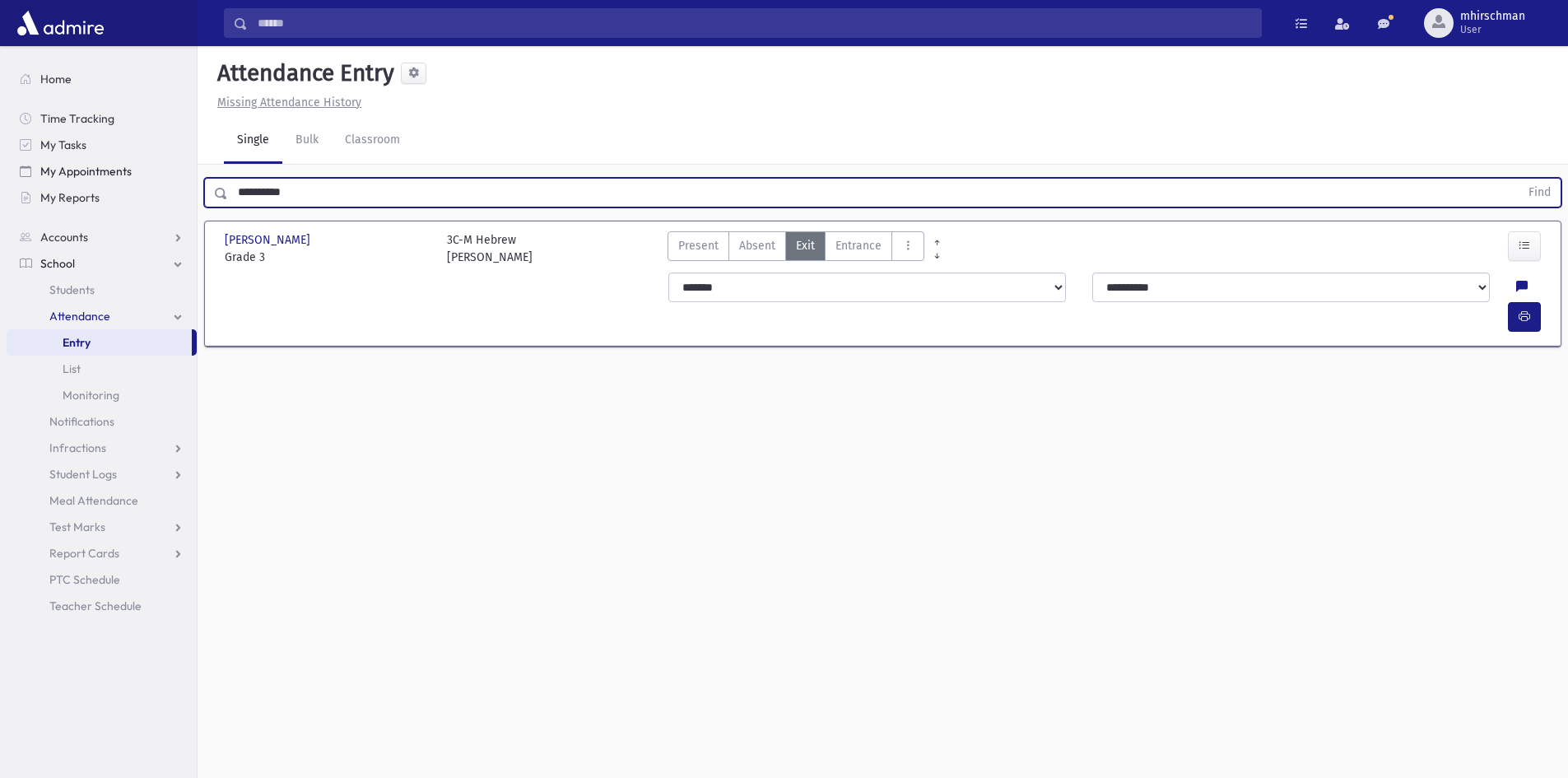
drag, startPoint x: 304, startPoint y: 195, endPoint x: 157, endPoint y: 181, distance: 147.7
click at [141, 168] on div "Search Results Students" at bounding box center [784, 407] width 1568 height 815
click at [1519, 179] on button "Find" at bounding box center [1539, 193] width 42 height 28
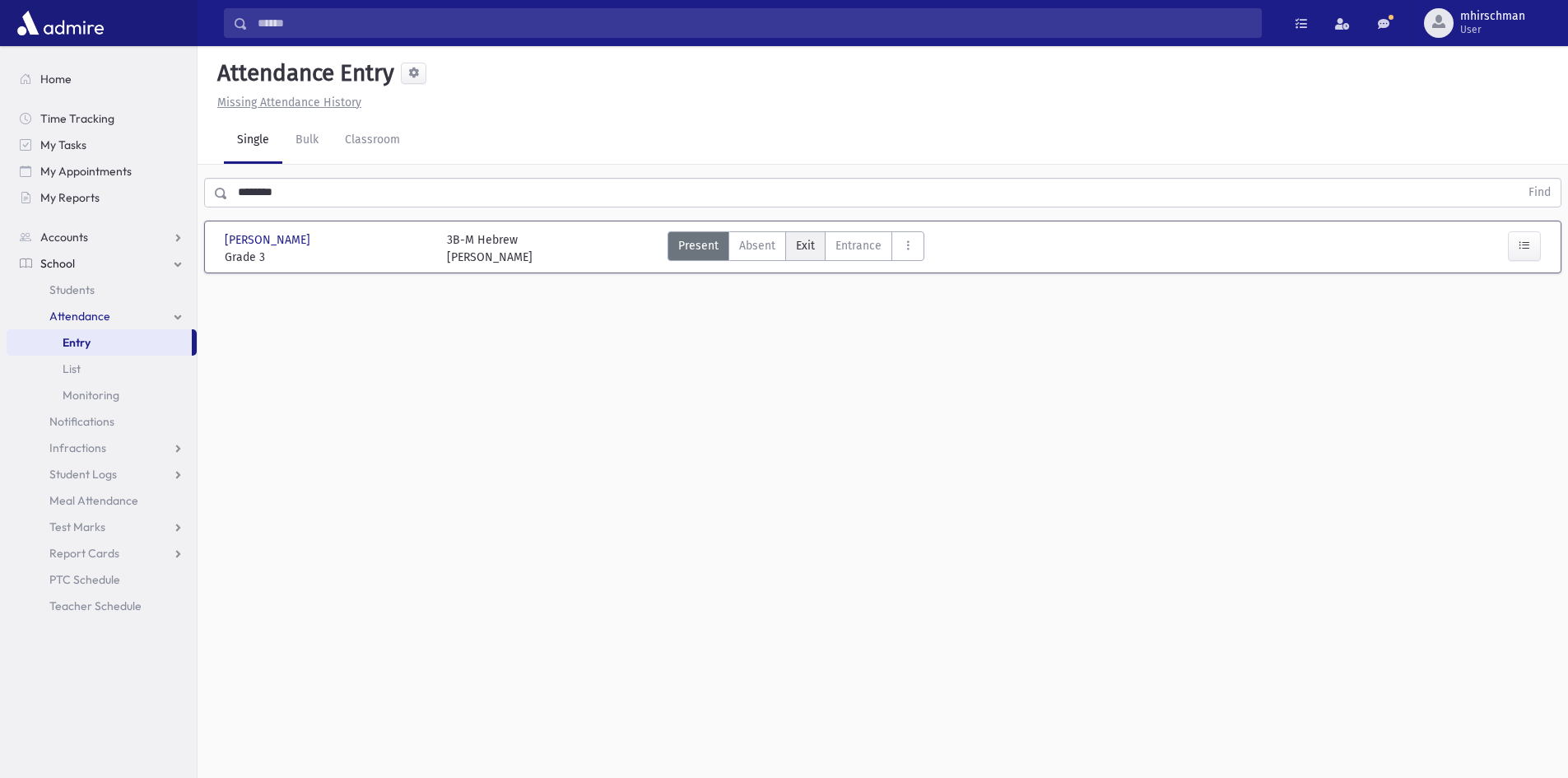
click at [812, 245] on span "Exit" at bounding box center [806, 246] width 19 height 17
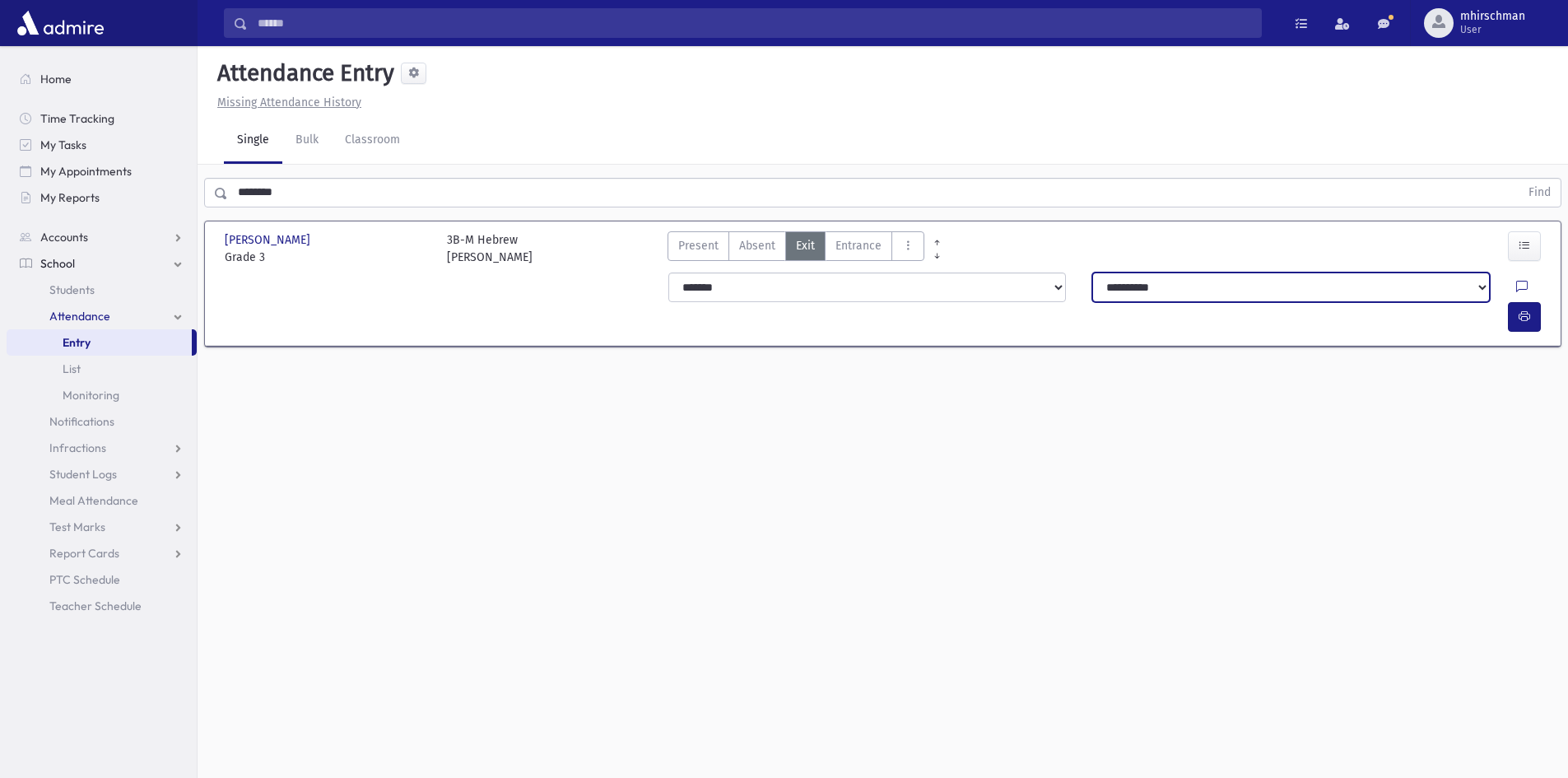
click at [1223, 282] on select "**********" at bounding box center [1291, 287] width 398 height 30
click at [1093, 273] on select "**********" at bounding box center [1291, 287] width 398 height 30
click at [1531, 302] on button "button" at bounding box center [1524, 316] width 33 height 30
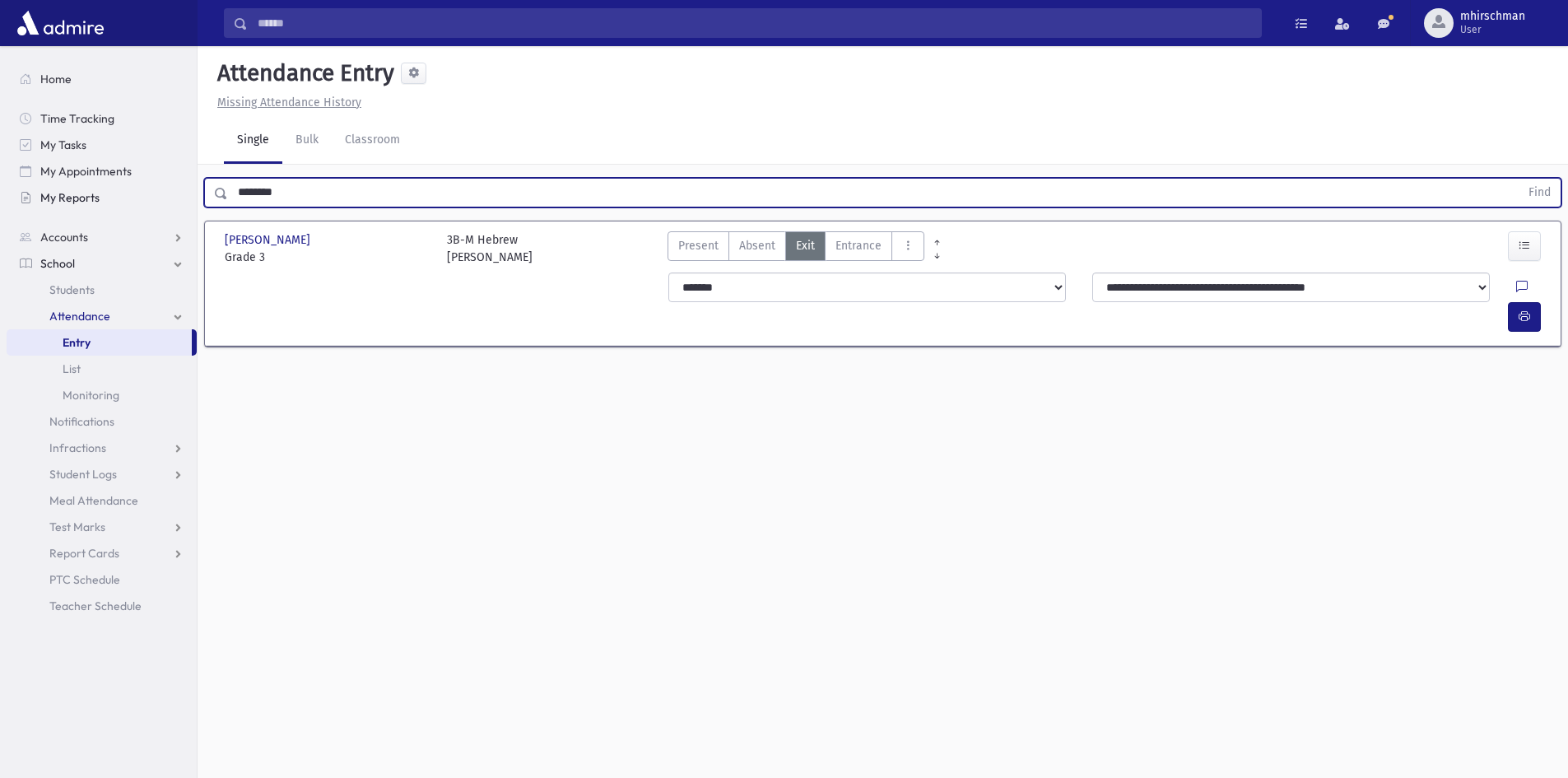
drag, startPoint x: 339, startPoint y: 204, endPoint x: 85, endPoint y: 201, distance: 254.0
click at [86, 200] on div "Search Results Students" at bounding box center [784, 407] width 1568 height 815
click at [1519, 179] on button "Find" at bounding box center [1539, 193] width 42 height 28
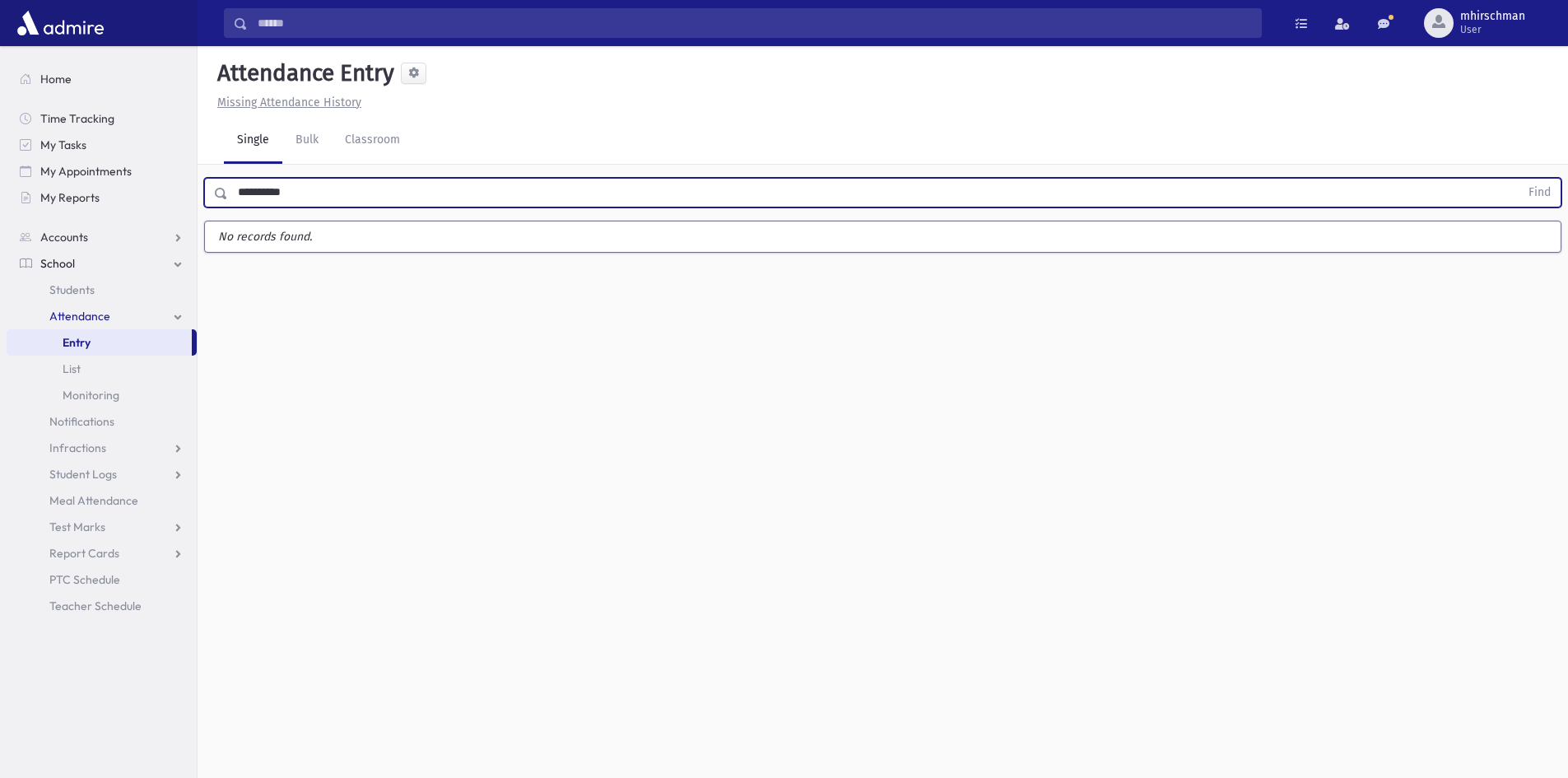
type input "**********"
click at [1519, 179] on button "Find" at bounding box center [1539, 193] width 42 height 28
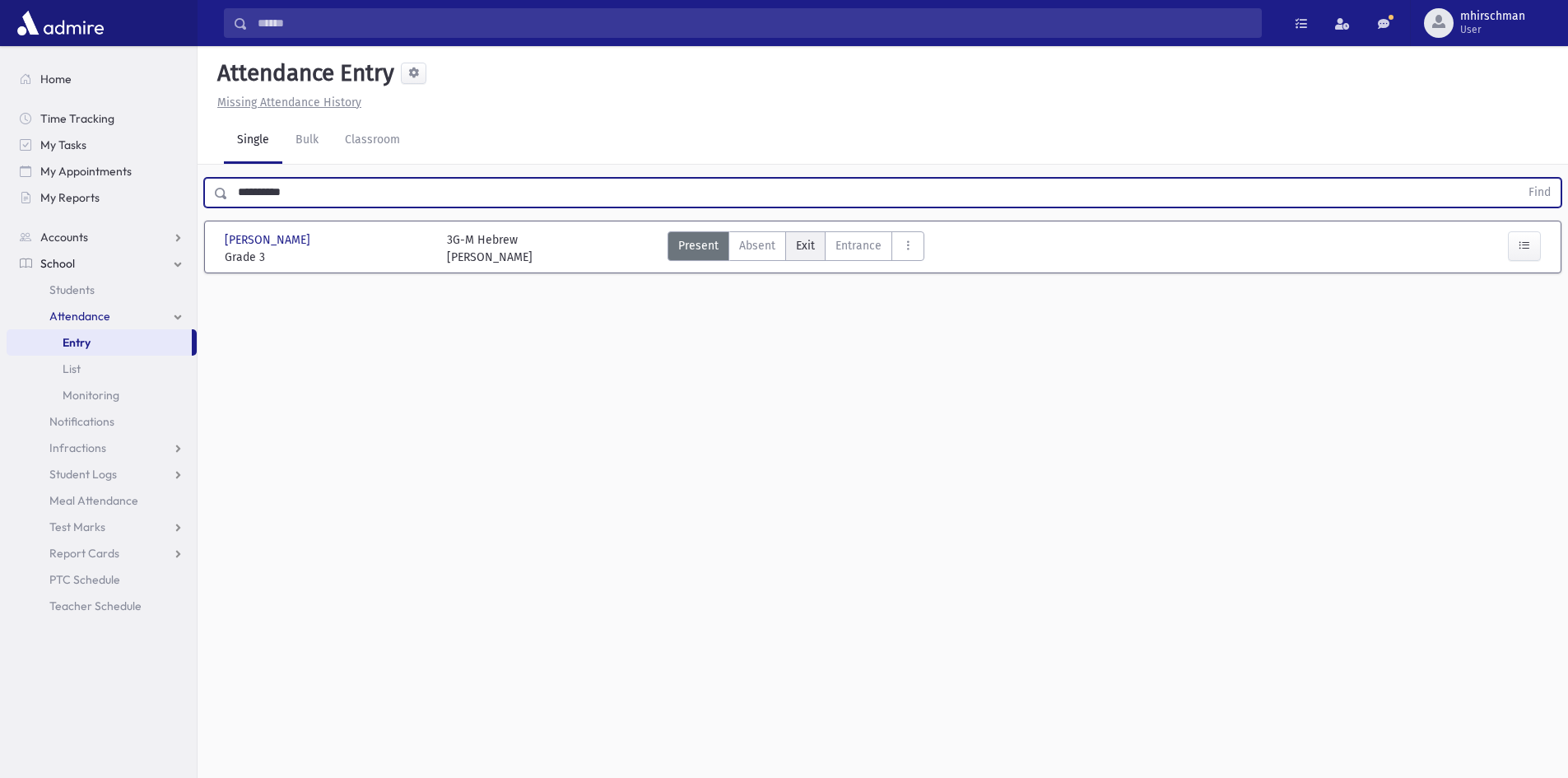
click at [808, 250] on span "Exit" at bounding box center [806, 246] width 19 height 17
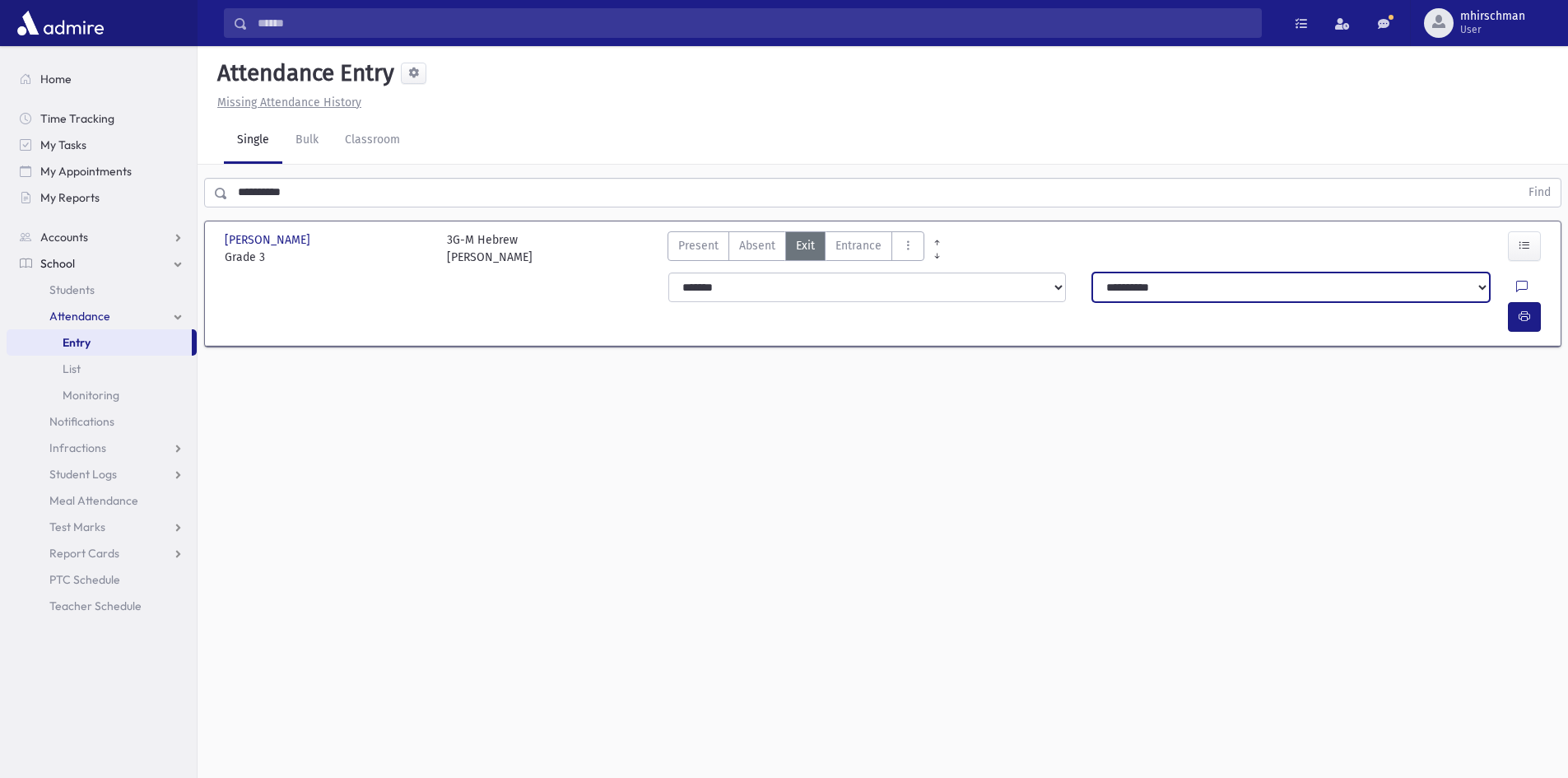
click at [1242, 280] on select "**********" at bounding box center [1291, 287] width 398 height 30
click at [1093, 273] on select "**********" at bounding box center [1291, 287] width 398 height 30
click at [1517, 284] on icon at bounding box center [1523, 287] width 12 height 14
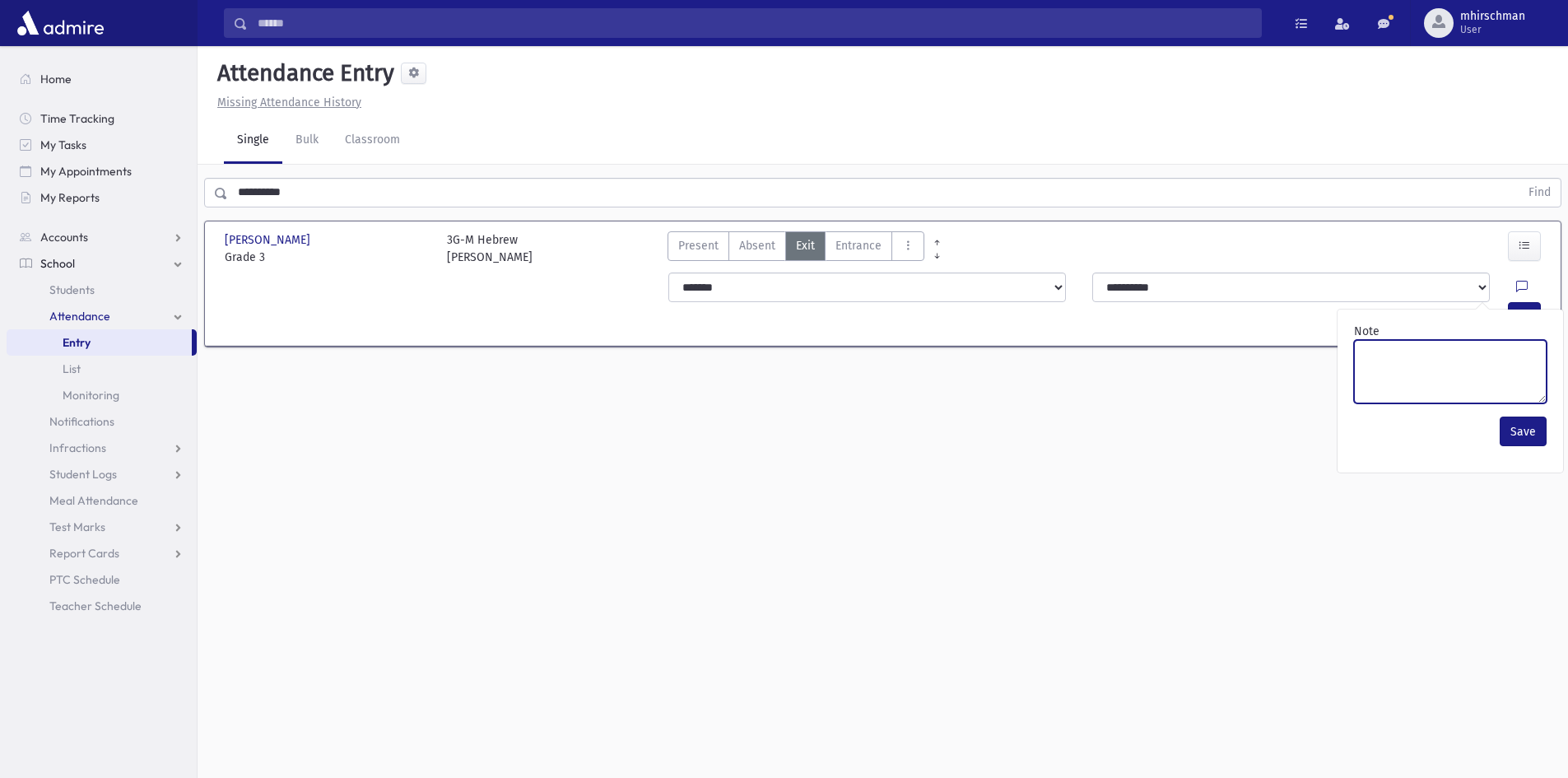
click at [1380, 359] on textarea "Note" at bounding box center [1450, 372] width 193 height 64
type textarea "*****"
click at [1526, 427] on button "Save" at bounding box center [1523, 431] width 46 height 30
click at [1526, 302] on button "button" at bounding box center [1524, 316] width 33 height 30
